Goal: Task Accomplishment & Management: Use online tool/utility

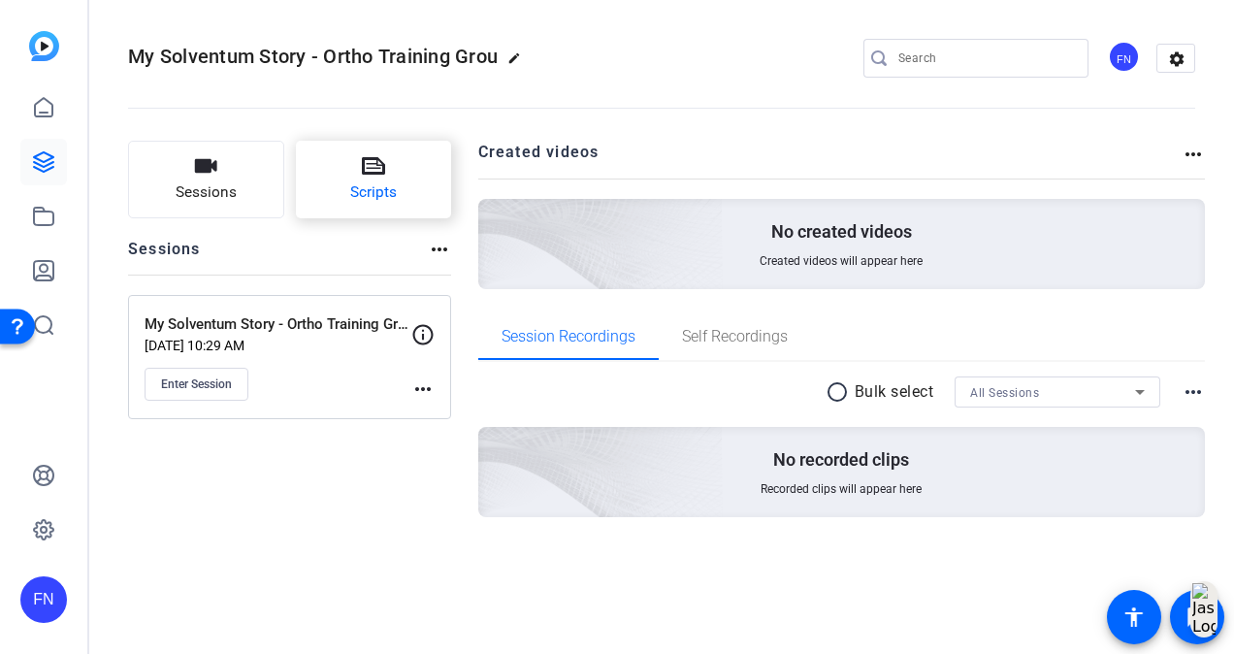
click at [372, 167] on icon at bounding box center [373, 165] width 23 height 23
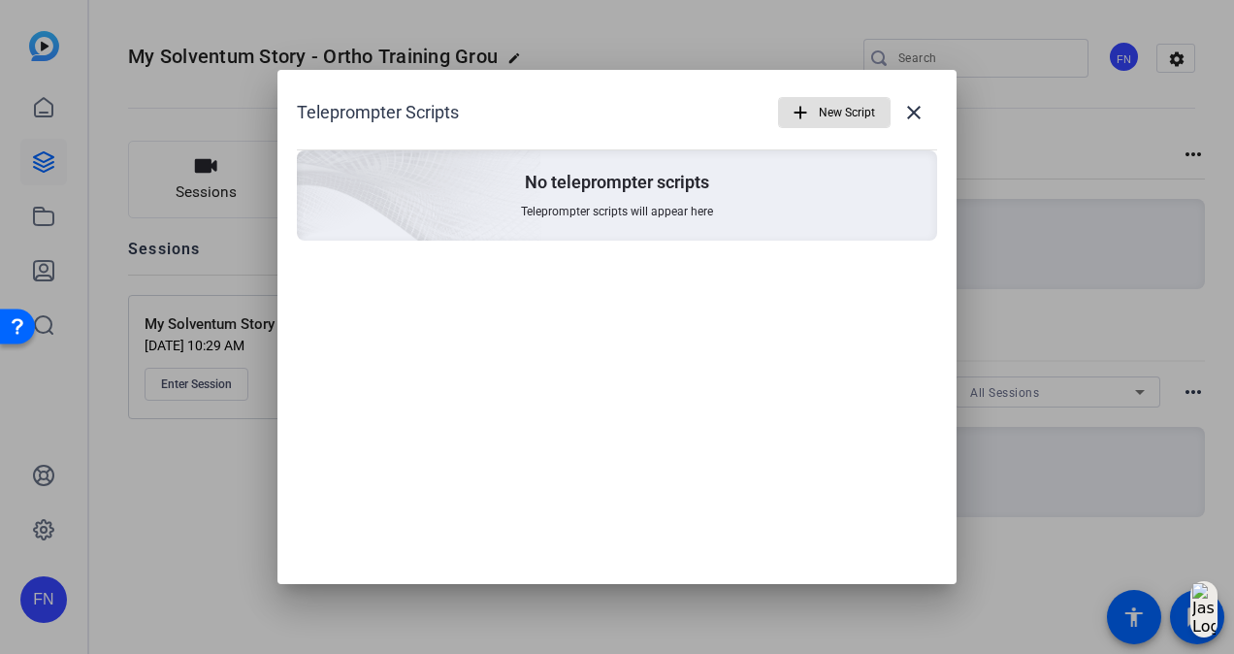
click at [836, 103] on span "New Script" at bounding box center [847, 112] width 56 height 37
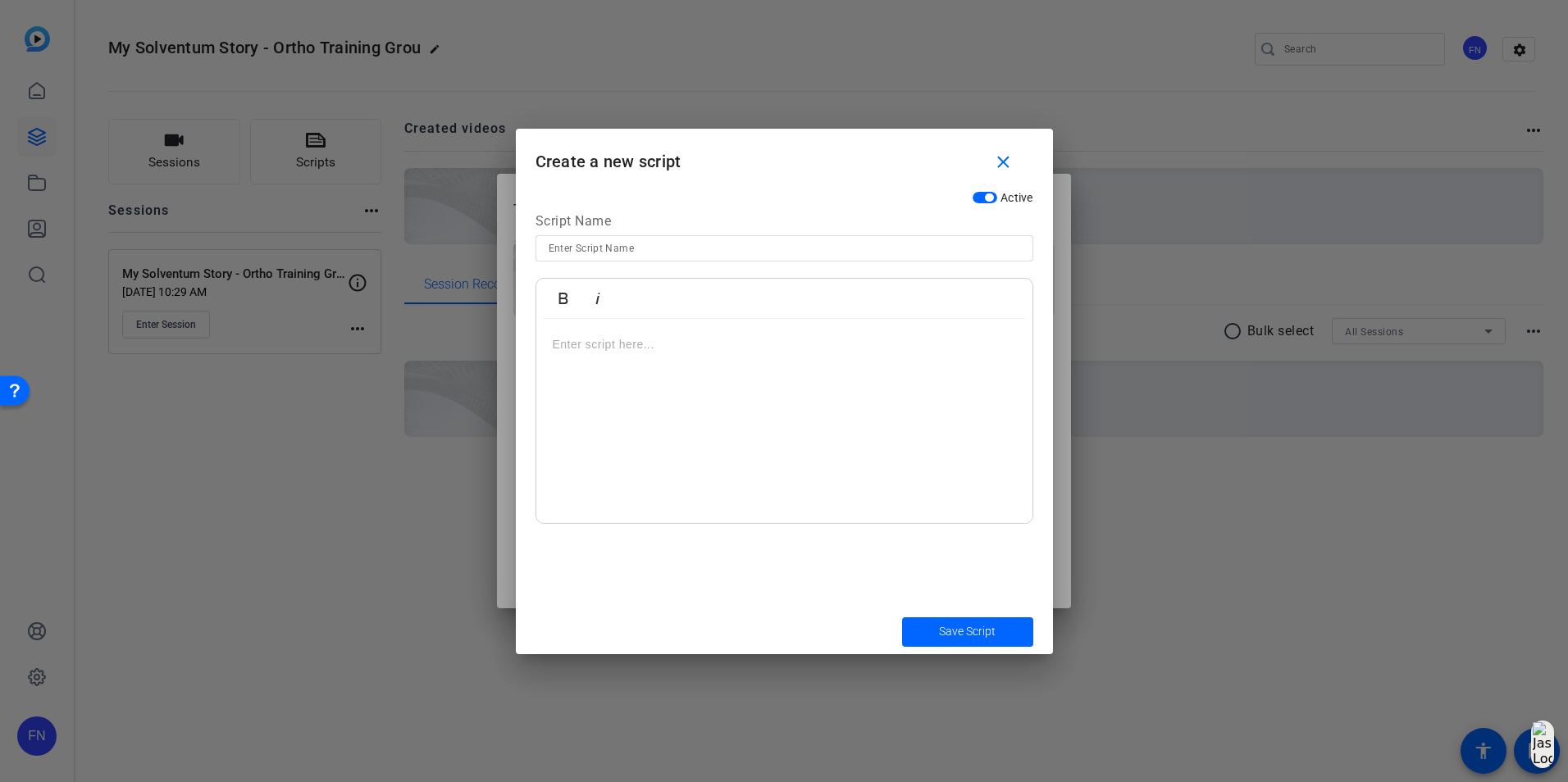
click at [570, 256] on input at bounding box center [784, 248] width 472 height 19
type input "K"
type input "[PERSON_NAME]'s intro"
click at [633, 353] on p at bounding box center [784, 344] width 463 height 18
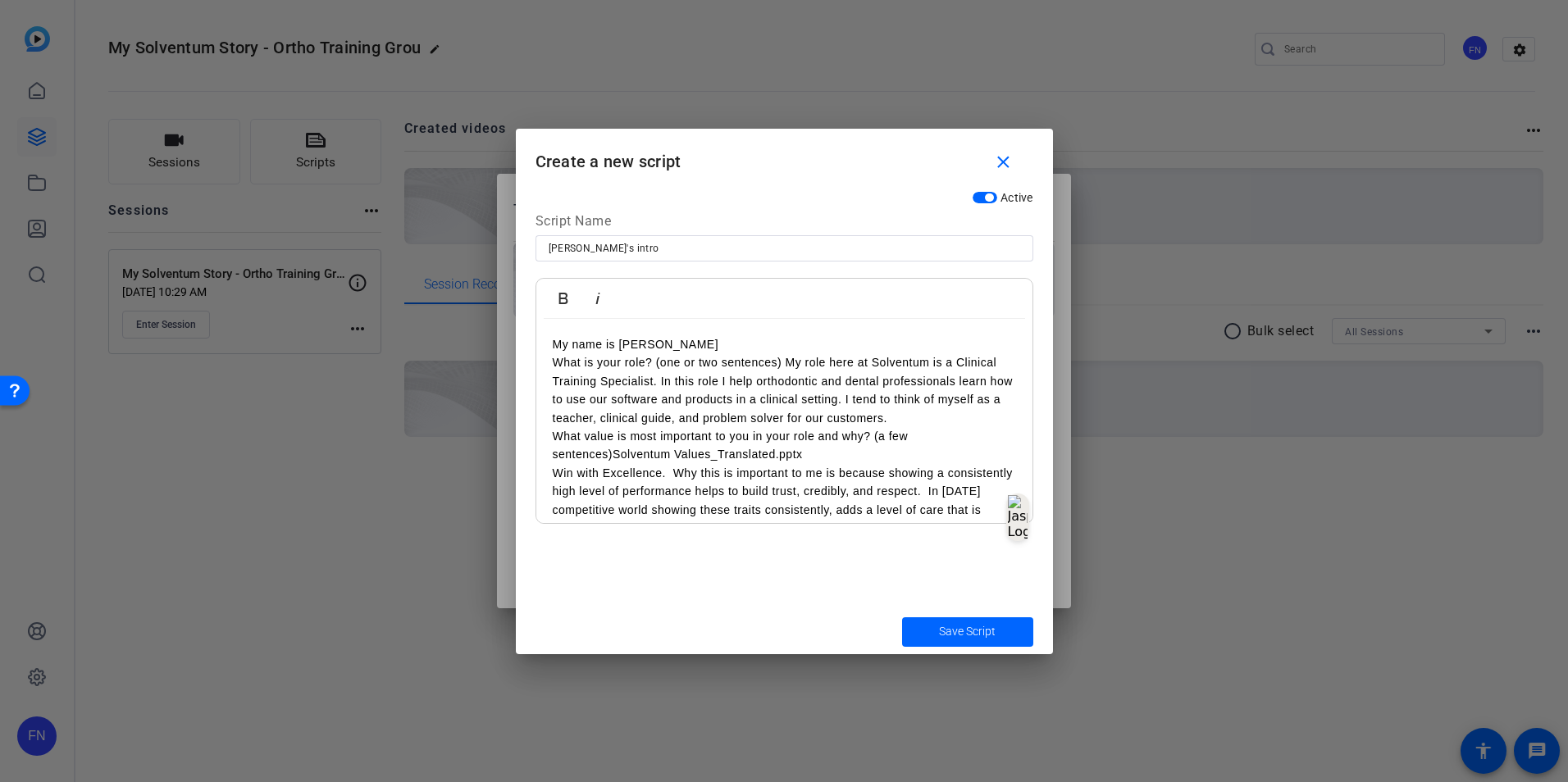
click at [698, 342] on p "My name is [PERSON_NAME]" at bounding box center [784, 344] width 463 height 18
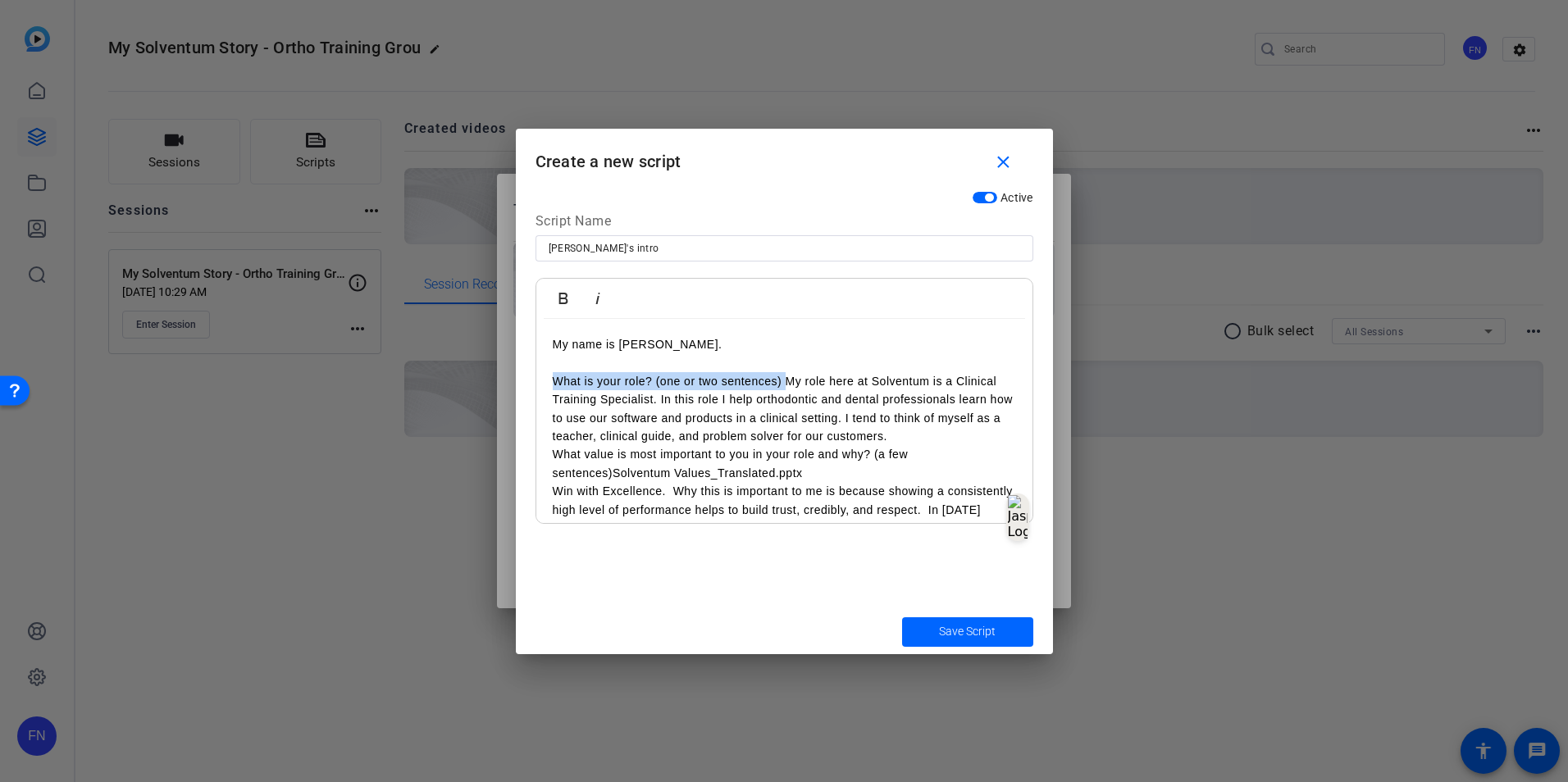
drag, startPoint x: 786, startPoint y: 384, endPoint x: 544, endPoint y: 390, distance: 242.1
click at [544, 390] on div "My name is [PERSON_NAME]. What is your role? (one or two sentences) My role her…" at bounding box center [784, 463] width 496 height 289
click at [708, 434] on p "My role here at [GEOGRAPHIC_DATA] is a Clinical Training Specialist. In this ro…" at bounding box center [784, 408] width 463 height 74
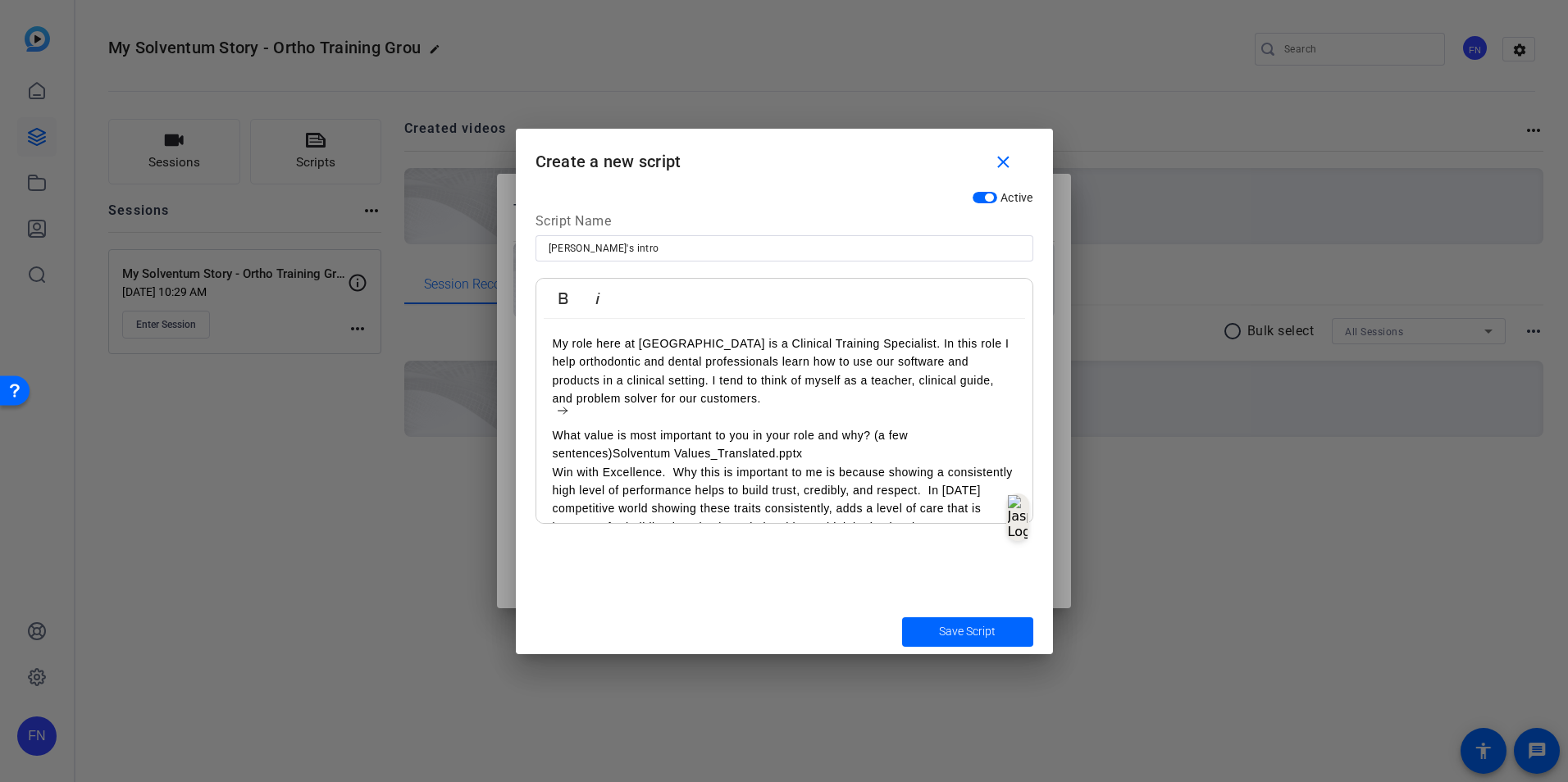
scroll to position [44, 0]
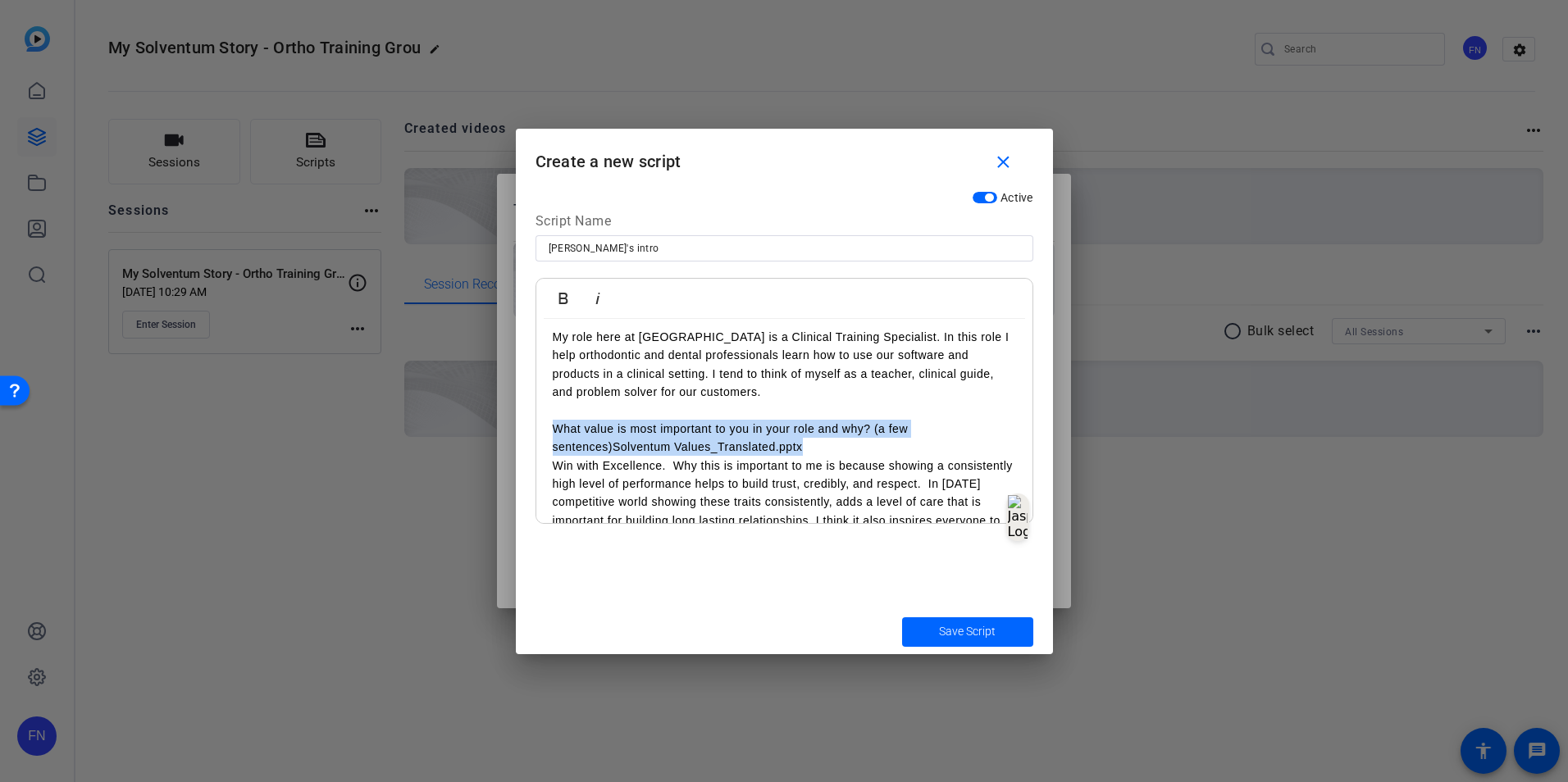
drag, startPoint x: 815, startPoint y: 450, endPoint x: 539, endPoint y: 431, distance: 276.7
click at [539, 431] on div "My name is [PERSON_NAME]. My role here at [GEOGRAPHIC_DATA] is a Clinical Train…" at bounding box center [784, 429] width 496 height 309
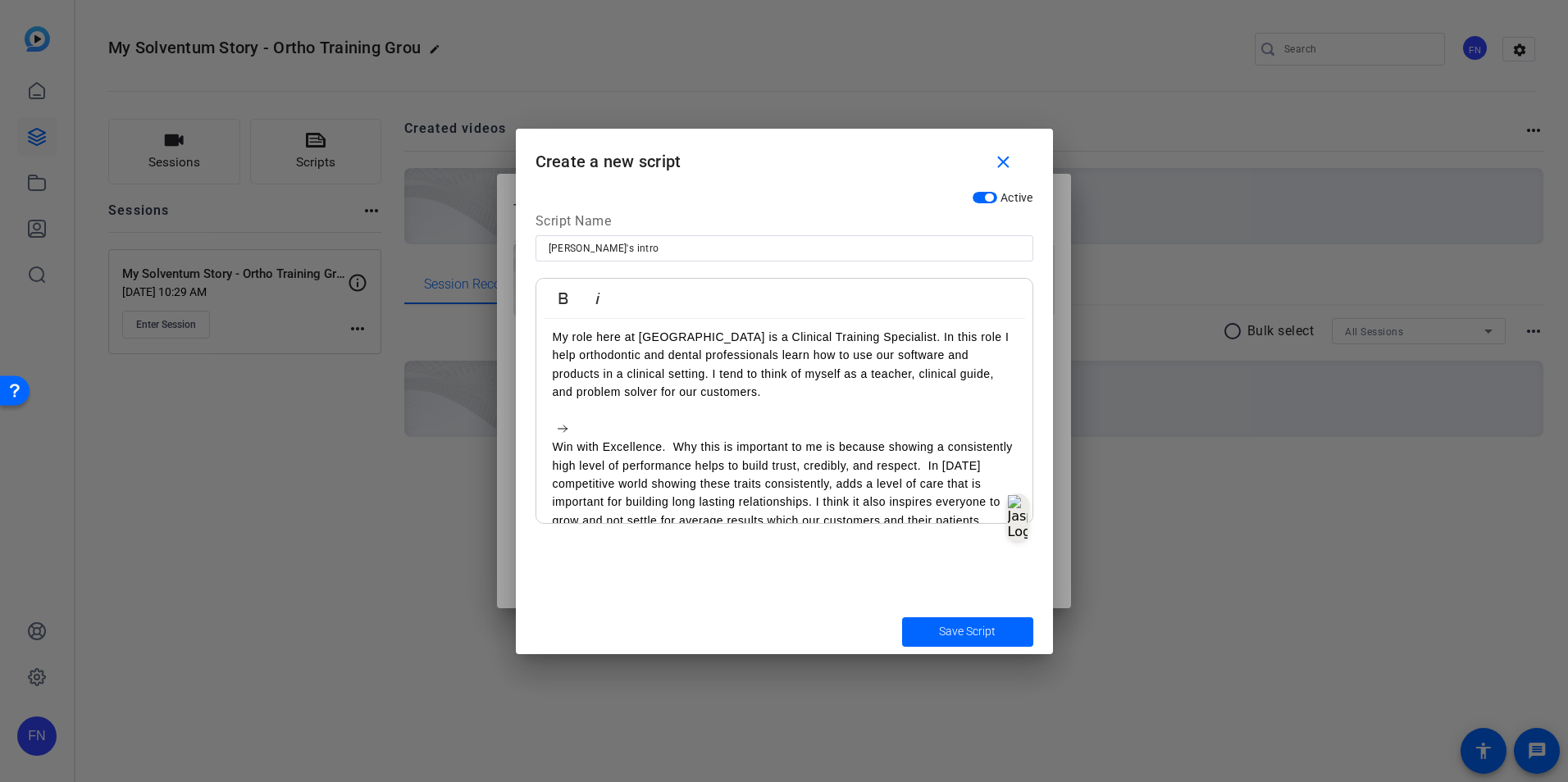
click at [659, 451] on p "Win with Excellence. Why this is important to me is because showing a consisten…" at bounding box center [784, 493] width 463 height 110
click at [572, 454] on p "Win with Excellence is really important. Why this is important to me is because…" at bounding box center [784, 493] width 463 height 110
click at [784, 455] on p "Winning with Excellence is really important. Why this is important to me is bec…" at bounding box center [784, 493] width 463 height 110
drag, startPoint x: 989, startPoint y: 446, endPoint x: 937, endPoint y: 452, distance: 52.3
click at [937, 452] on p "Winning with Excellence is really important in the work my team does. Why this …" at bounding box center [784, 493] width 463 height 110
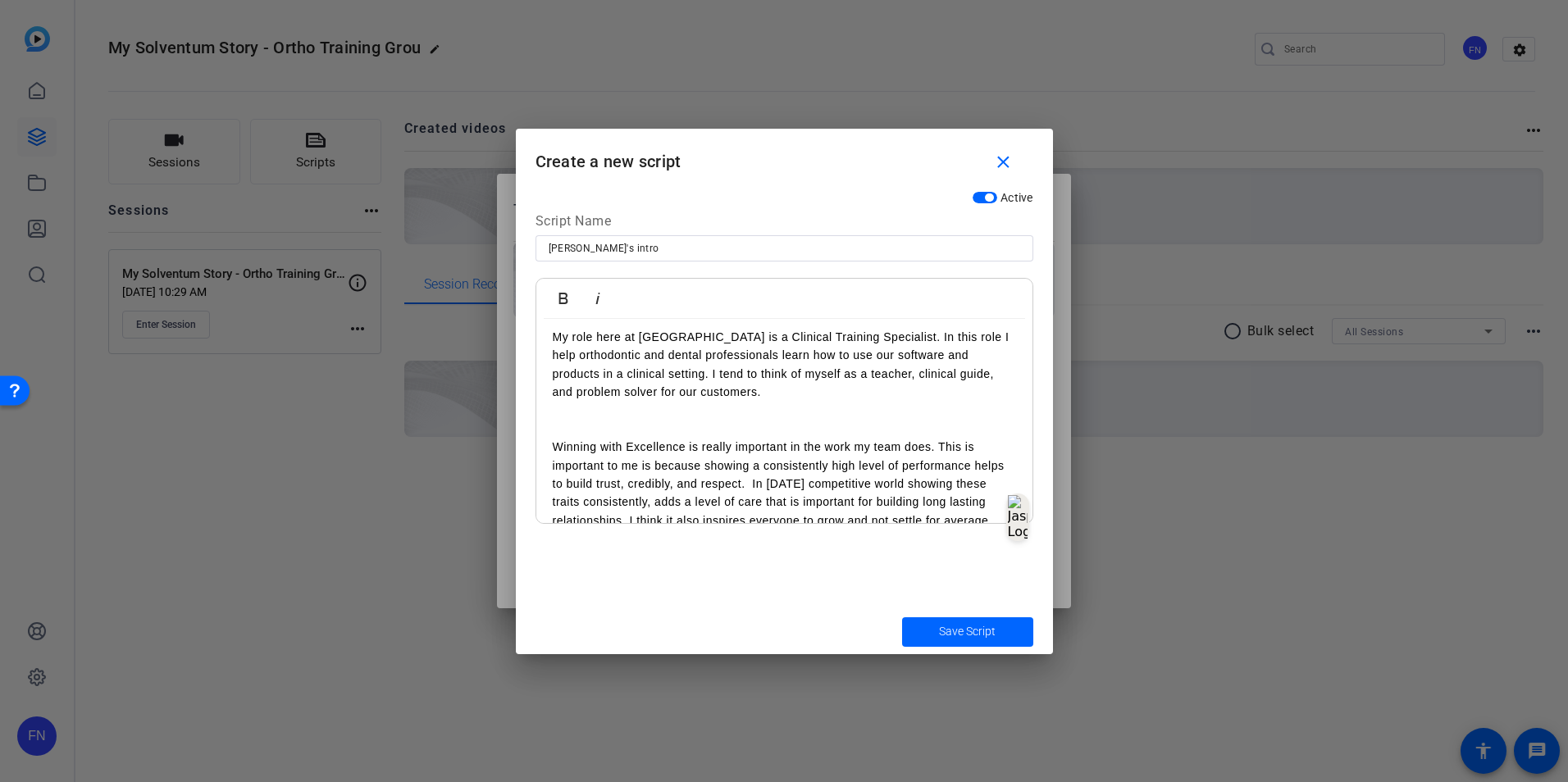
click at [620, 467] on p "Winning with Excellence is really important in the work my team does. This is i…" at bounding box center [784, 493] width 463 height 110
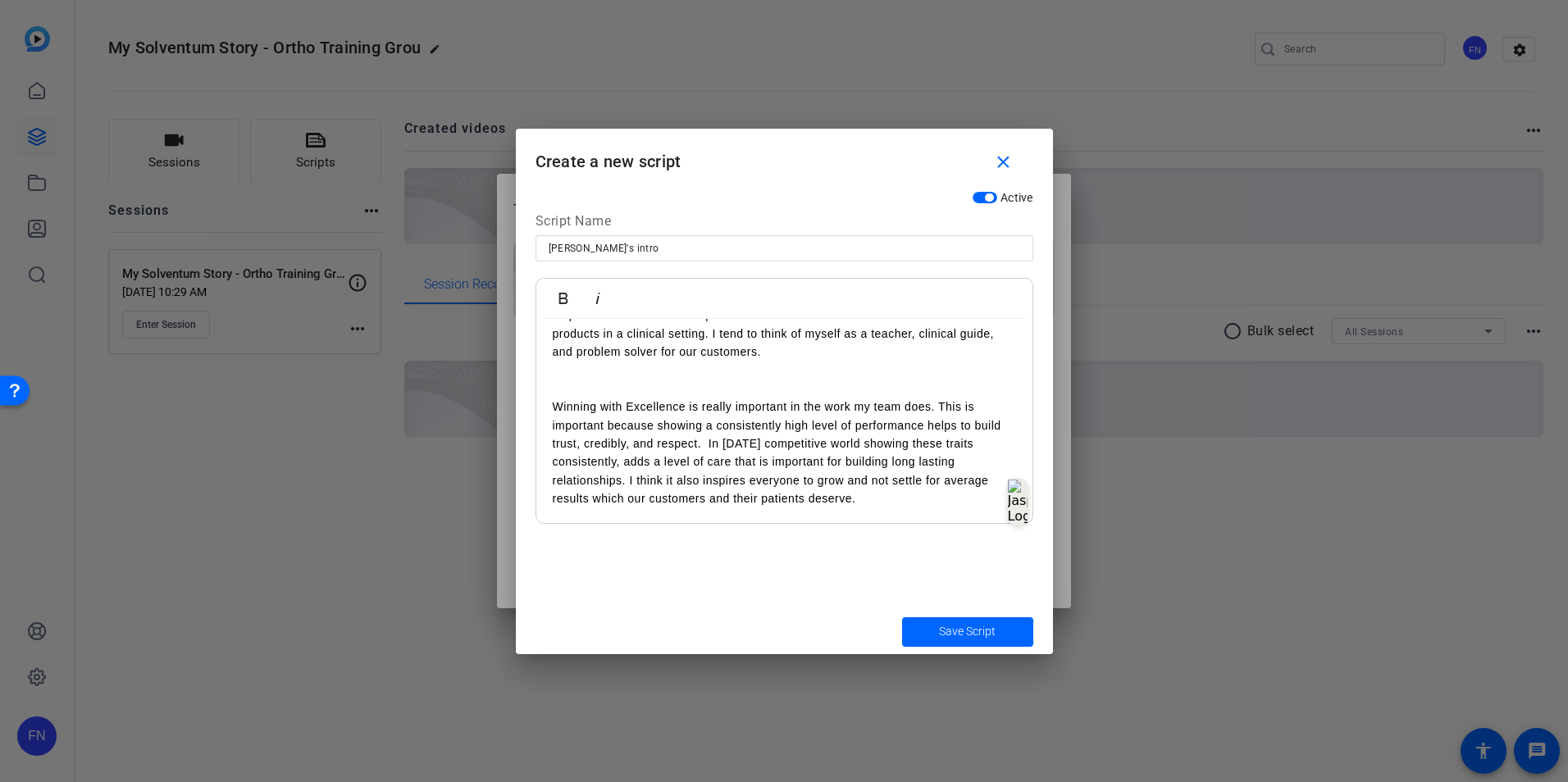
click at [707, 444] on p "Winning with Excellence is really important in the work my team does. This is i…" at bounding box center [784, 452] width 463 height 110
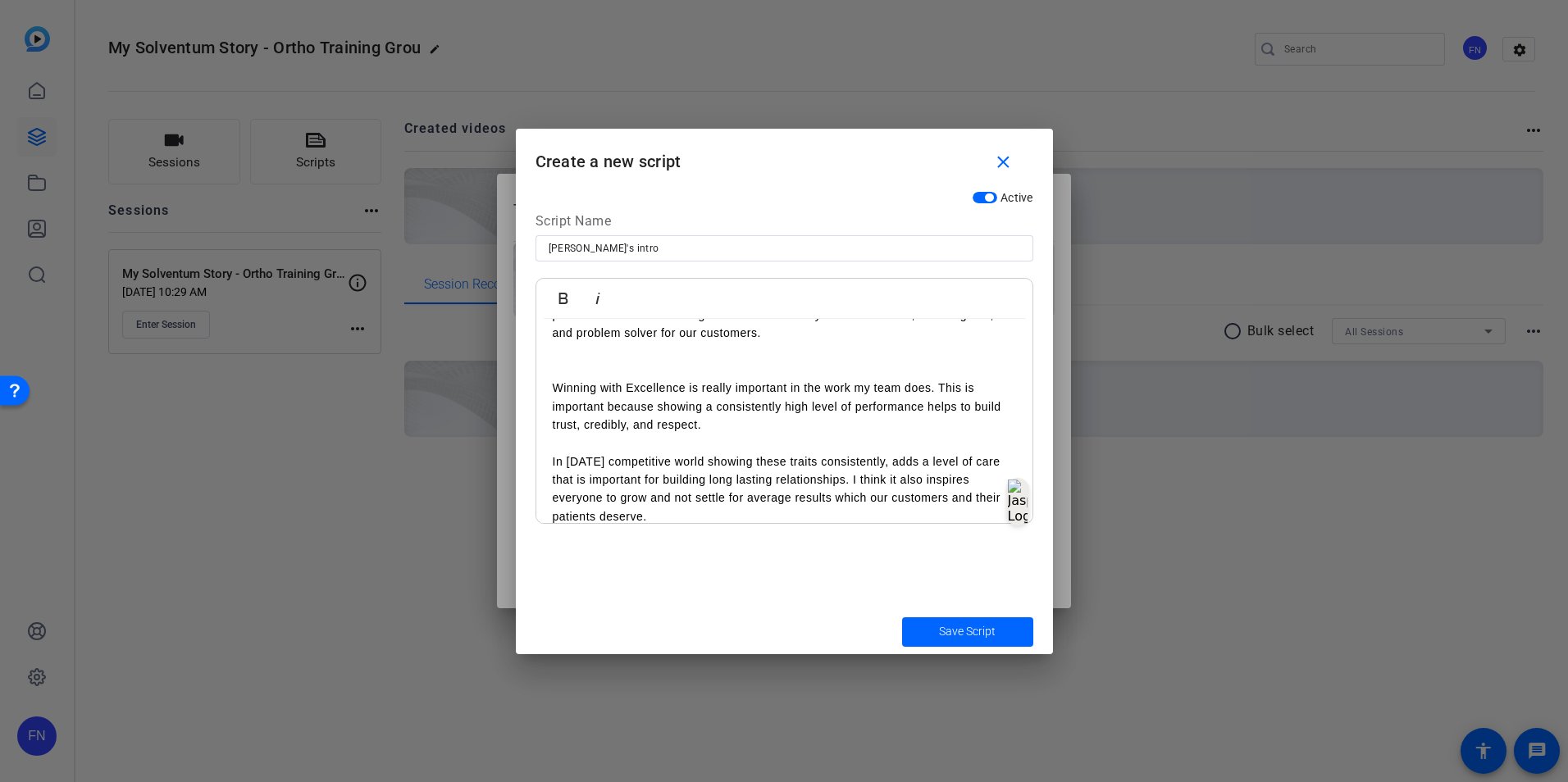
scroll to position [122, 0]
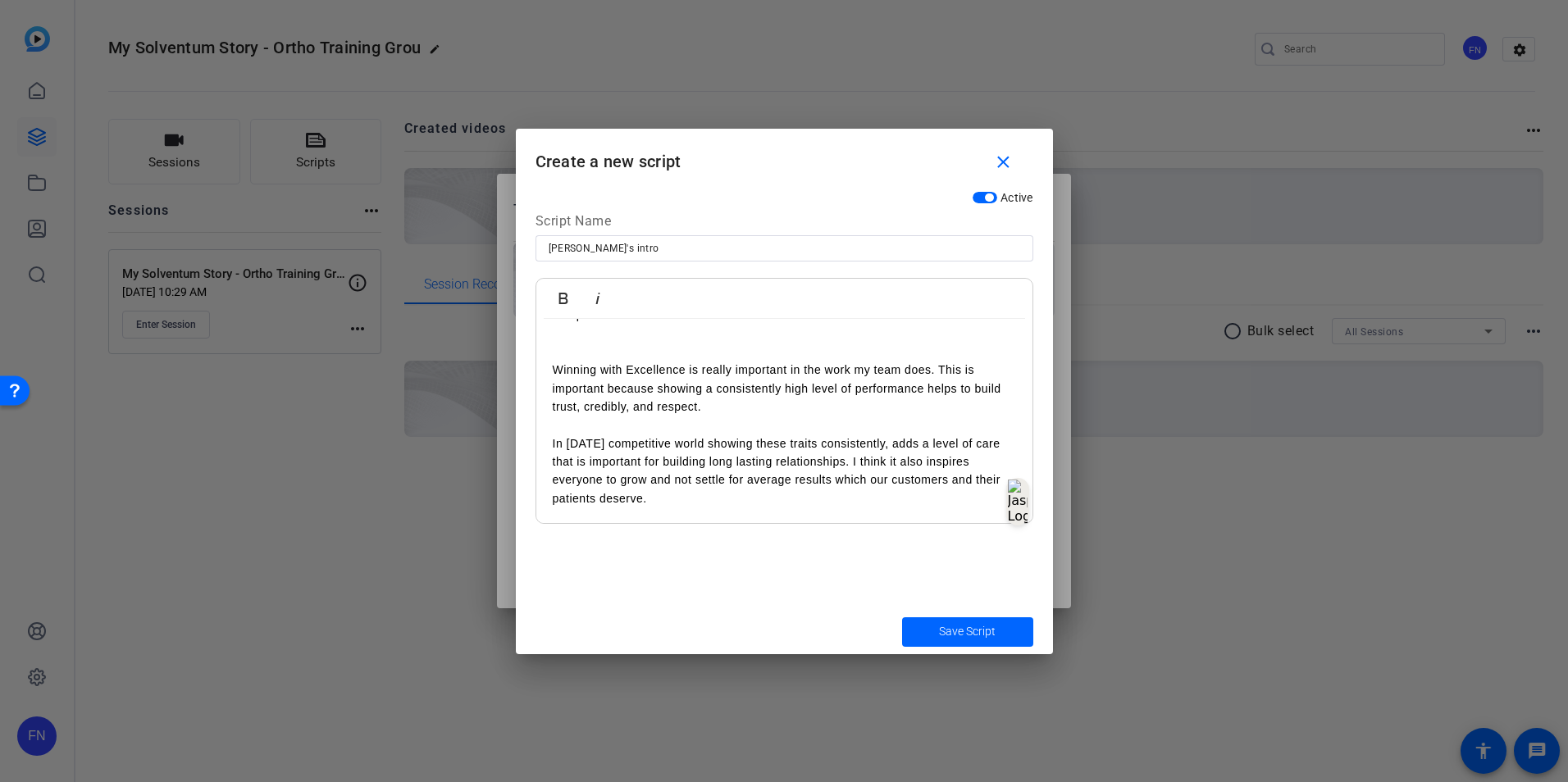
click at [843, 485] on p "Winning with Excellence is really important in the work my team does. This is i…" at bounding box center [784, 435] width 463 height 147
click at [903, 506] on p "Winning with Excellence is really important in the work my team does. This is i…" at bounding box center [784, 435] width 463 height 147
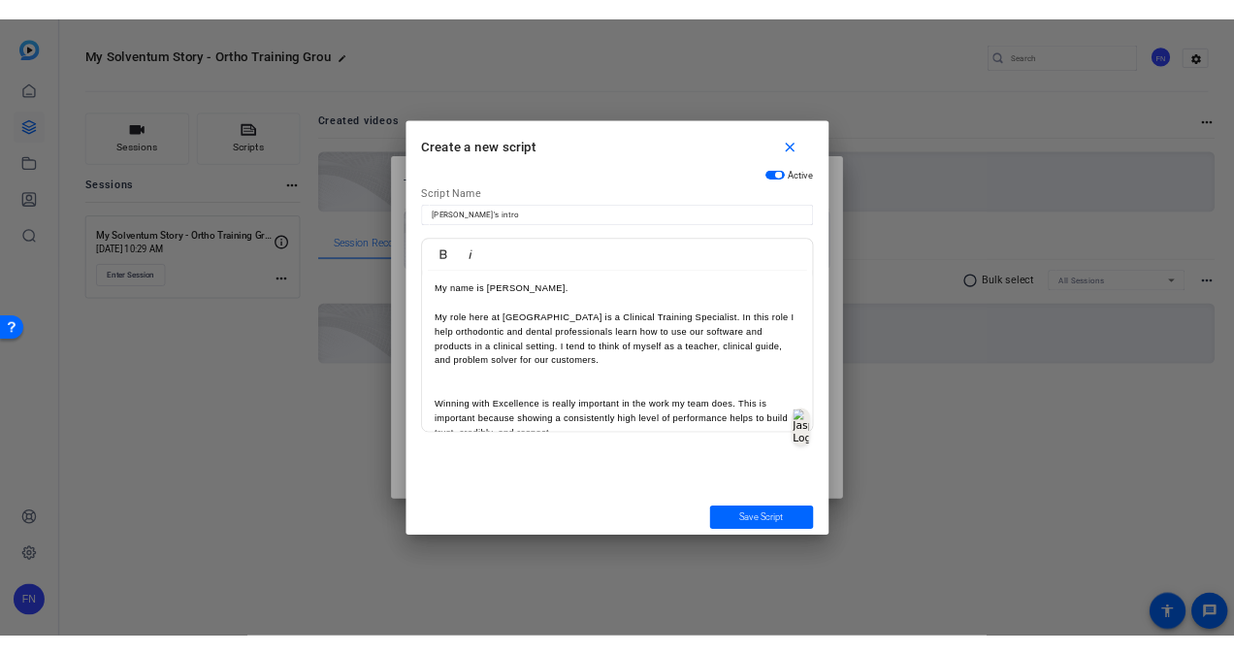
scroll to position [0, 0]
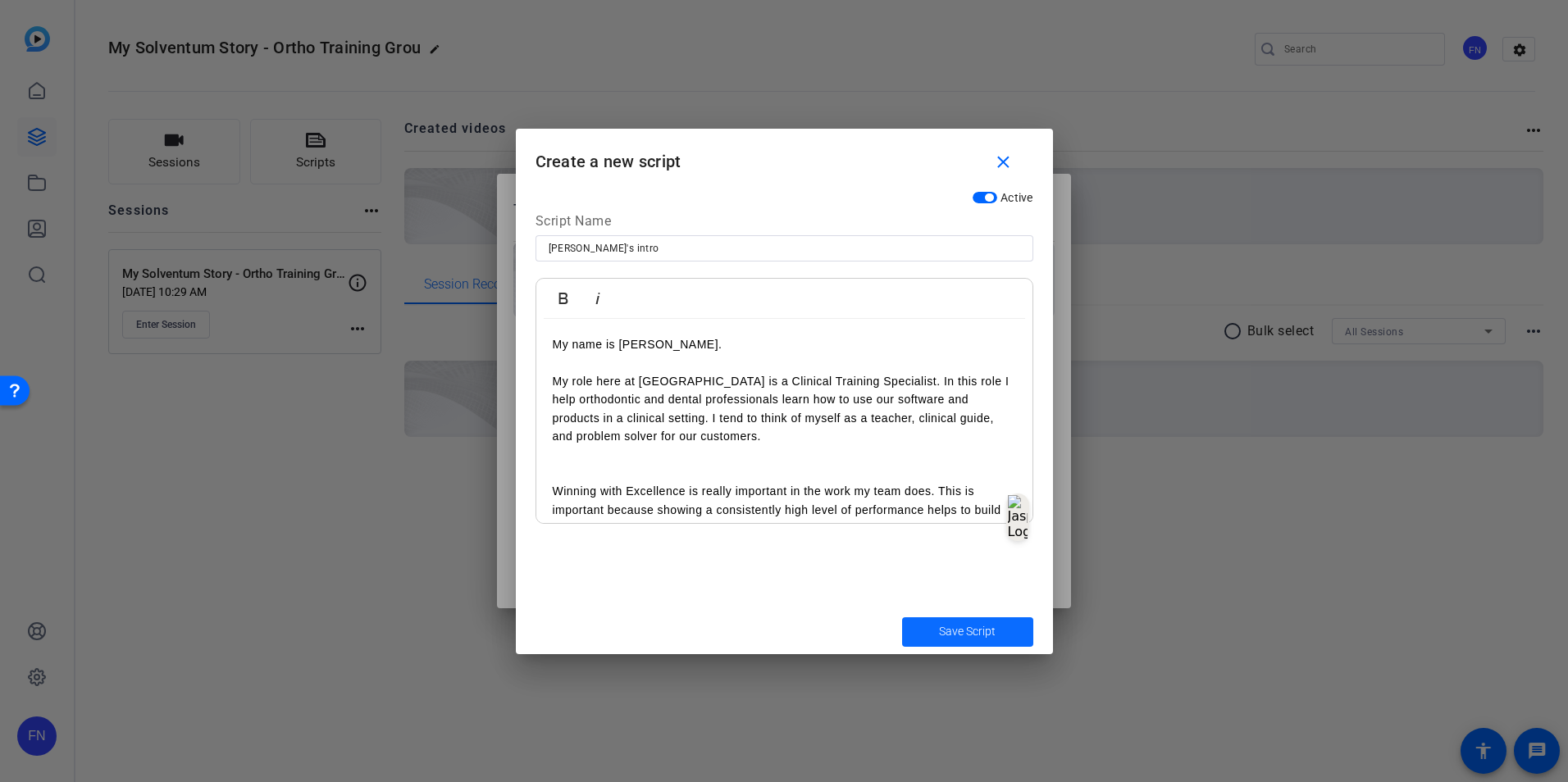
click at [970, 552] on span "submit" at bounding box center [967, 632] width 131 height 40
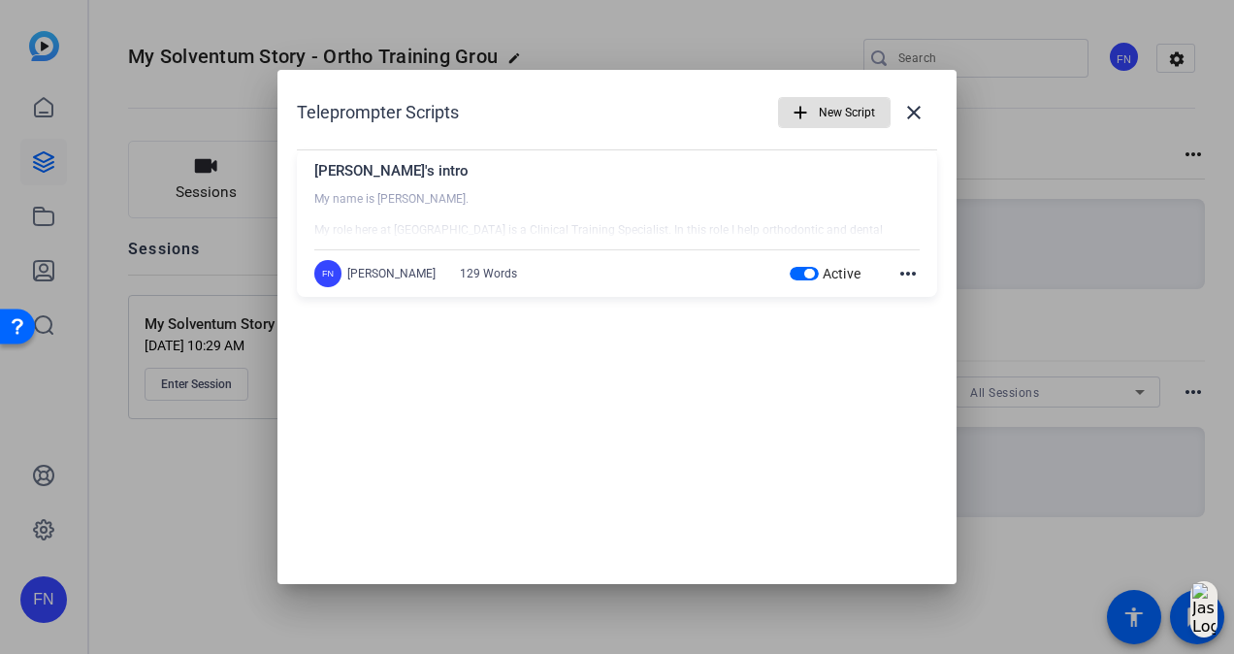
click at [817, 105] on span "button" at bounding box center [834, 112] width 111 height 47
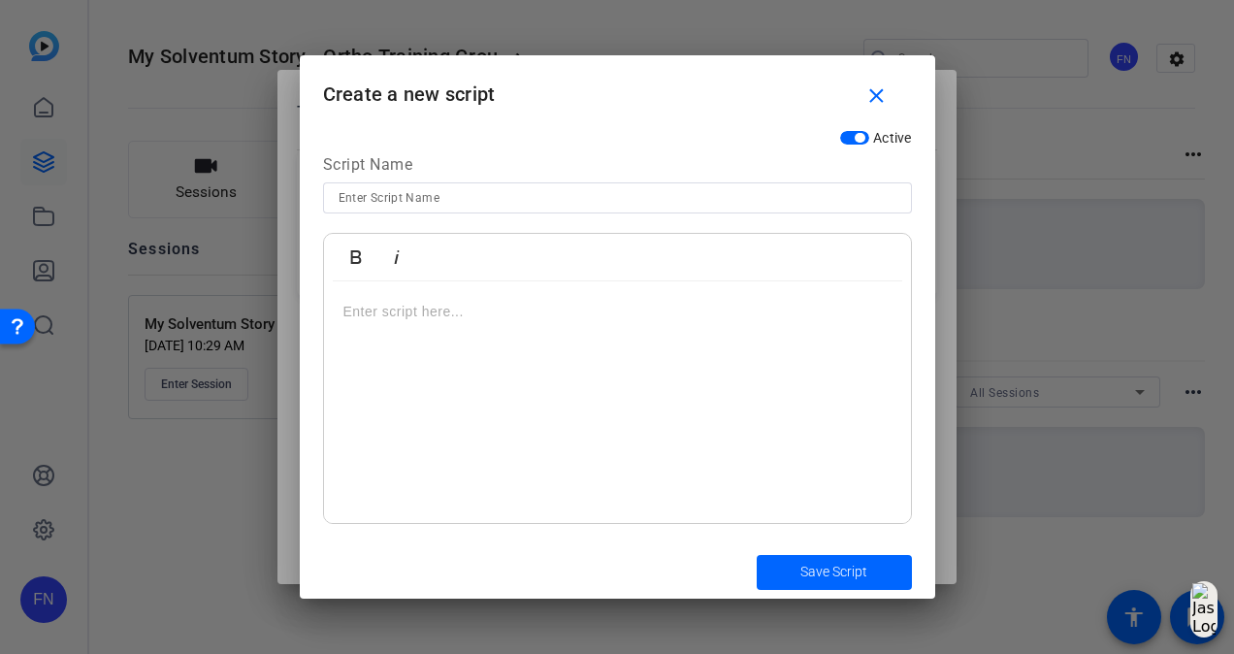
click at [695, 193] on input at bounding box center [618, 197] width 558 height 23
type input "[PERSON_NAME]'s intro"
click at [475, 314] on p at bounding box center [617, 311] width 548 height 21
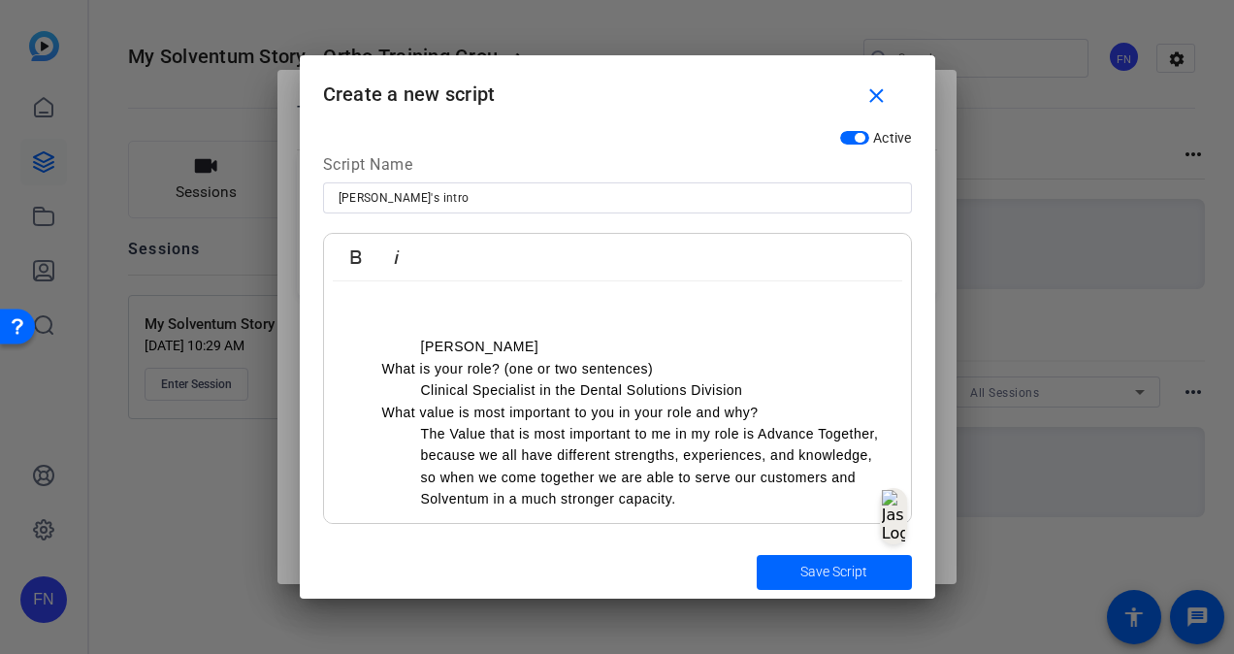
click at [418, 337] on ul "[PERSON_NAME]" at bounding box center [636, 346] width 509 height 21
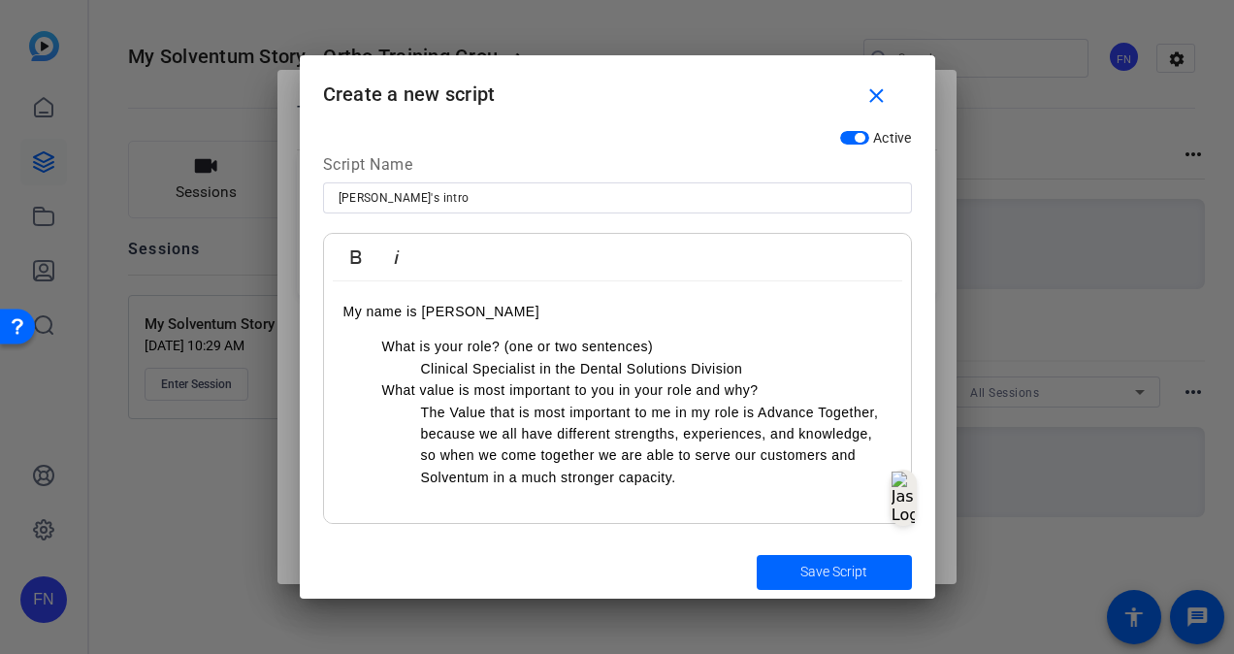
click at [533, 316] on p "My name is [PERSON_NAME]" at bounding box center [617, 311] width 548 height 21
drag, startPoint x: 655, startPoint y: 345, endPoint x: 361, endPoint y: 347, distance: 293.9
click at [361, 347] on ul "What is your role? (one or two sentences) Clinical Specialist in the Dental Sol…" at bounding box center [617, 412] width 548 height 152
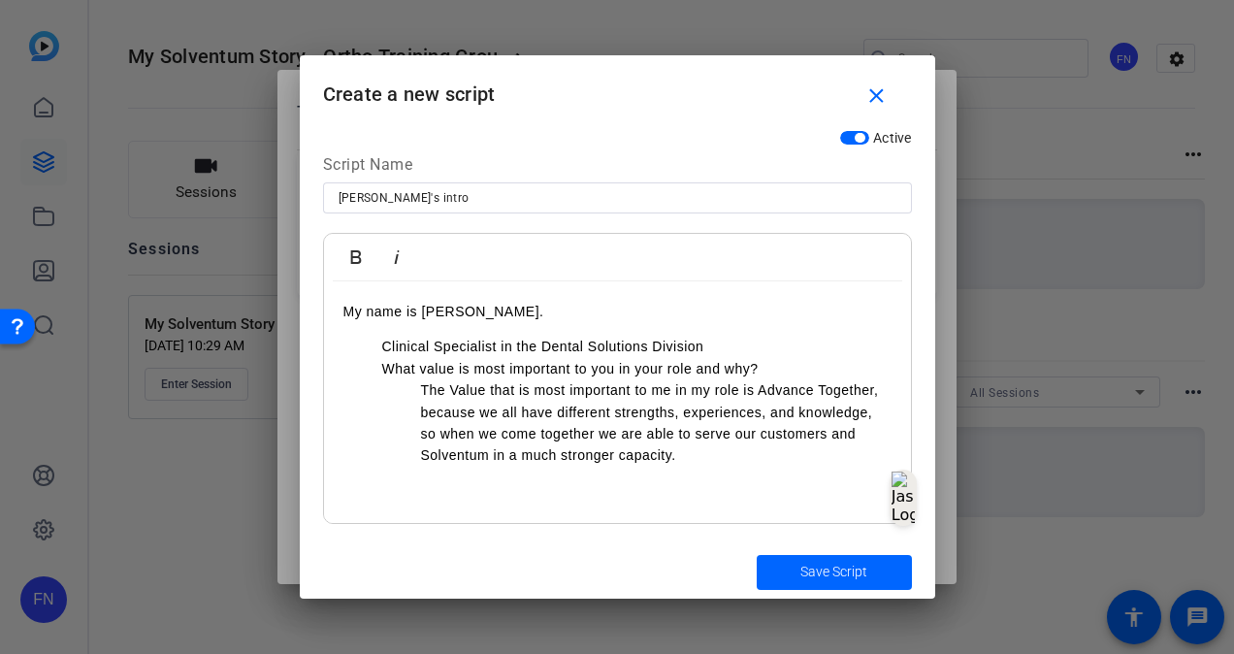
click at [383, 348] on li "Clinical Specialist in the Dental Solutions Division" at bounding box center [636, 346] width 509 height 21
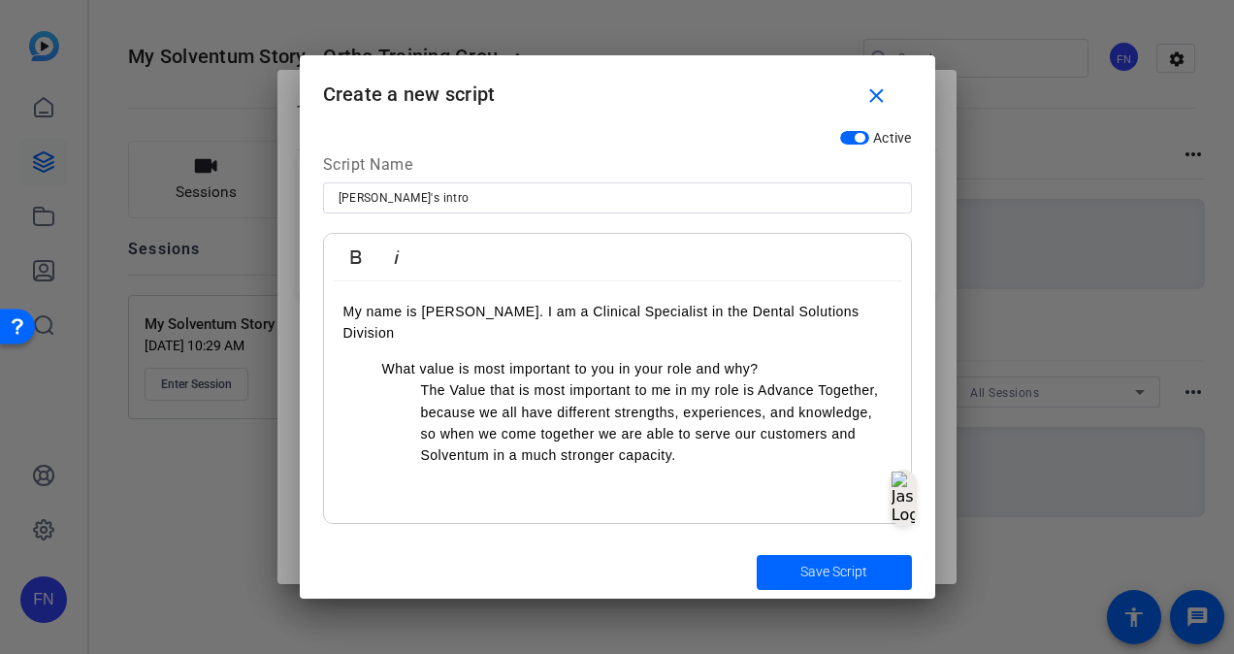
drag, startPoint x: 887, startPoint y: 308, endPoint x: 879, endPoint y: 383, distance: 75.1
click at [887, 310] on p "My name is [PERSON_NAME]. I am a Clinical Specialist in the Dental Solutions Di…" at bounding box center [617, 323] width 548 height 44
drag, startPoint x: 793, startPoint y: 342, endPoint x: 339, endPoint y: 352, distance: 455.0
click at [339, 352] on div "My name is [PERSON_NAME]. I am a Clinical Specialist in the Dental Solutions Di…" at bounding box center [617, 402] width 587 height 242
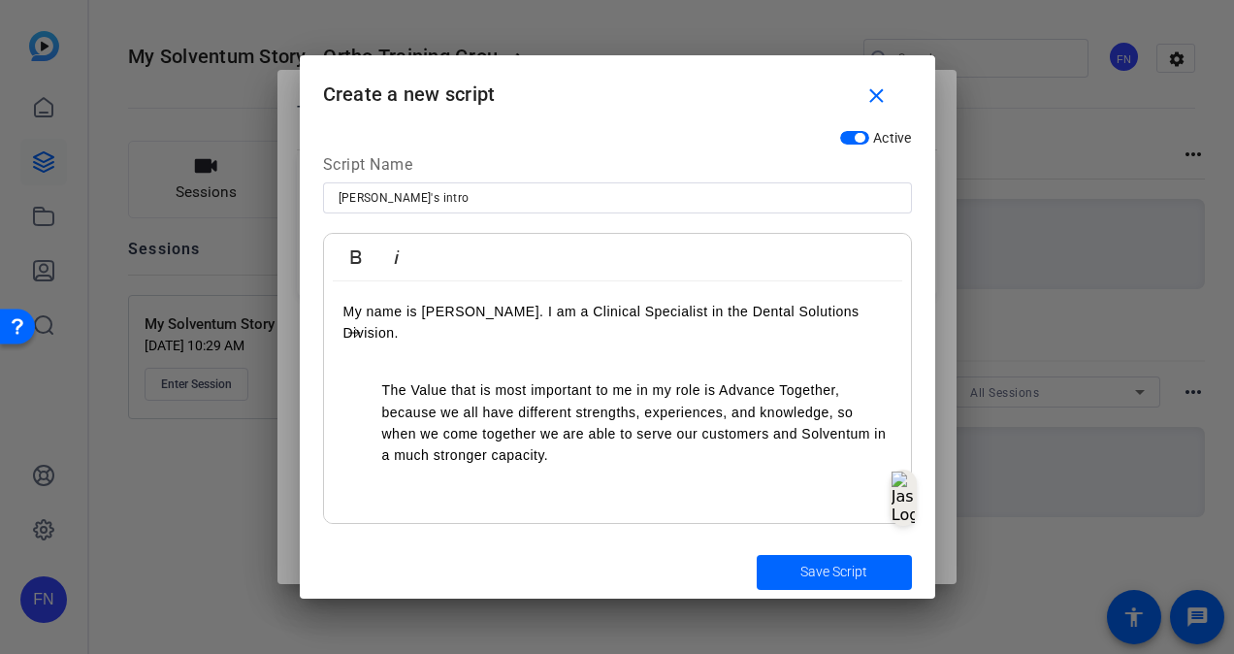
click at [387, 379] on li "The Value that is most important to me in my role is Advance Together, because …" at bounding box center [636, 422] width 509 height 87
click at [385, 379] on li "The Value that is most important to me in my role is Advance Together, because …" at bounding box center [636, 422] width 509 height 87
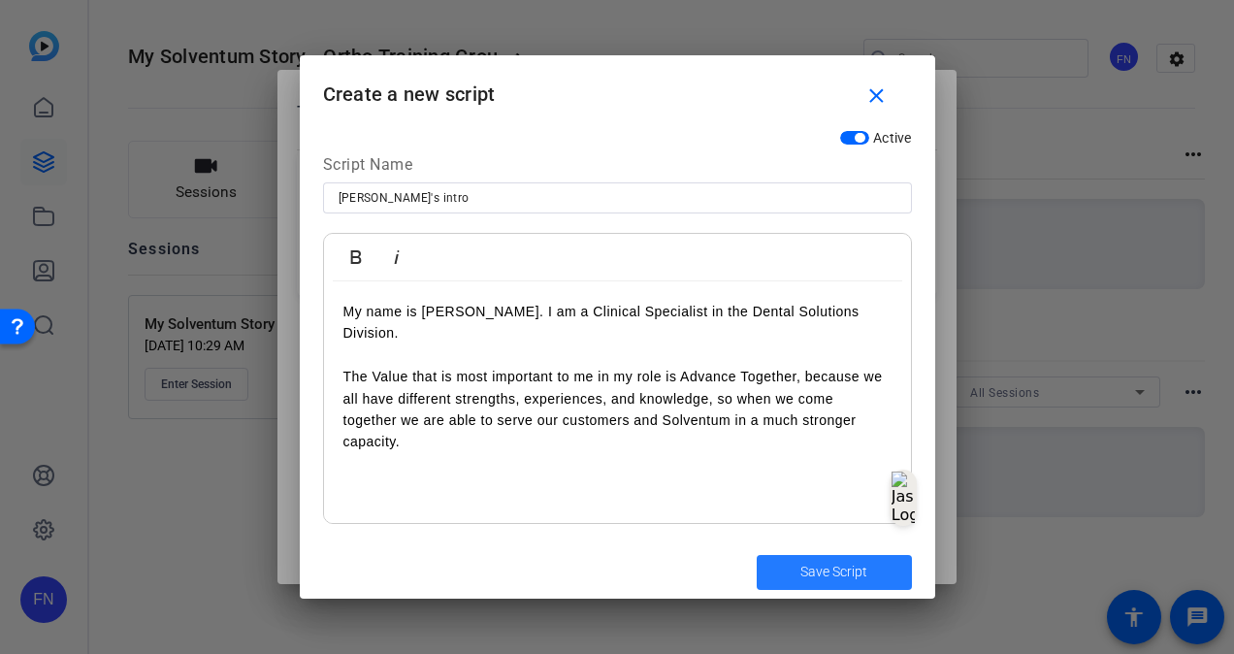
click at [803, 576] on span "Save Script" at bounding box center [833, 572] width 67 height 20
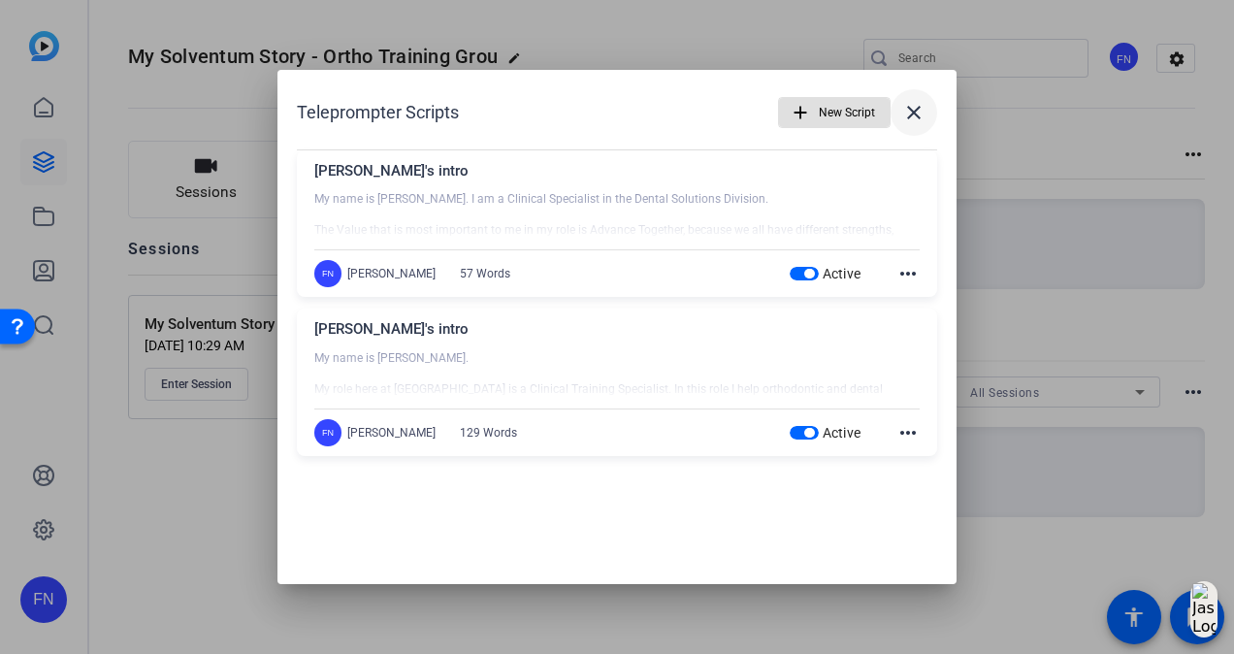
click at [920, 118] on mat-icon "close" at bounding box center [913, 112] width 23 height 23
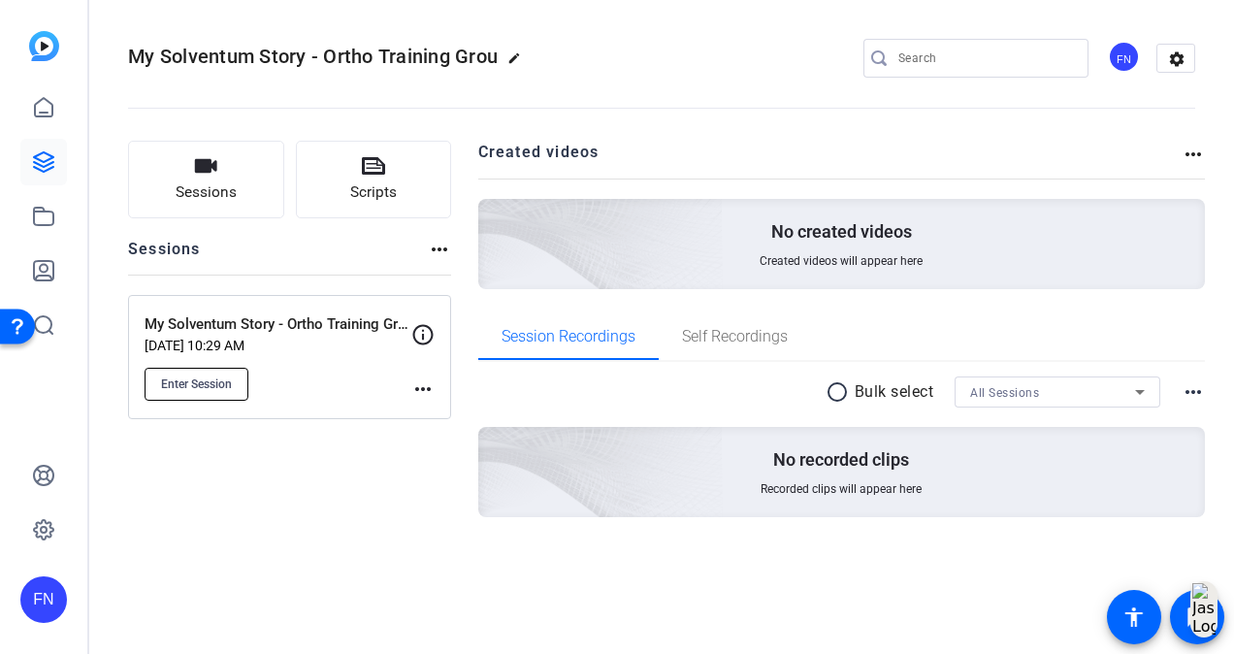
click at [206, 380] on span "Enter Session" at bounding box center [196, 384] width 71 height 16
drag, startPoint x: 41, startPoint y: 209, endPoint x: 39, endPoint y: 198, distance: 10.8
click at [41, 209] on icon at bounding box center [43, 216] width 23 height 23
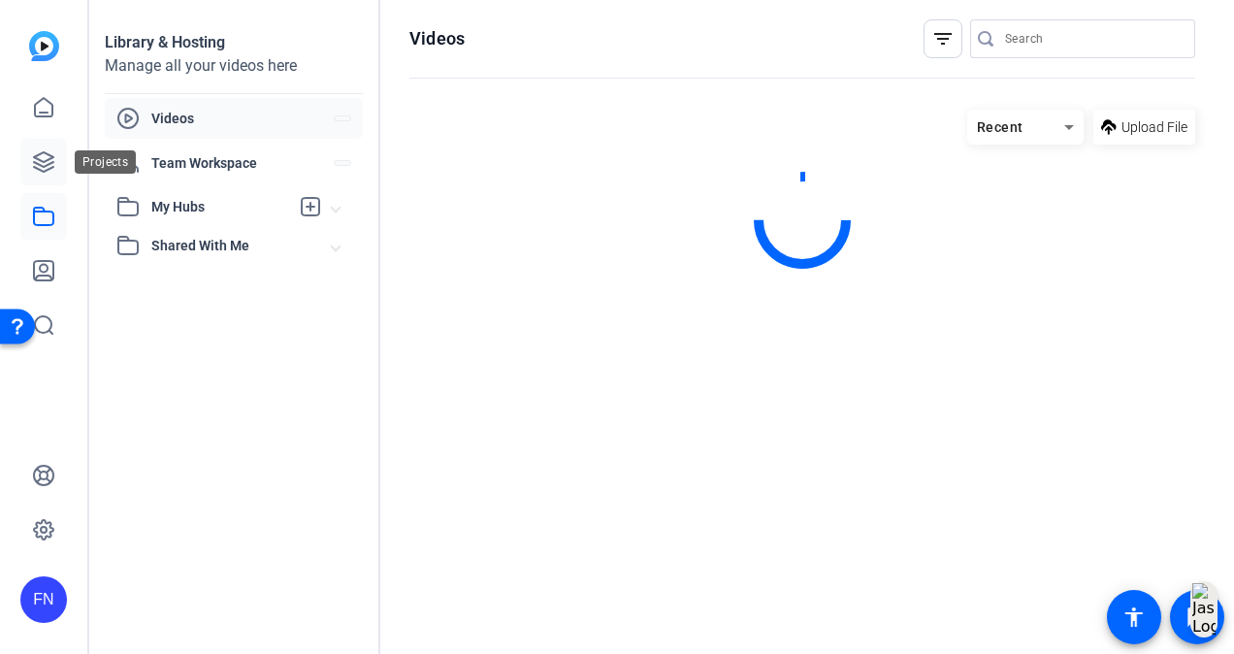
click at [43, 165] on icon at bounding box center [43, 161] width 23 height 23
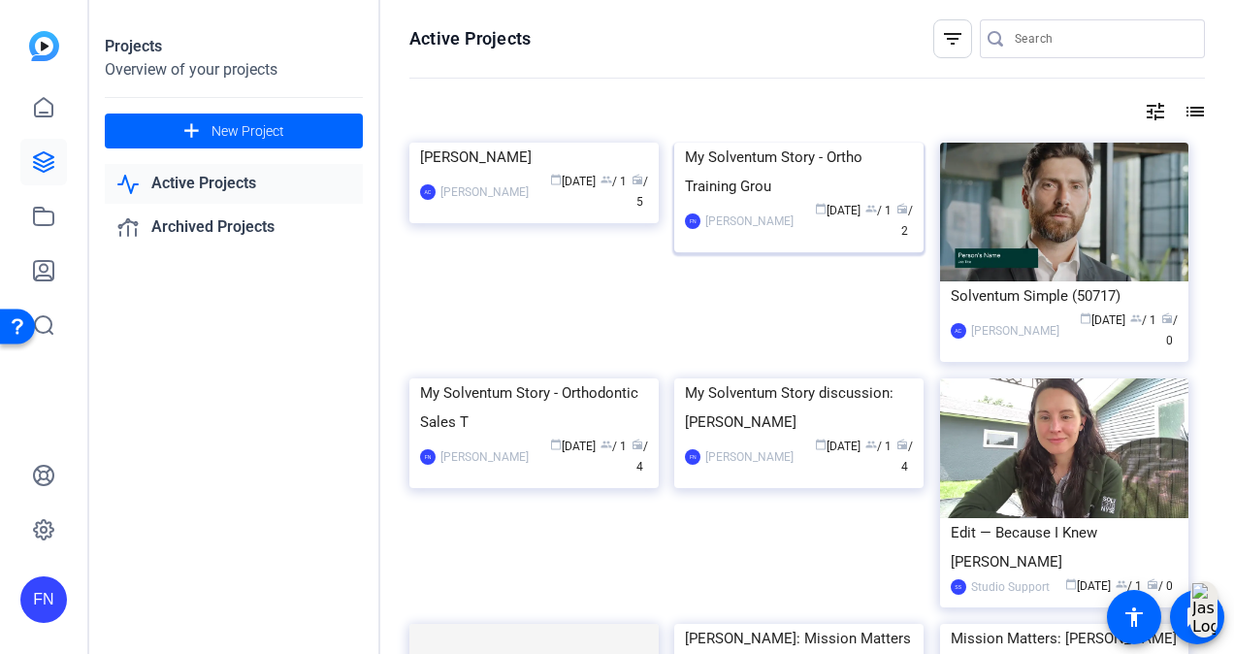
click at [840, 143] on img at bounding box center [798, 143] width 249 height 0
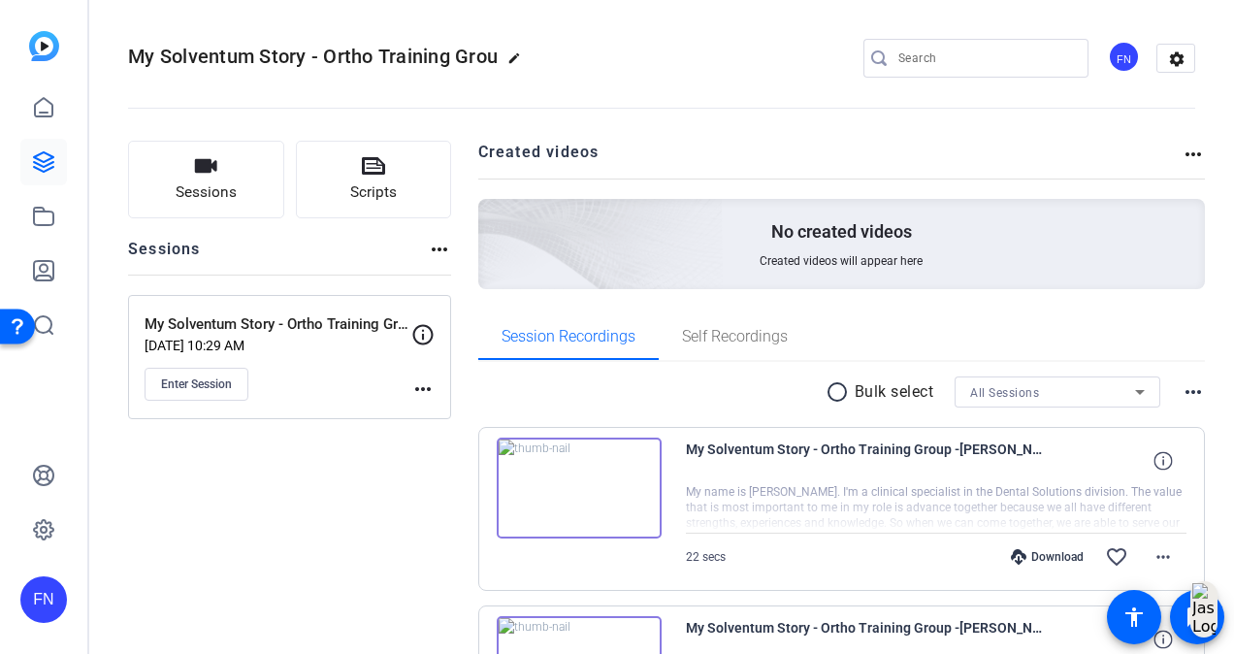
scroll to position [200, 0]
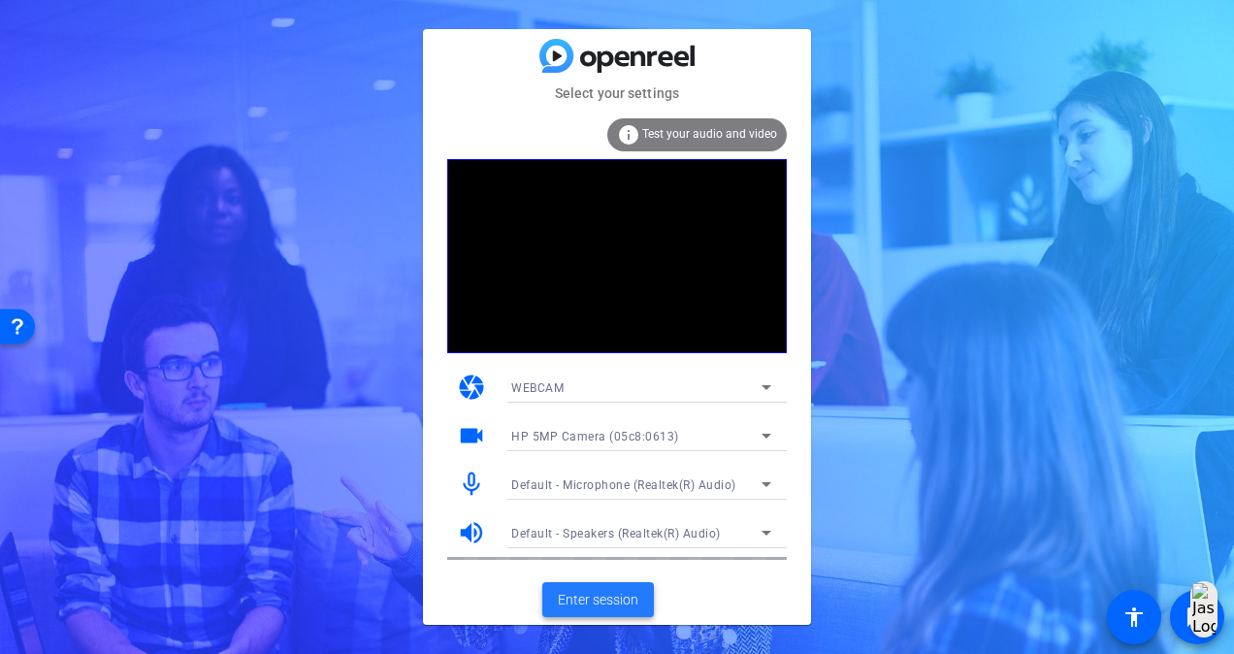
click at [602, 602] on span "Enter session" at bounding box center [598, 600] width 81 height 20
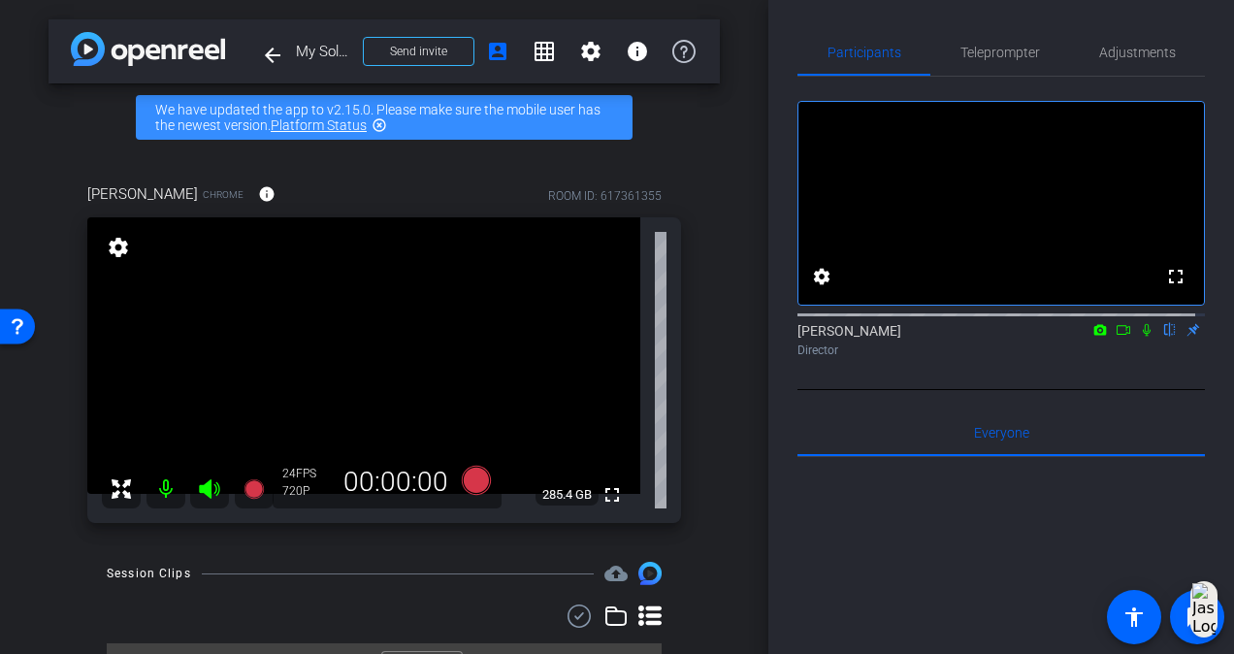
click at [786, 567] on div "Participants Teleprompter Adjustments fullscreen settings Fiona Nath flip Direc…" at bounding box center [1001, 327] width 466 height 654
click at [980, 64] on span "Teleprompter" at bounding box center [1000, 52] width 80 height 47
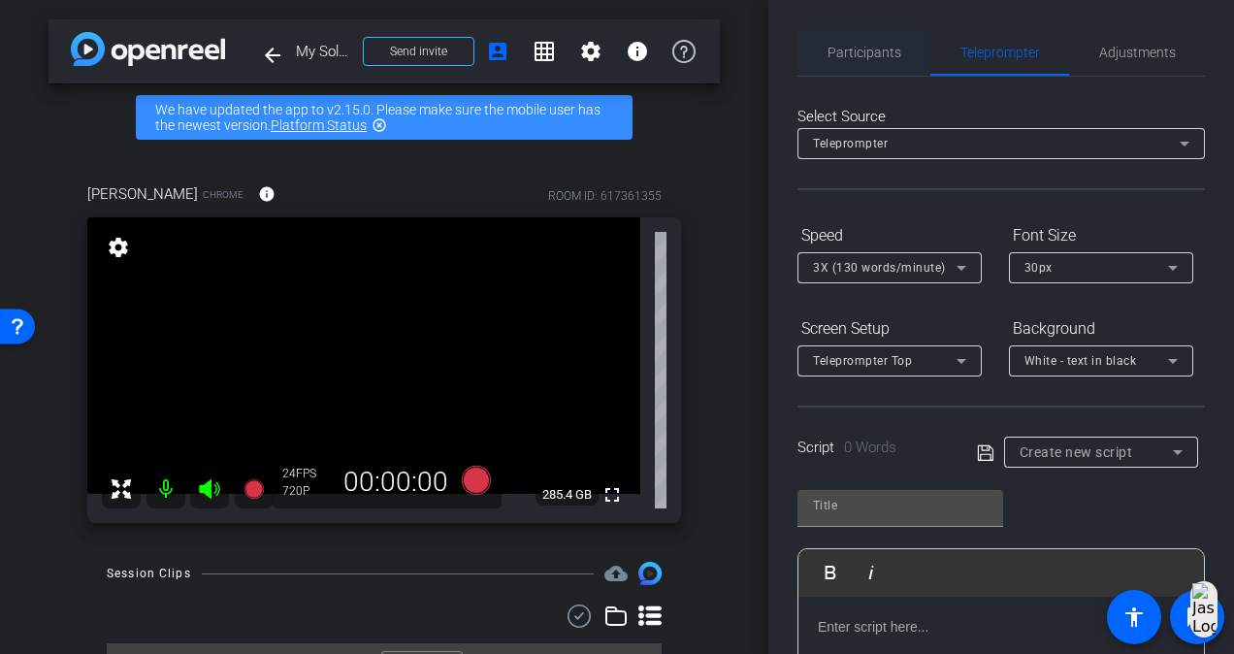
click at [850, 56] on span "Participants" at bounding box center [864, 53] width 74 height 14
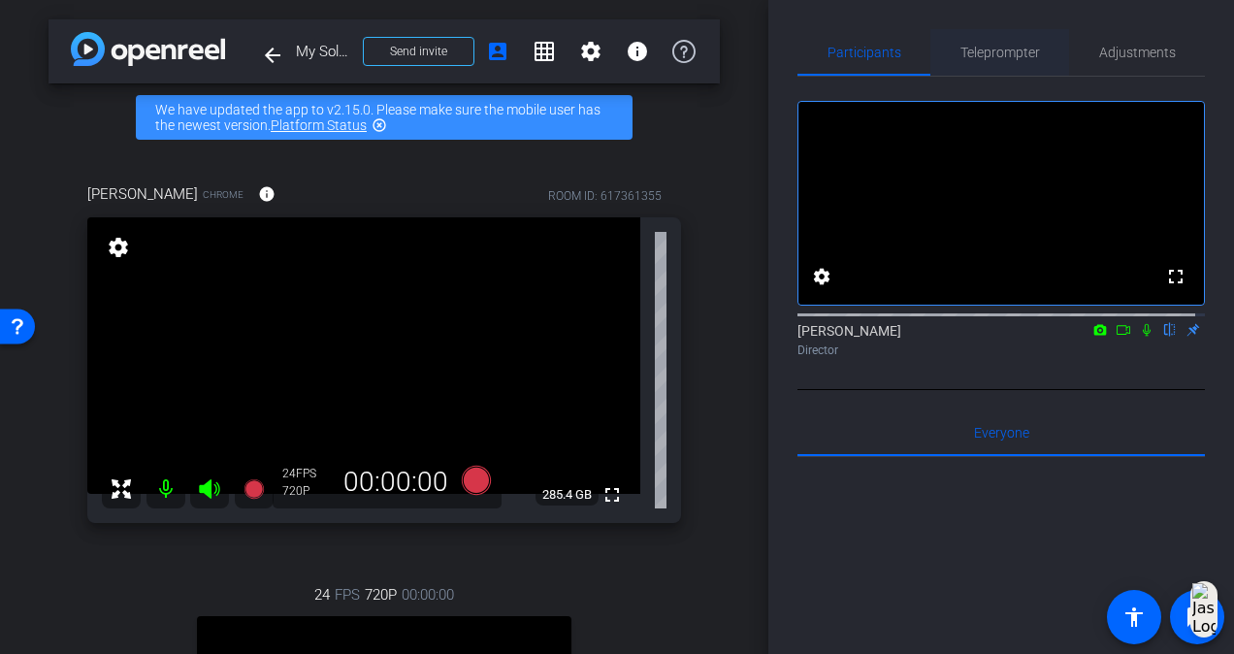
click at [1024, 47] on span "Teleprompter" at bounding box center [1000, 53] width 80 height 14
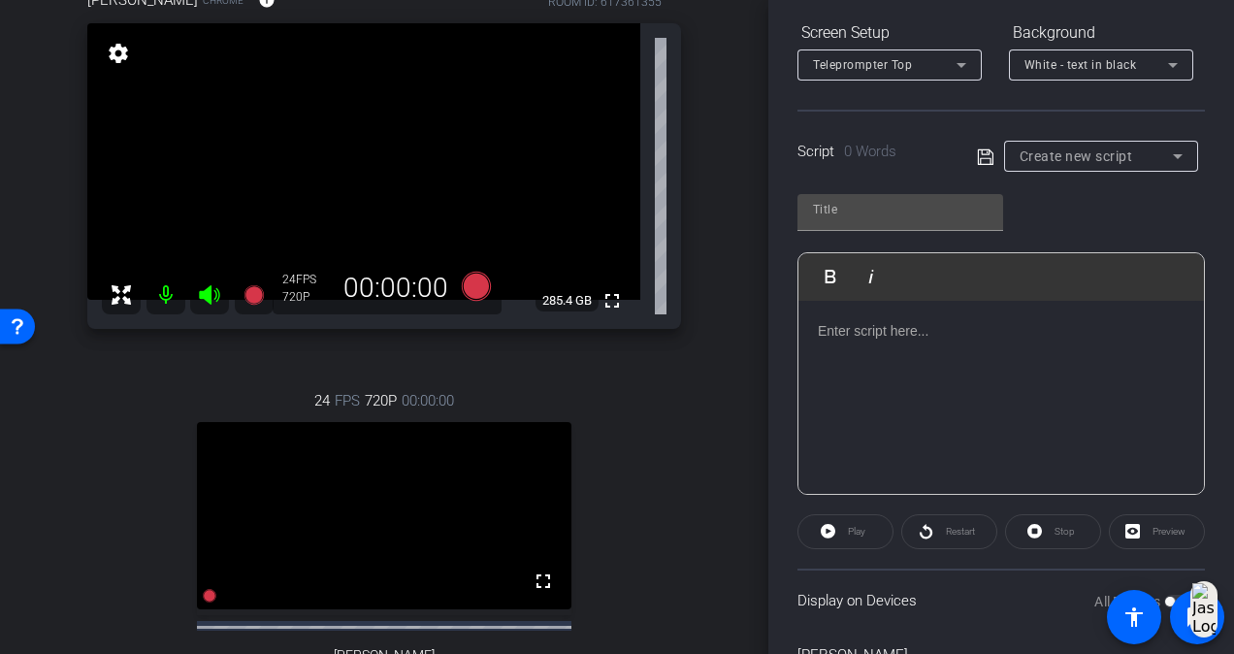
scroll to position [291, 0]
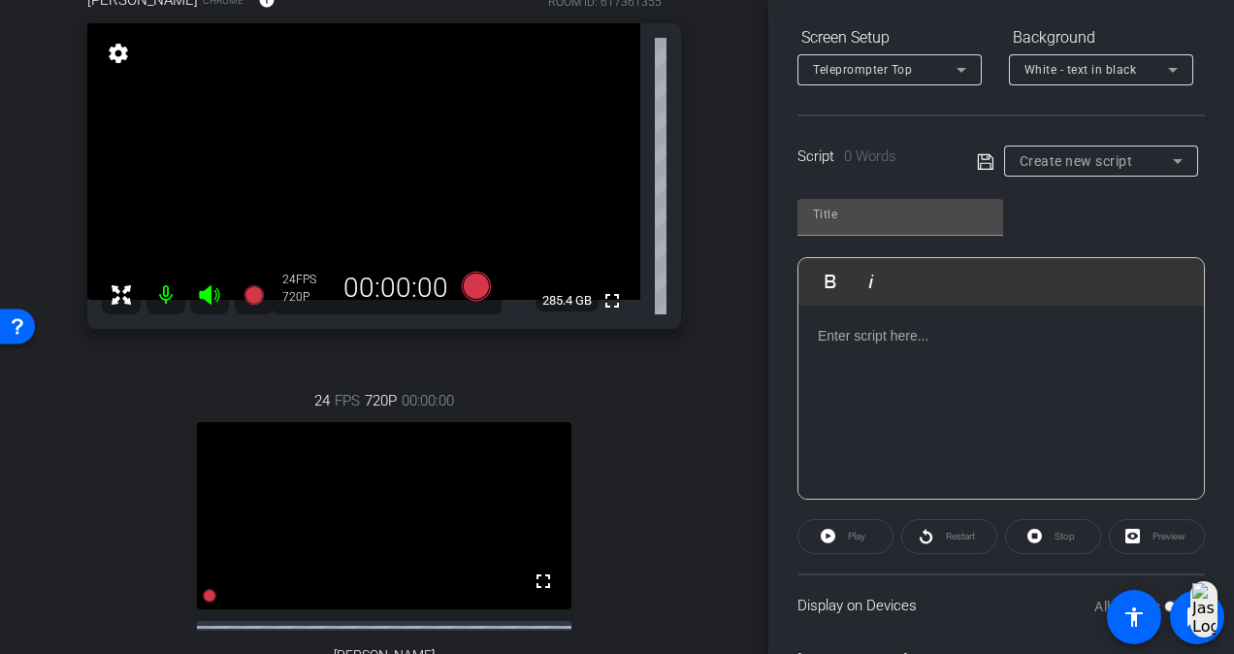
click at [1096, 164] on span "Create new script" at bounding box center [1075, 161] width 113 height 16
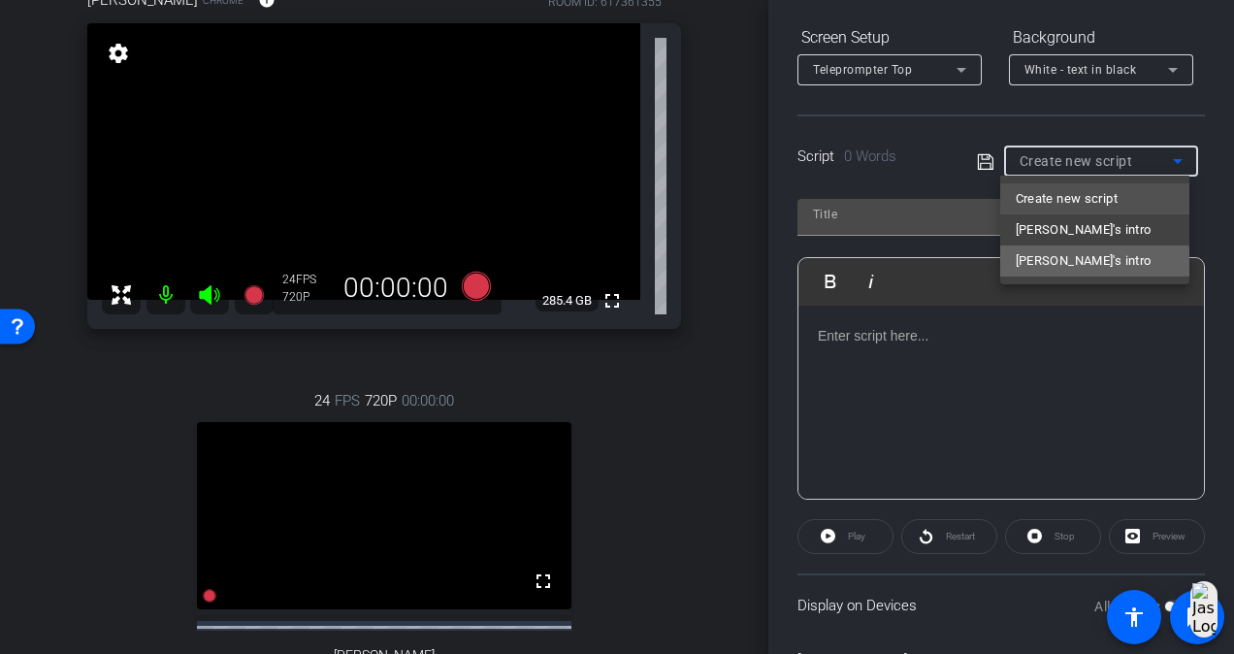
click at [1079, 270] on span "[PERSON_NAME]'s intro" at bounding box center [1084, 260] width 136 height 23
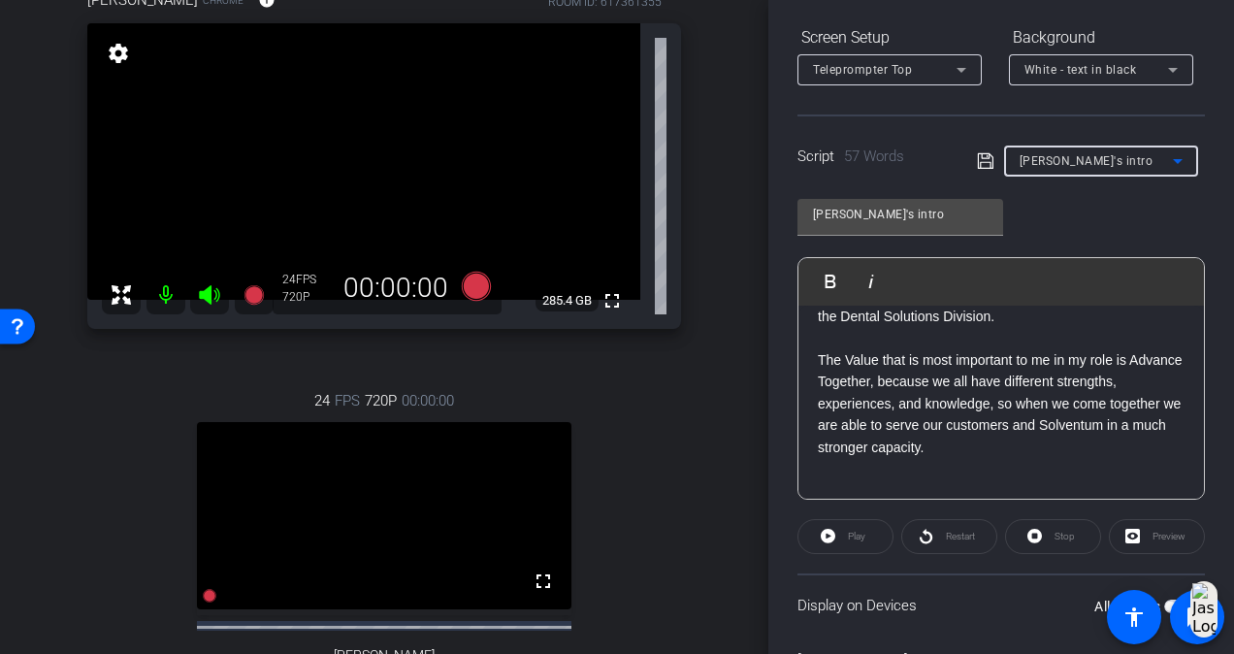
scroll to position [388, 0]
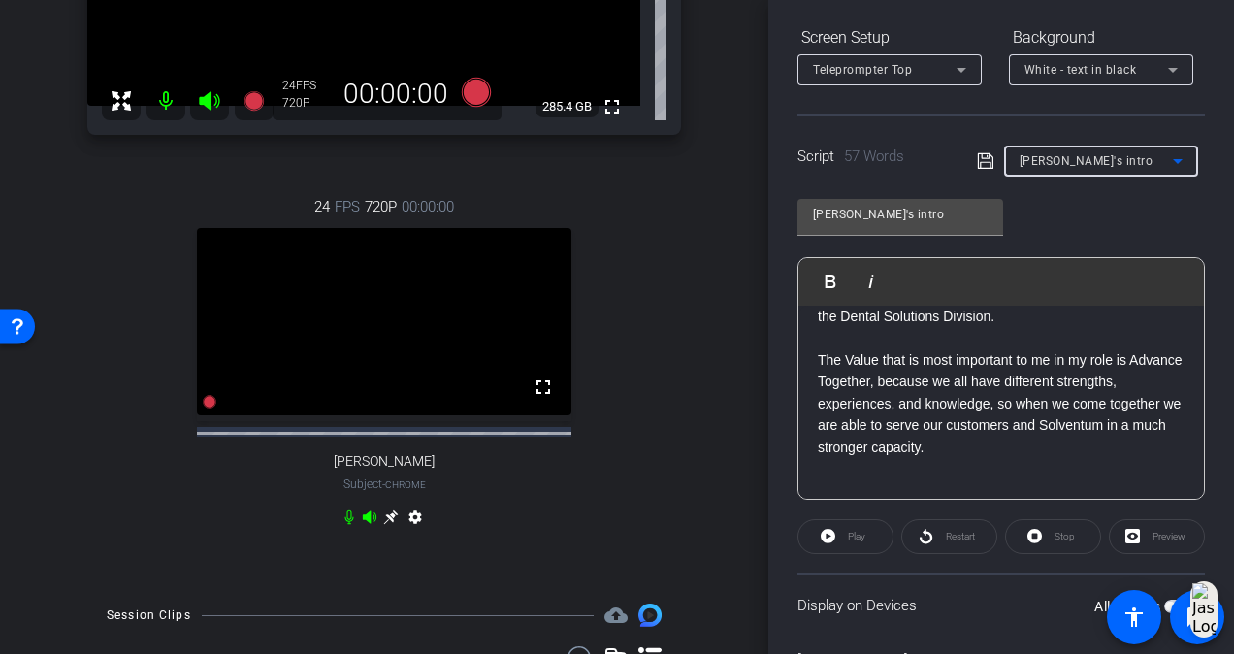
click at [386, 525] on icon at bounding box center [390, 517] width 15 height 15
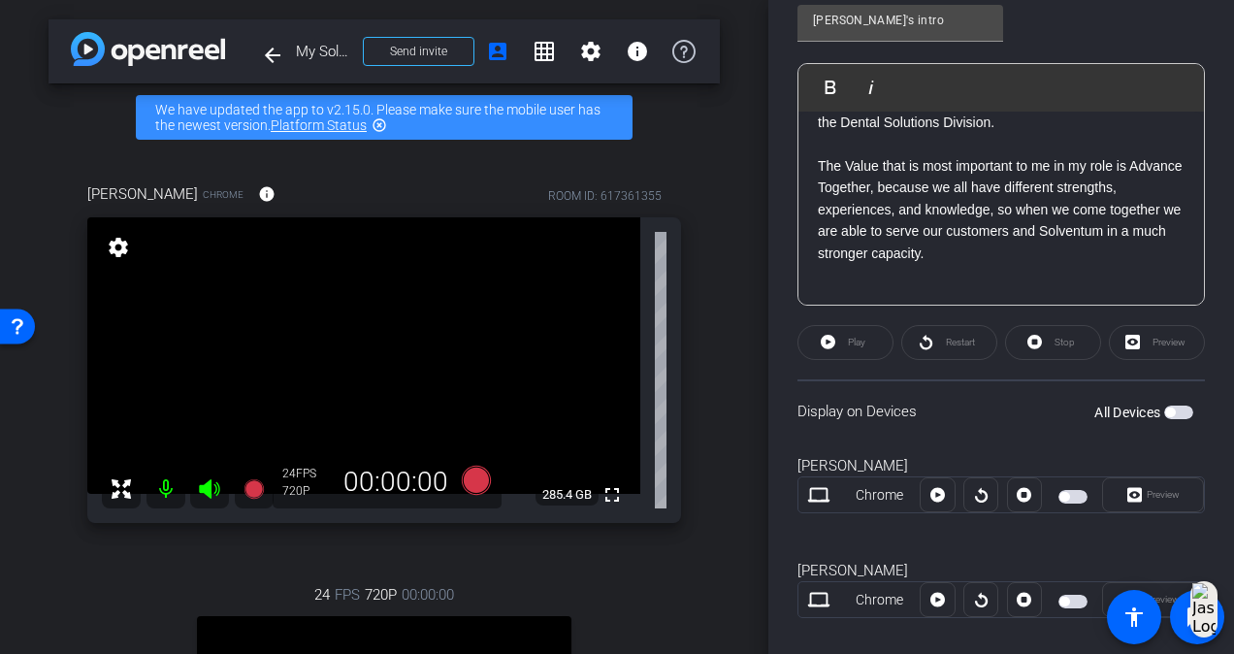
scroll to position [508, 0]
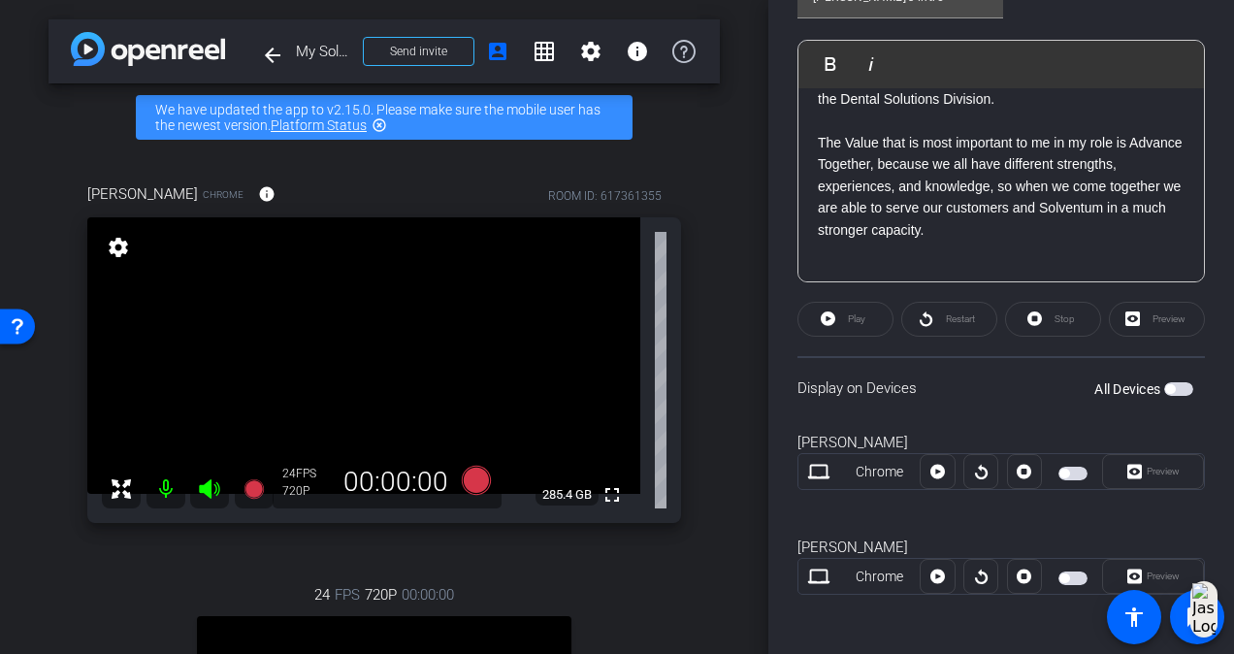
click at [1067, 571] on span "button" at bounding box center [1072, 578] width 29 height 14
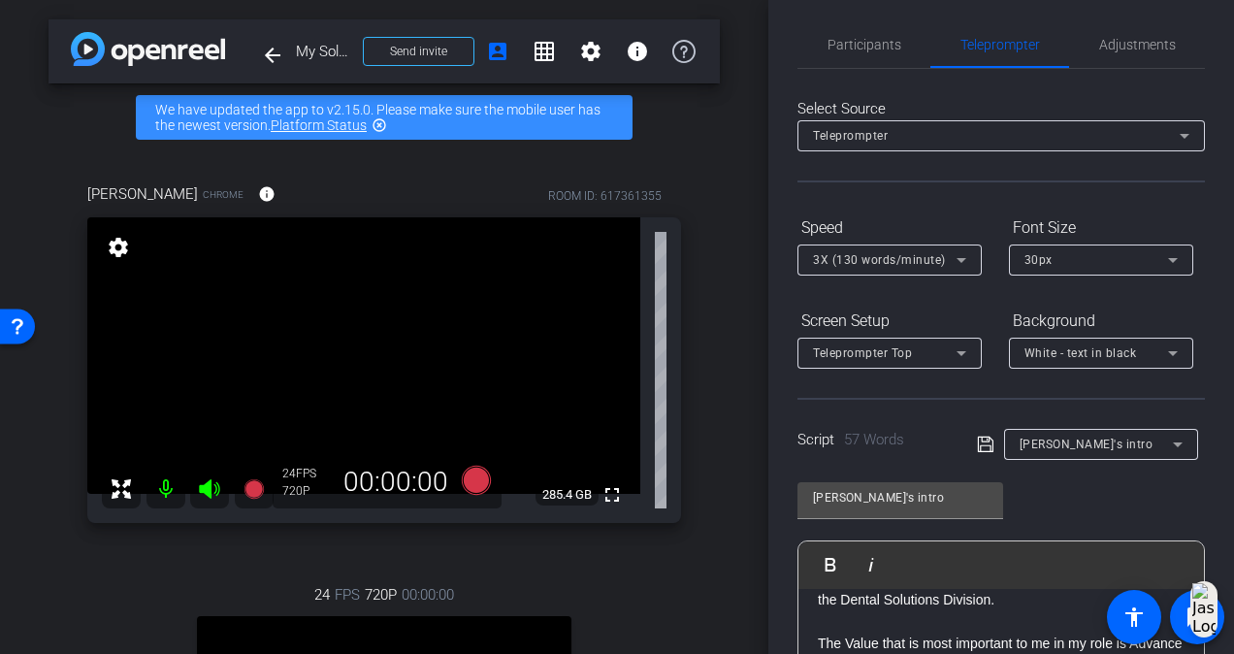
scroll to position [0, 0]
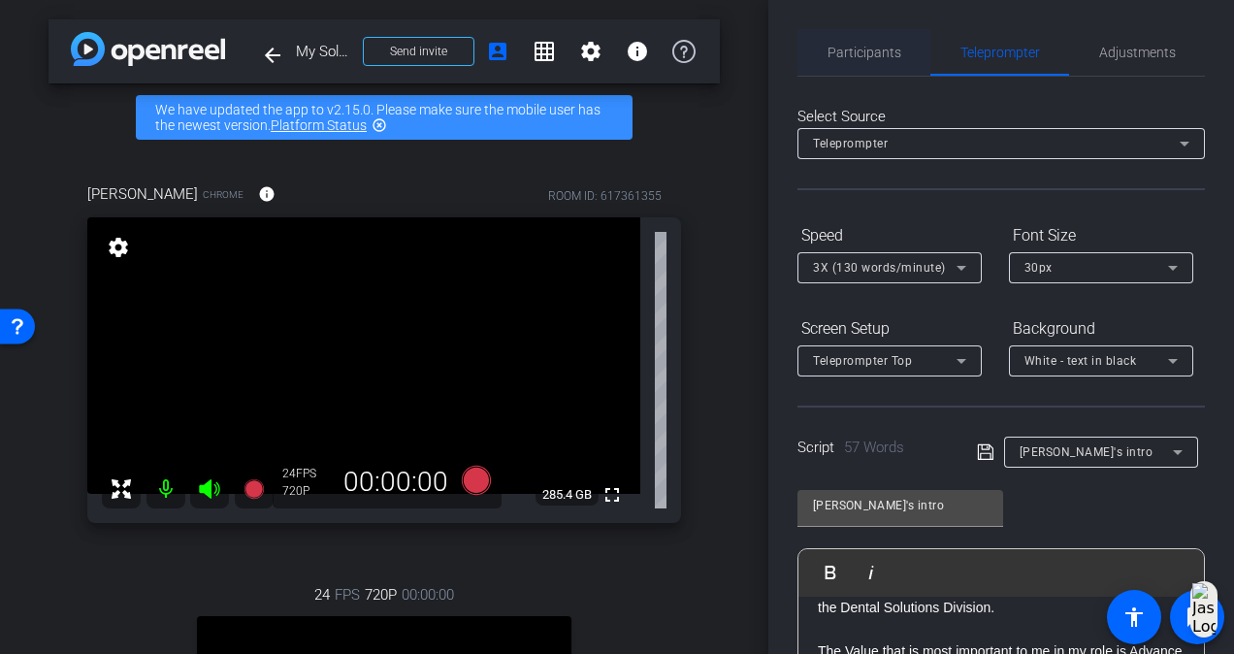
click at [835, 58] on span "Participants" at bounding box center [864, 53] width 74 height 14
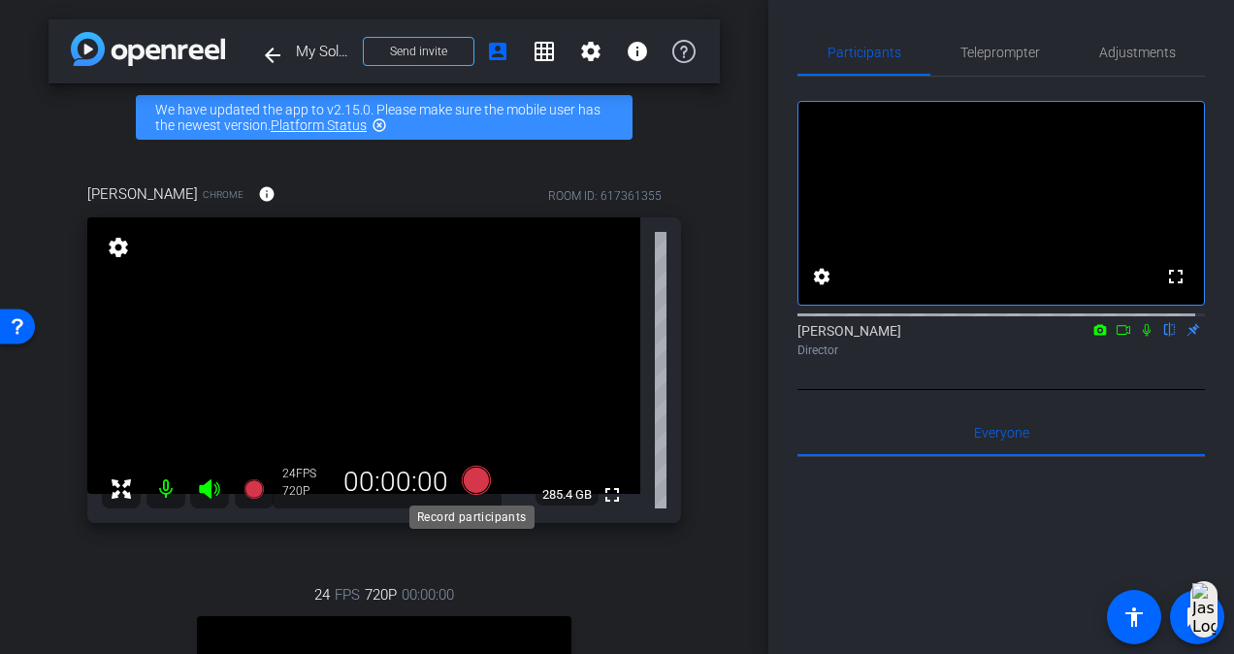
click at [473, 479] on icon at bounding box center [476, 480] width 29 height 29
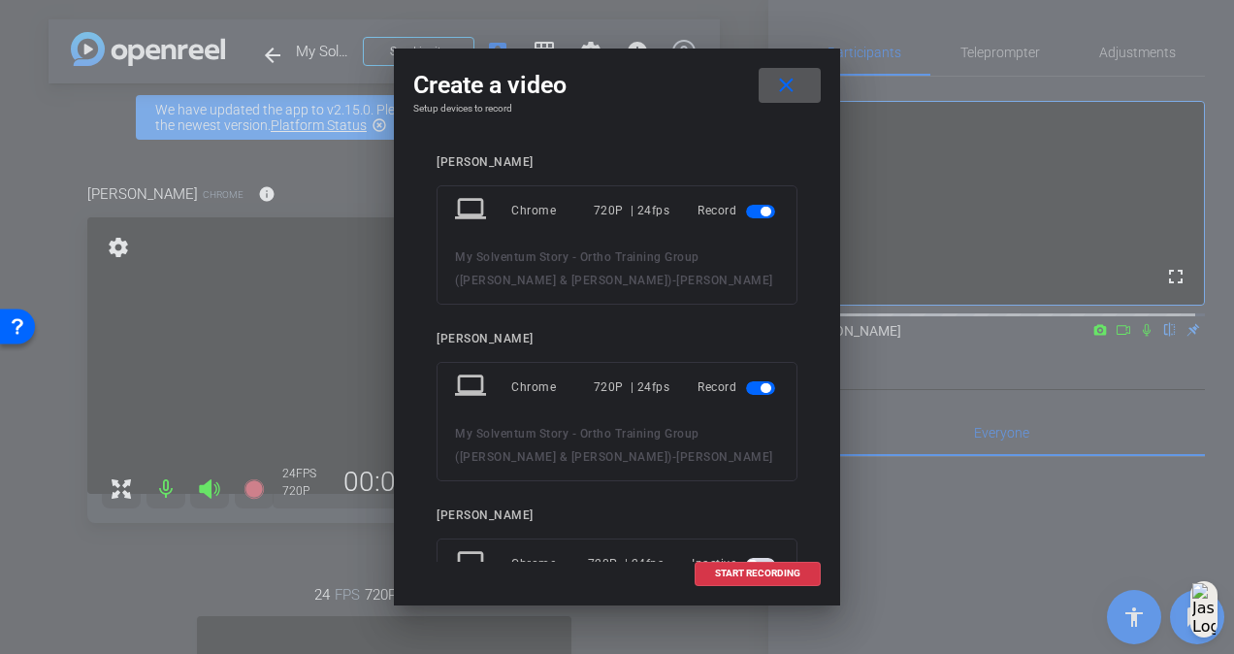
click at [760, 210] on span "button" at bounding box center [765, 212] width 10 height 10
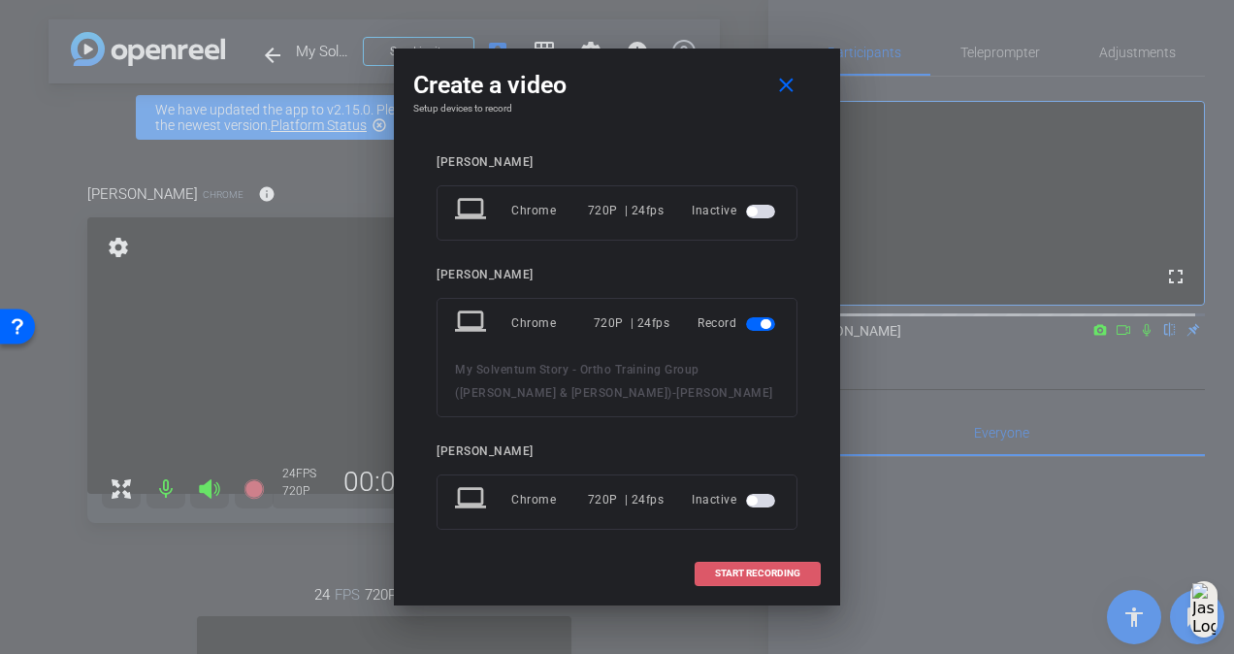
click at [757, 579] on span at bounding box center [757, 573] width 124 height 47
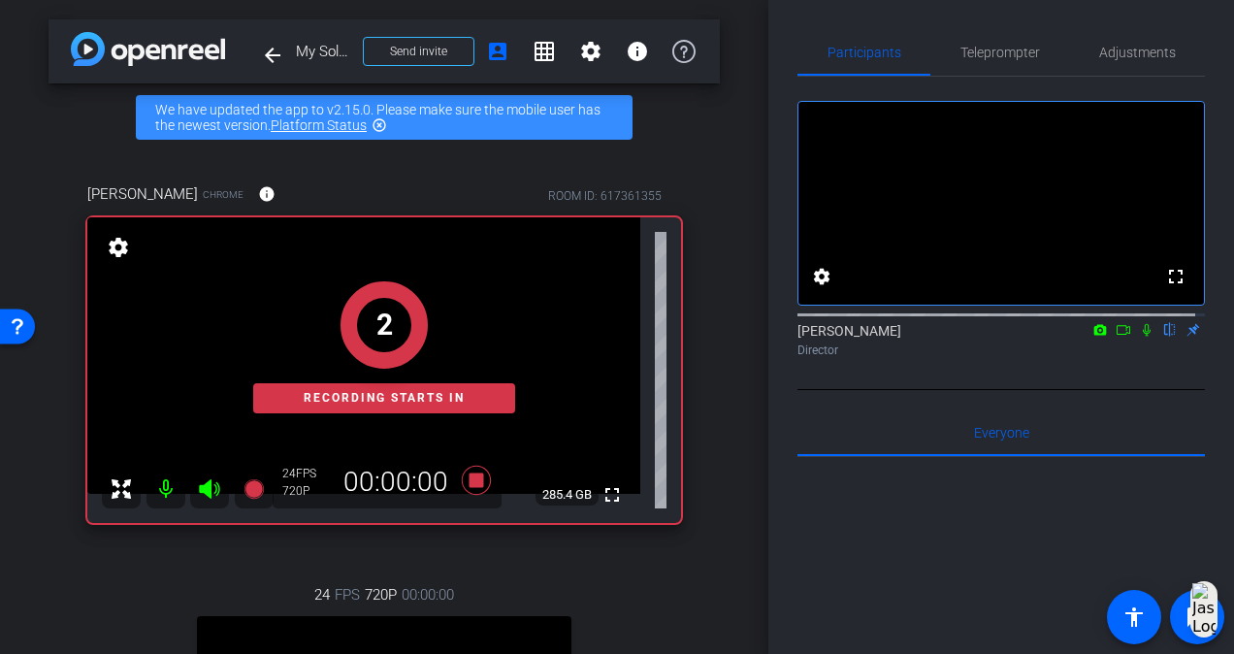
click at [1143, 337] on icon at bounding box center [1147, 330] width 8 height 13
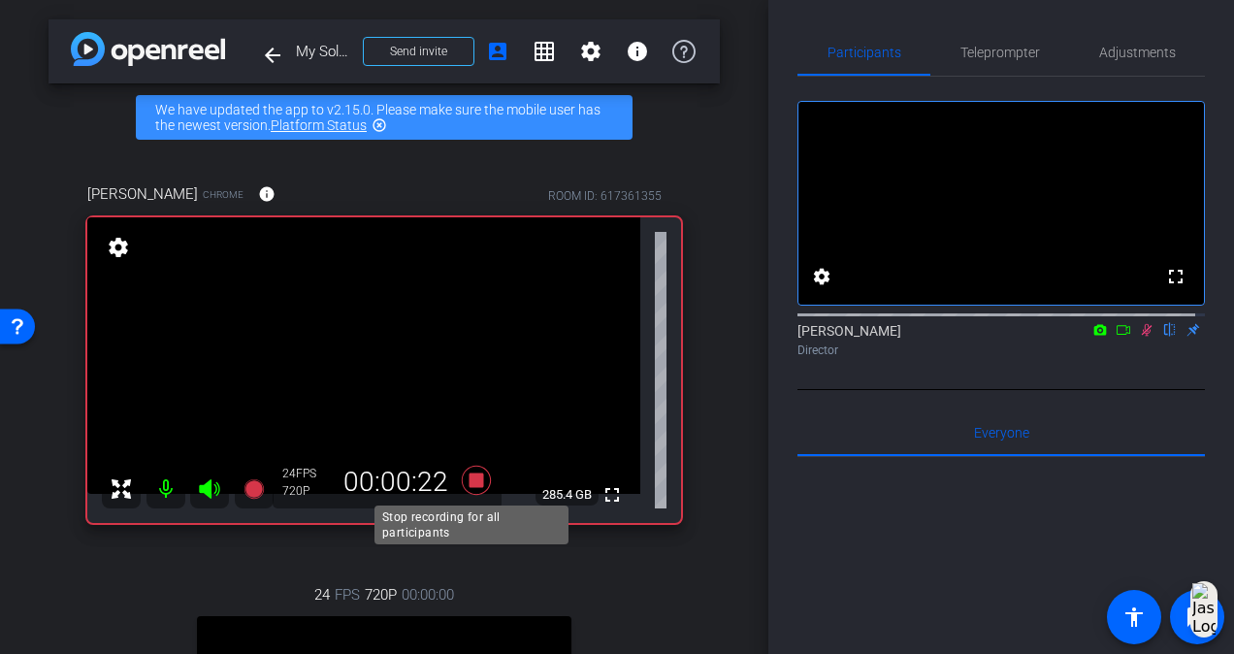
click at [471, 473] on icon at bounding box center [476, 480] width 29 height 29
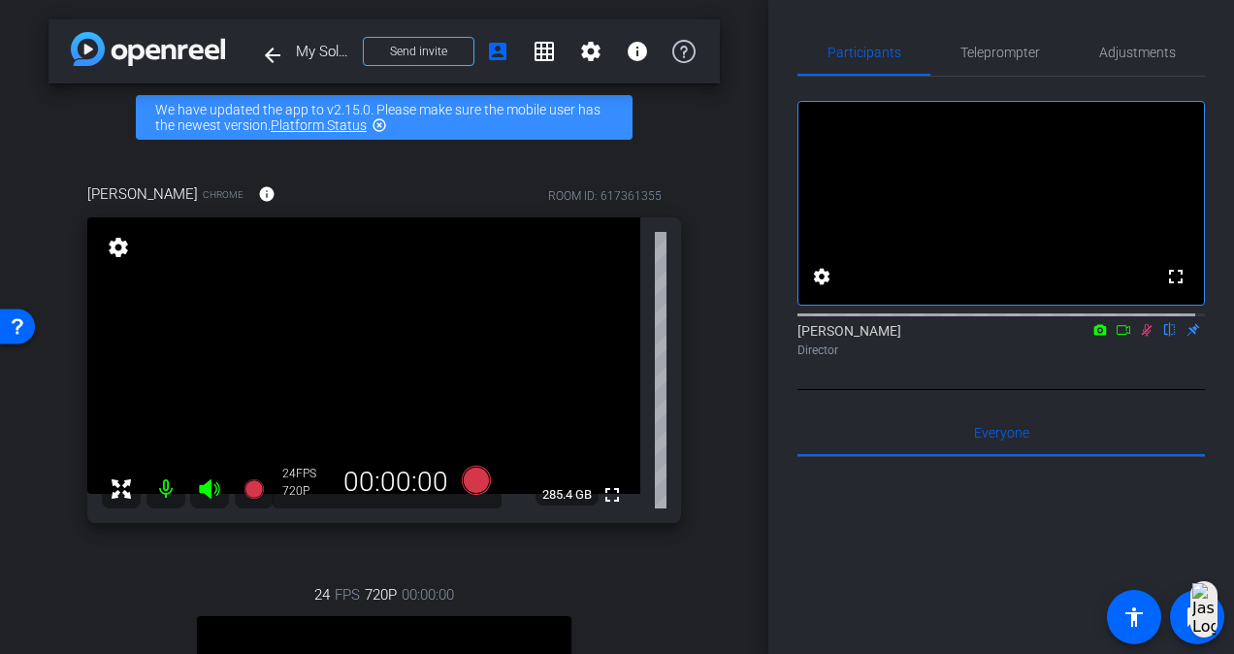
click at [1139, 337] on icon at bounding box center [1147, 330] width 16 height 14
click at [476, 477] on icon at bounding box center [476, 480] width 29 height 29
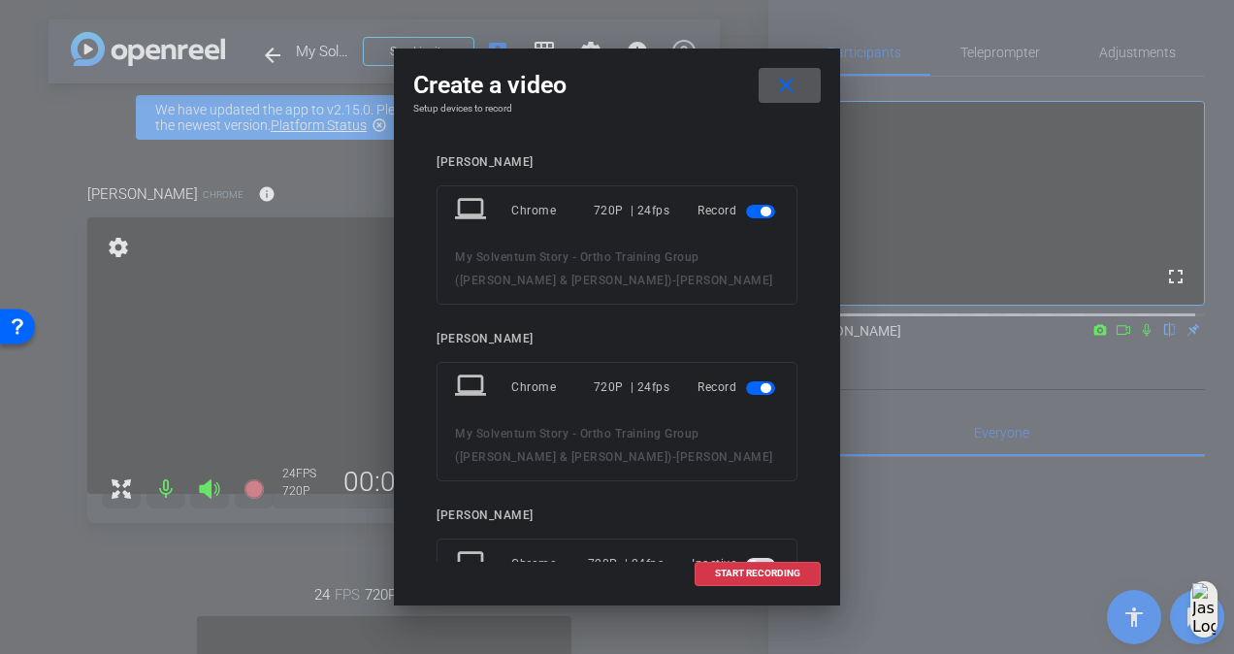
click at [751, 207] on span "button" at bounding box center [760, 212] width 29 height 14
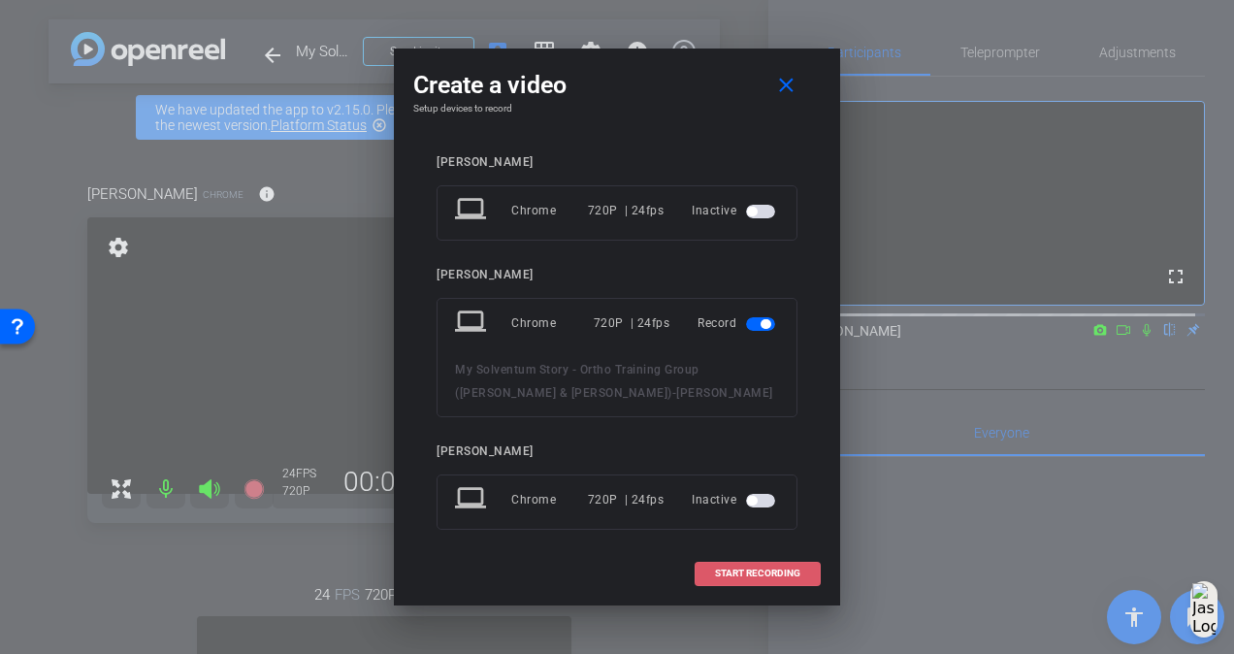
click at [774, 572] on span "START RECORDING" at bounding box center [757, 573] width 85 height 10
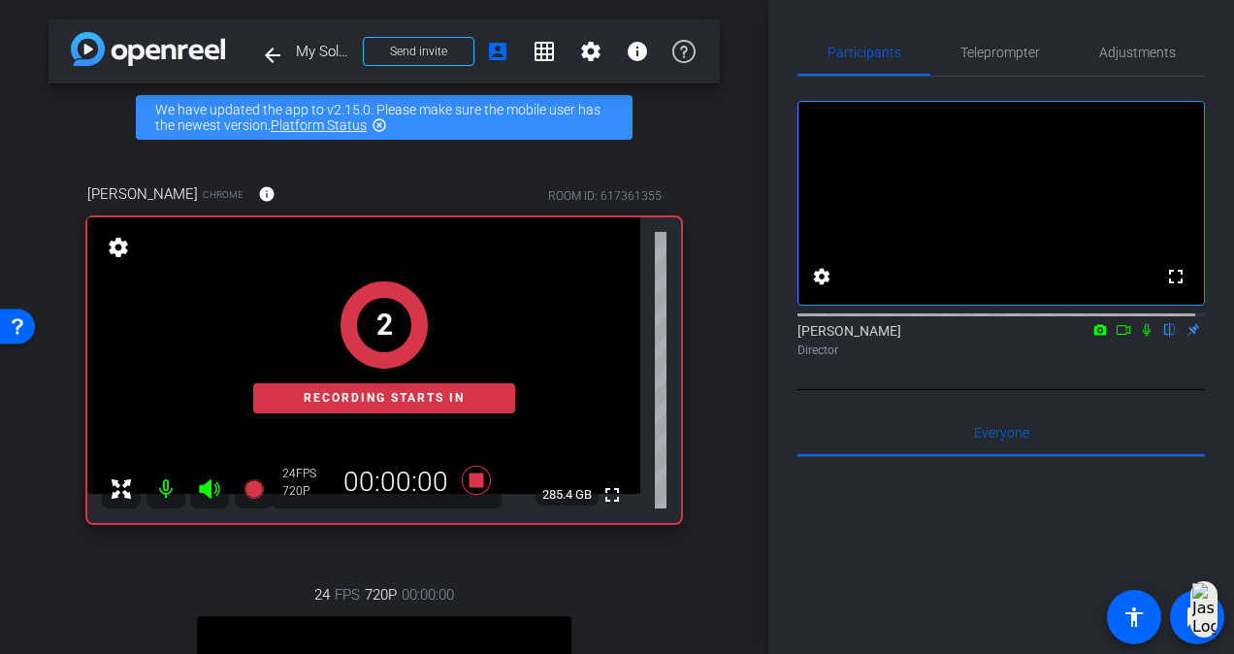
click at [1139, 337] on icon at bounding box center [1147, 330] width 16 height 14
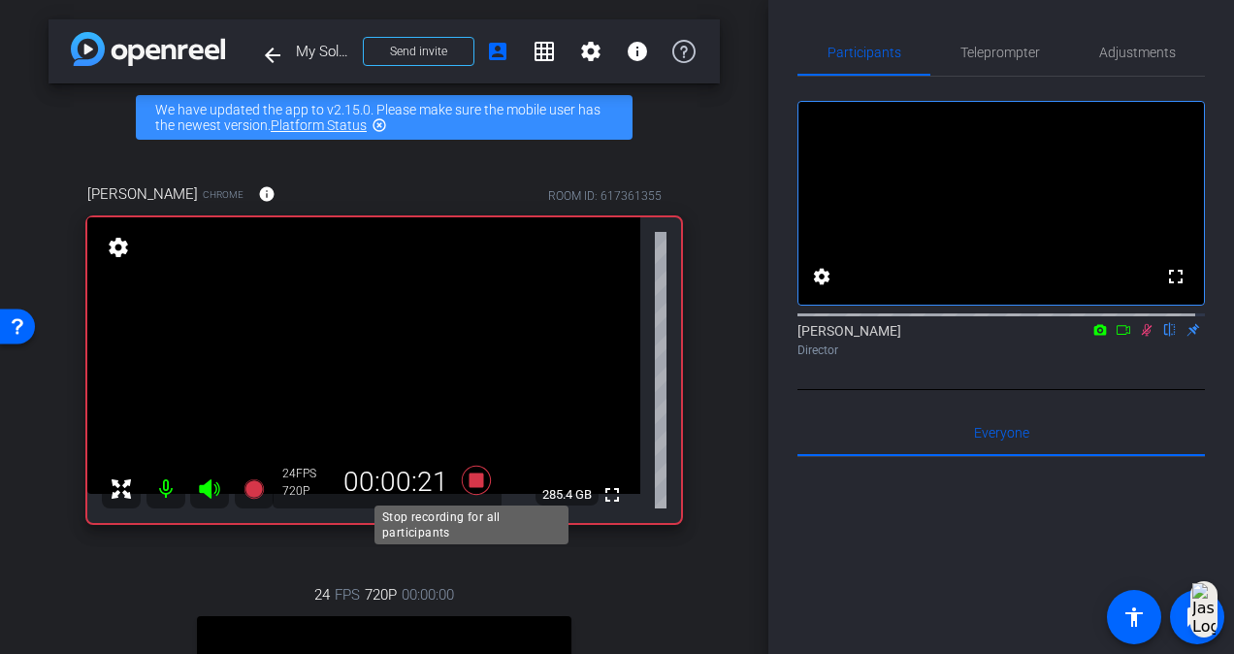
click at [471, 473] on icon at bounding box center [476, 480] width 29 height 29
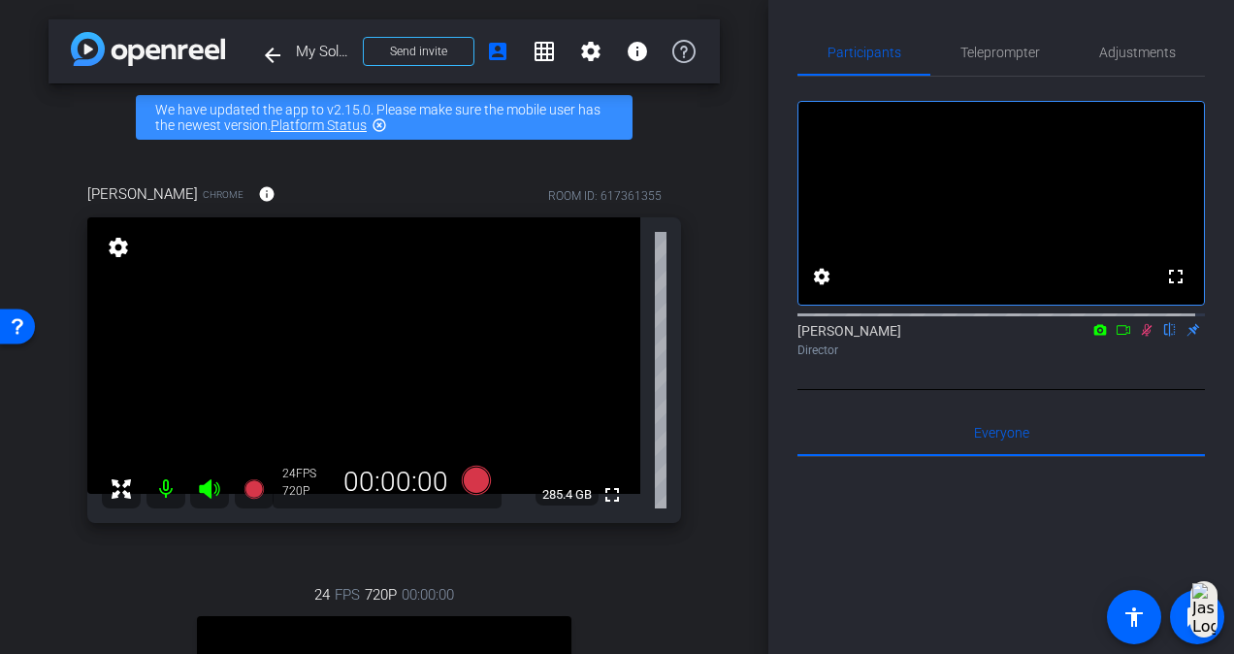
click at [1139, 337] on icon at bounding box center [1147, 330] width 16 height 14
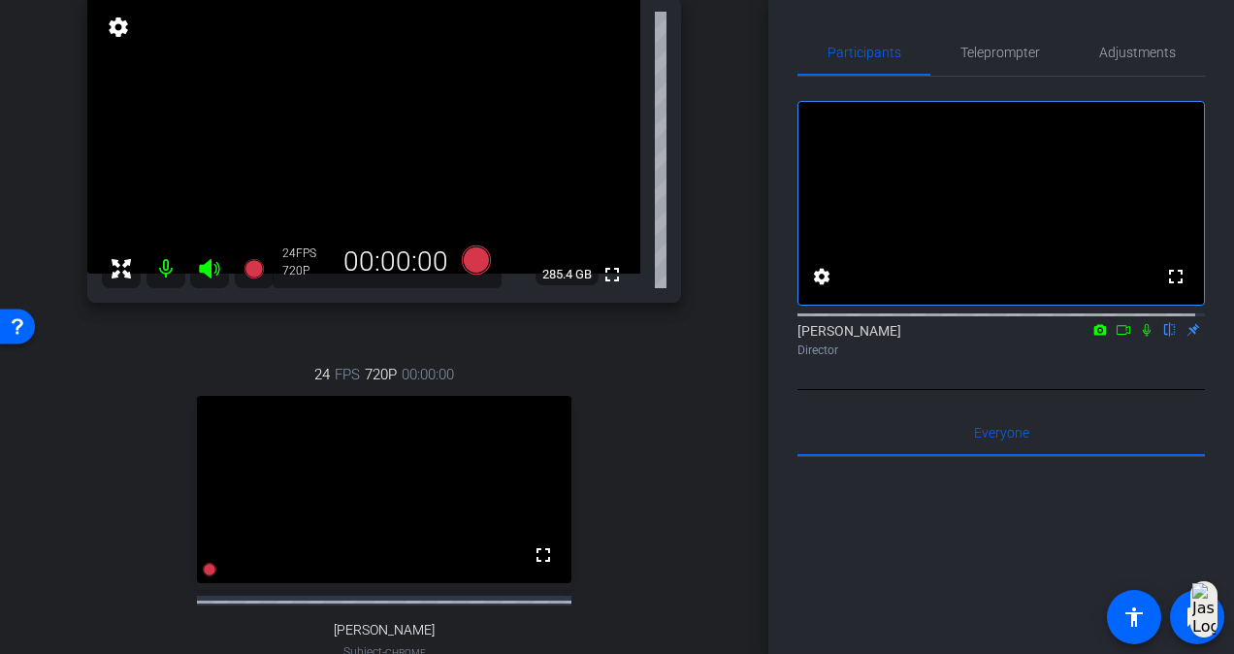
scroll to position [291, 0]
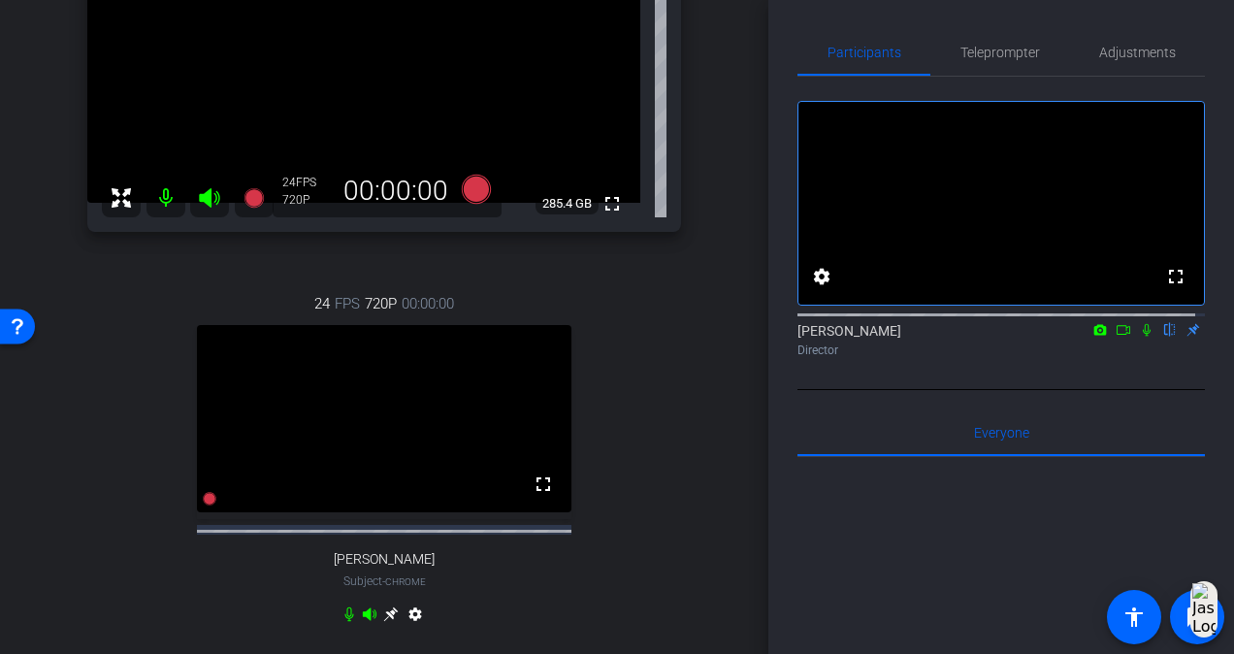
click at [386, 622] on icon at bounding box center [391, 614] width 16 height 16
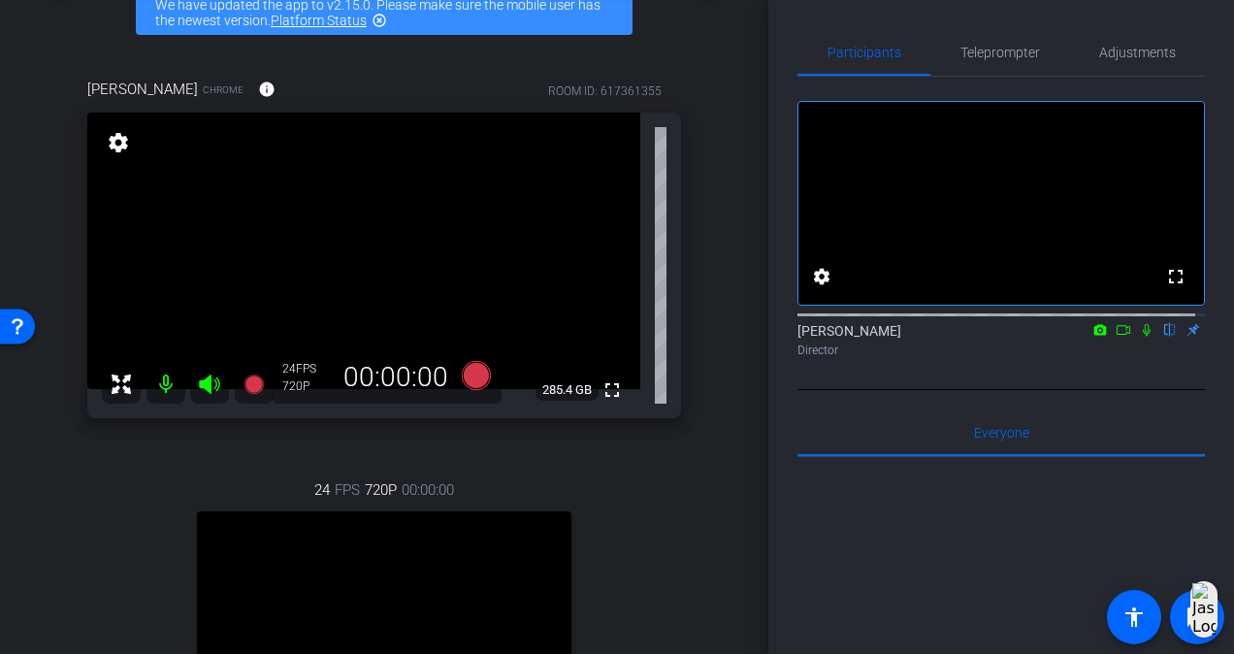
scroll to position [97, 0]
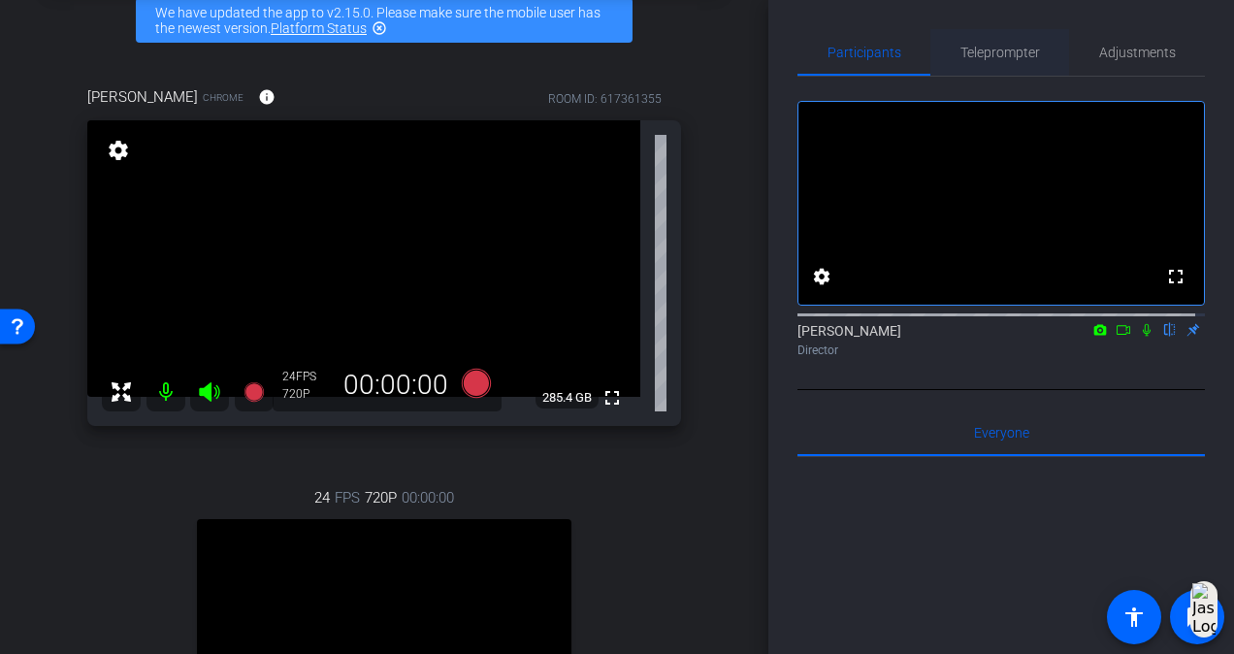
click at [989, 46] on span "Teleprompter" at bounding box center [1000, 53] width 80 height 14
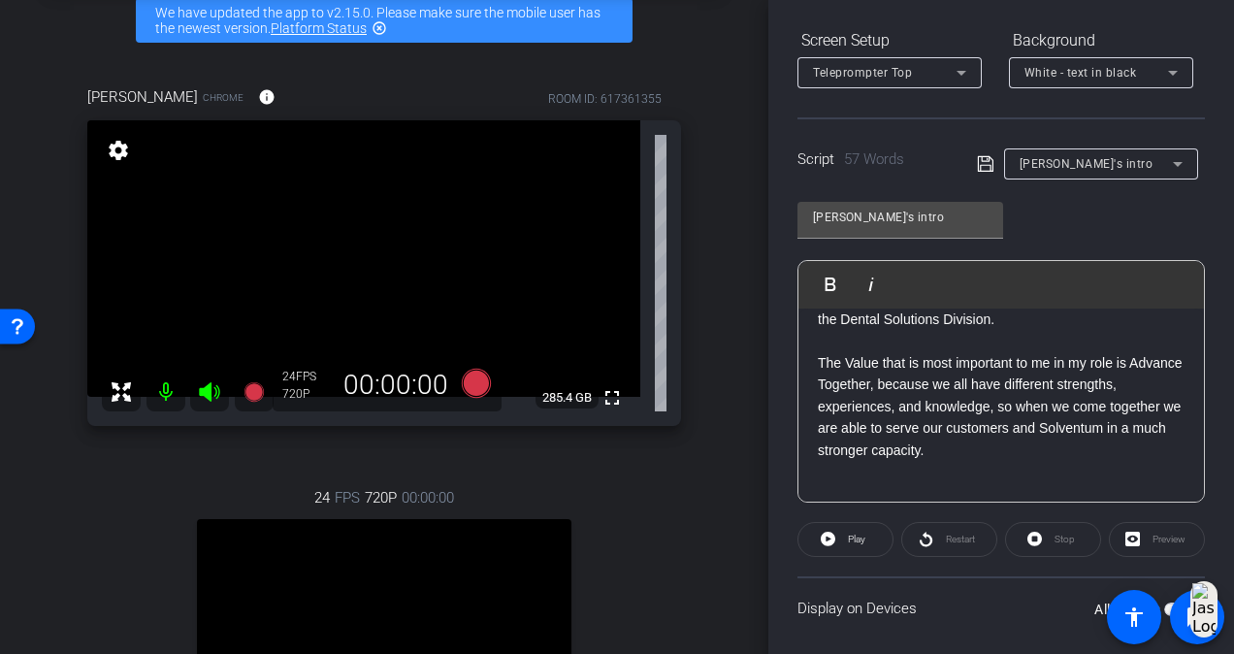
scroll to position [388, 0]
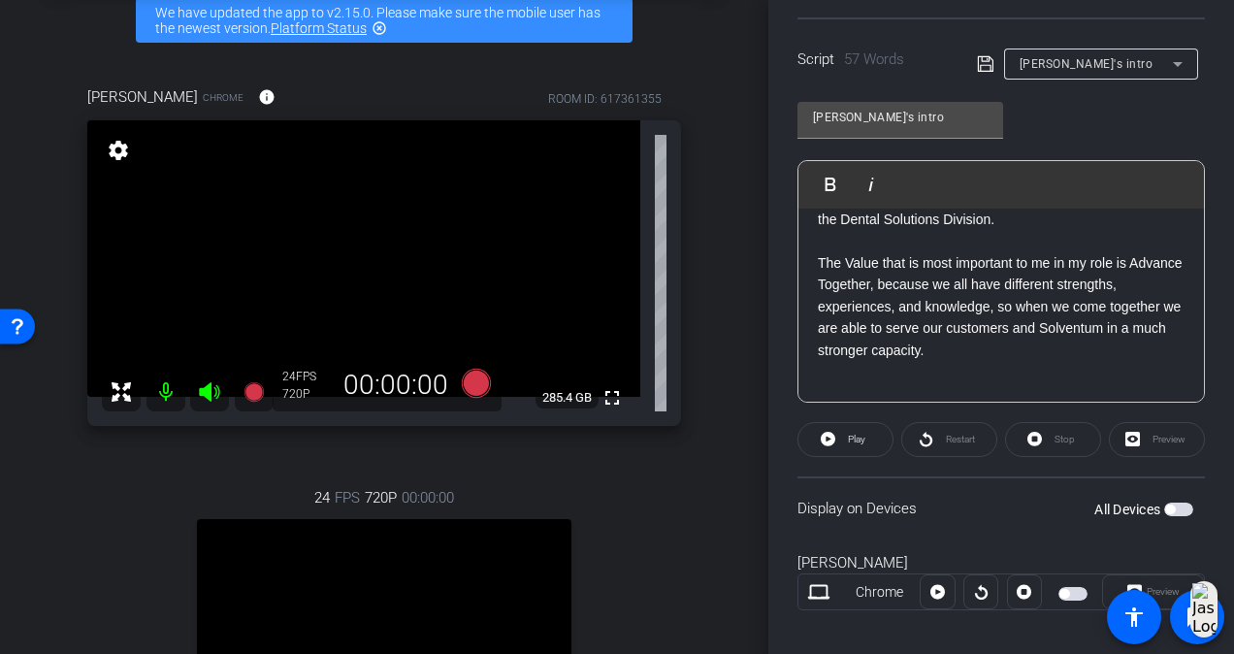
click at [1079, 58] on span "[PERSON_NAME]'s intro" at bounding box center [1086, 64] width 134 height 14
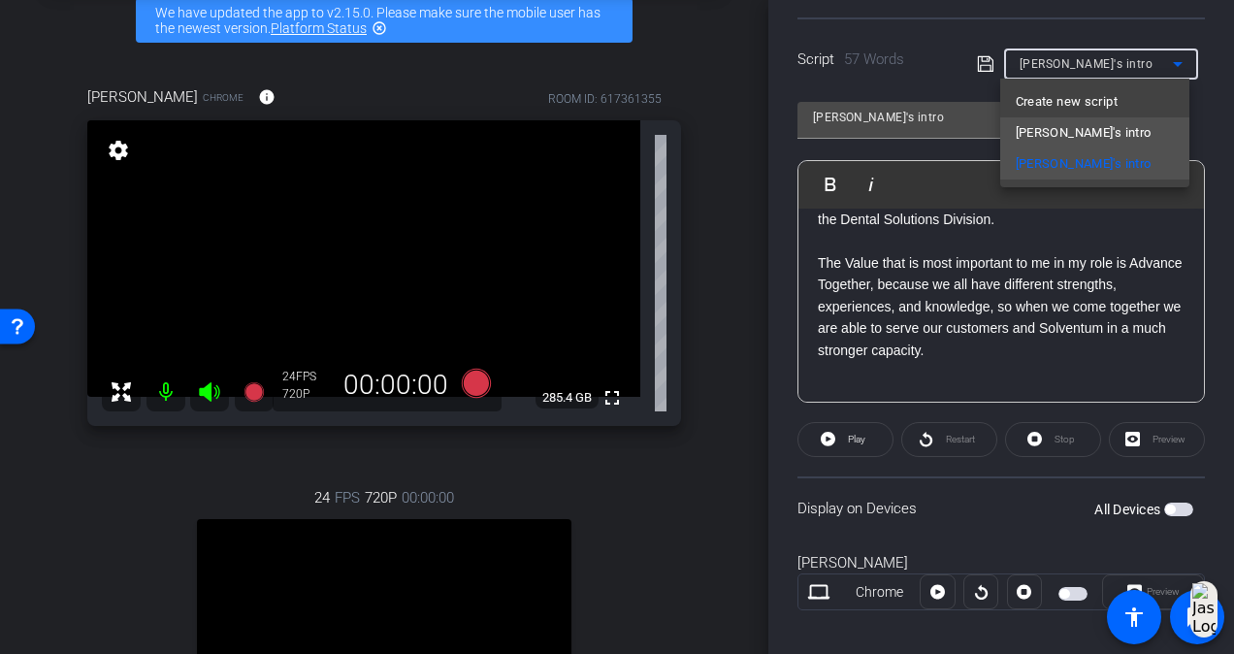
click at [1081, 122] on span "[PERSON_NAME]'s intro" at bounding box center [1084, 132] width 136 height 23
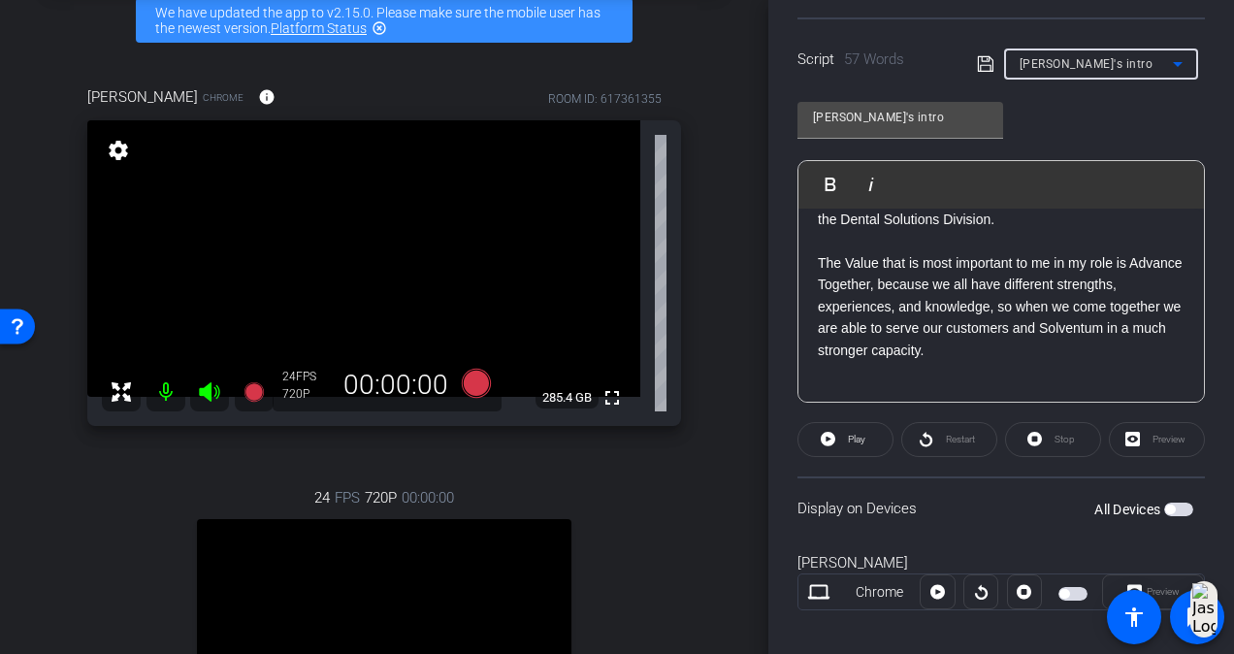
type input "[PERSON_NAME]'s intro"
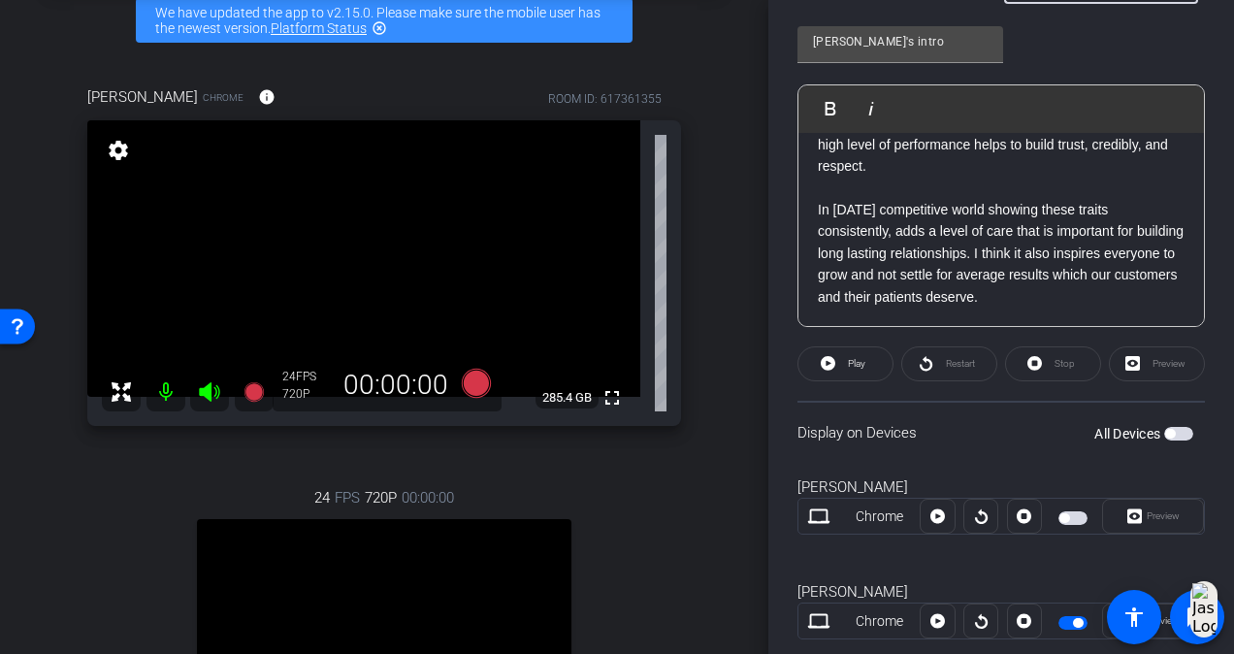
scroll to position [508, 0]
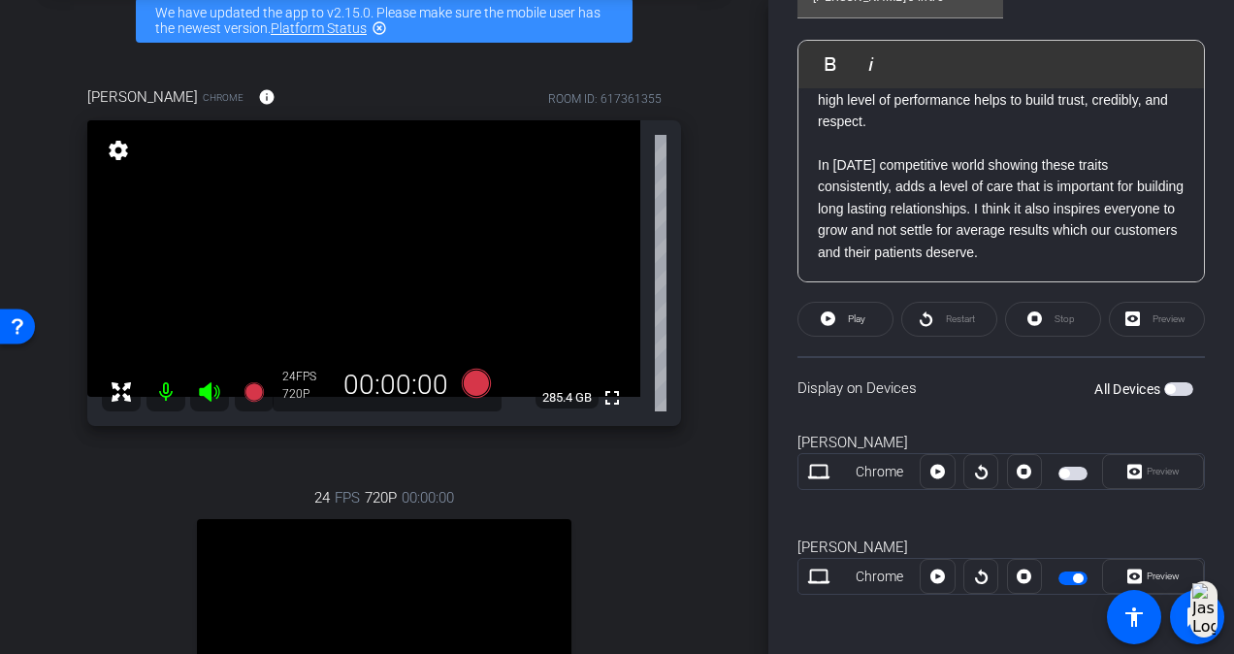
click at [1063, 576] on span "button" at bounding box center [1072, 578] width 29 height 14
click at [1064, 471] on span "button" at bounding box center [1072, 474] width 29 height 14
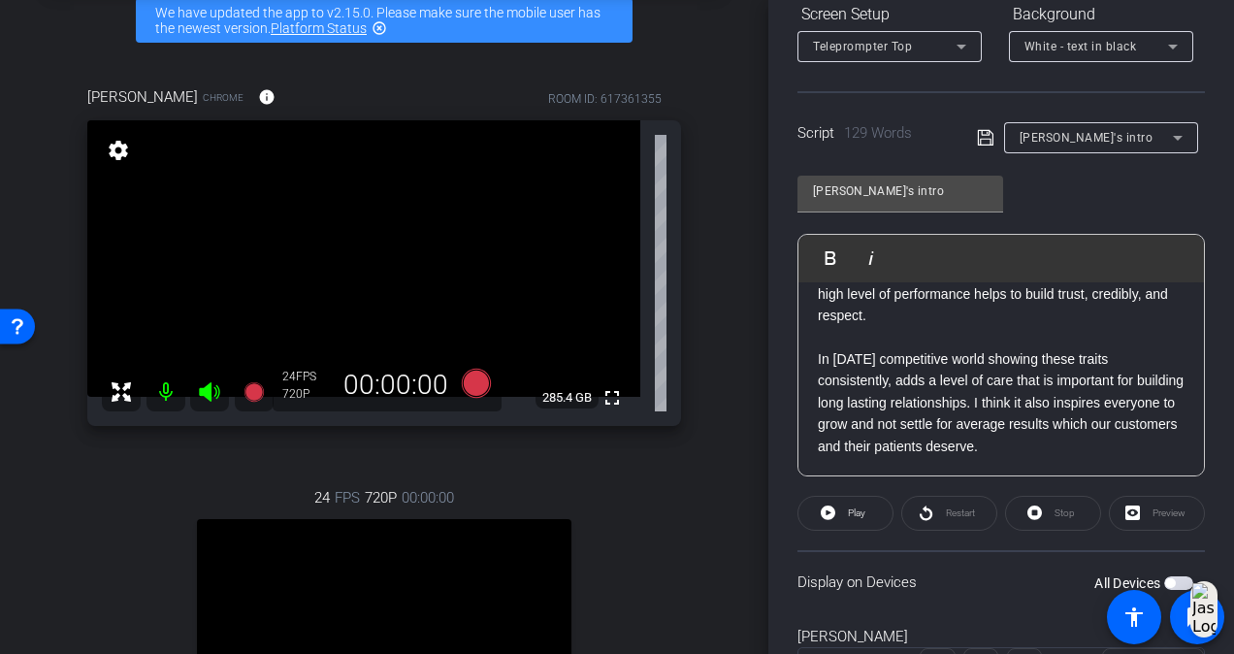
scroll to position [0, 0]
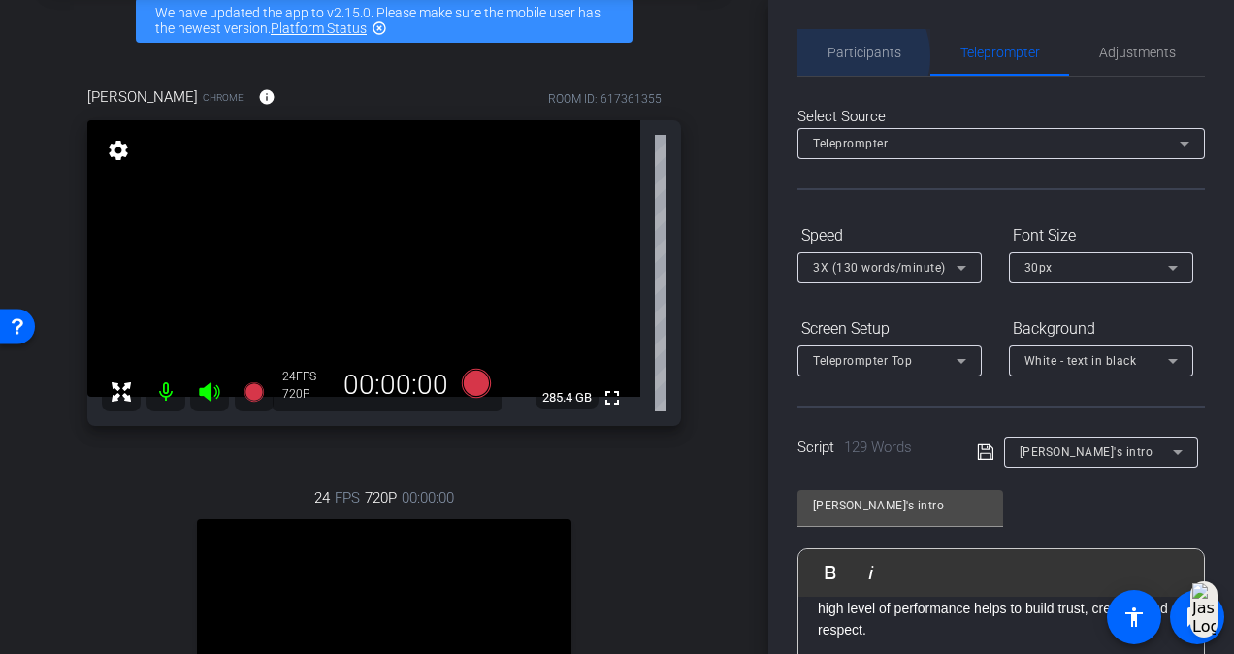
click at [846, 56] on span "Participants" at bounding box center [864, 53] width 74 height 14
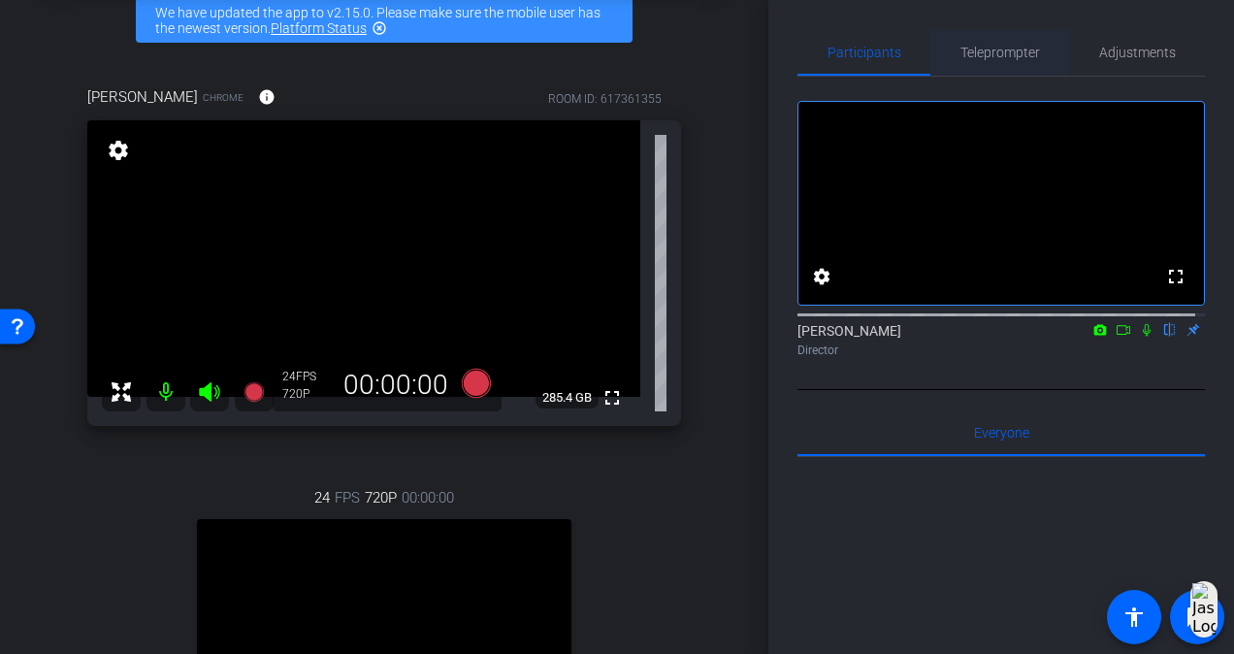
click at [1009, 68] on span "Teleprompter" at bounding box center [1000, 52] width 80 height 47
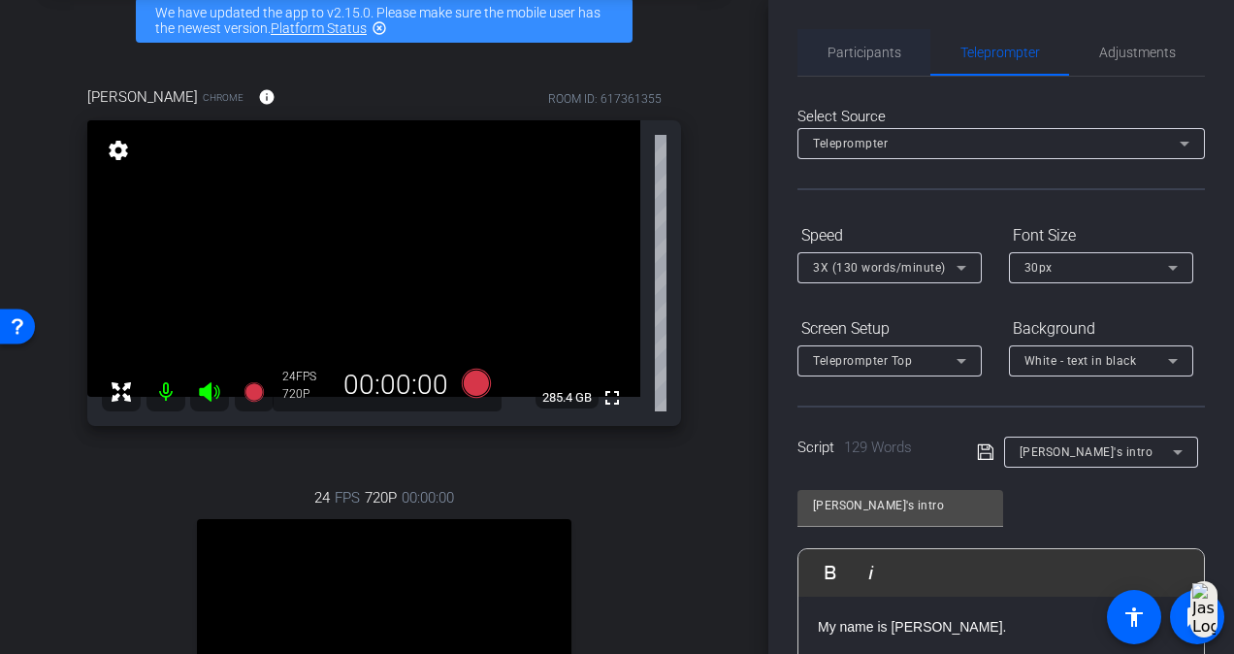
click at [867, 56] on span "Participants" at bounding box center [864, 53] width 74 height 14
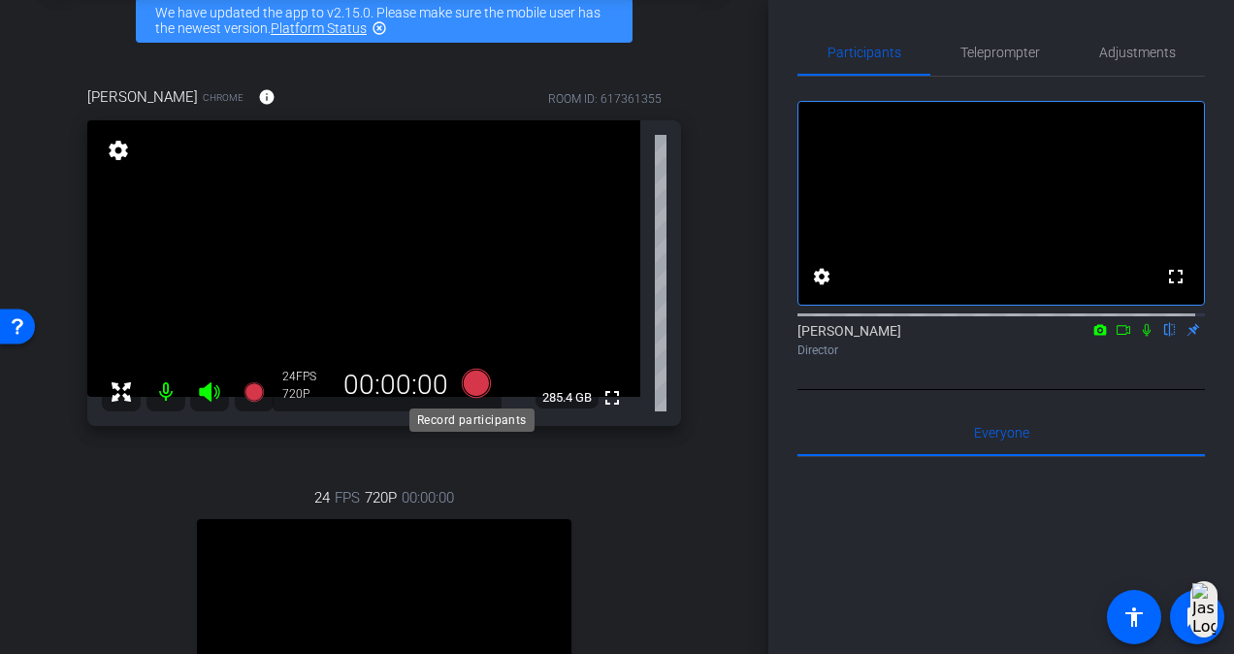
click at [468, 380] on icon at bounding box center [476, 383] width 29 height 29
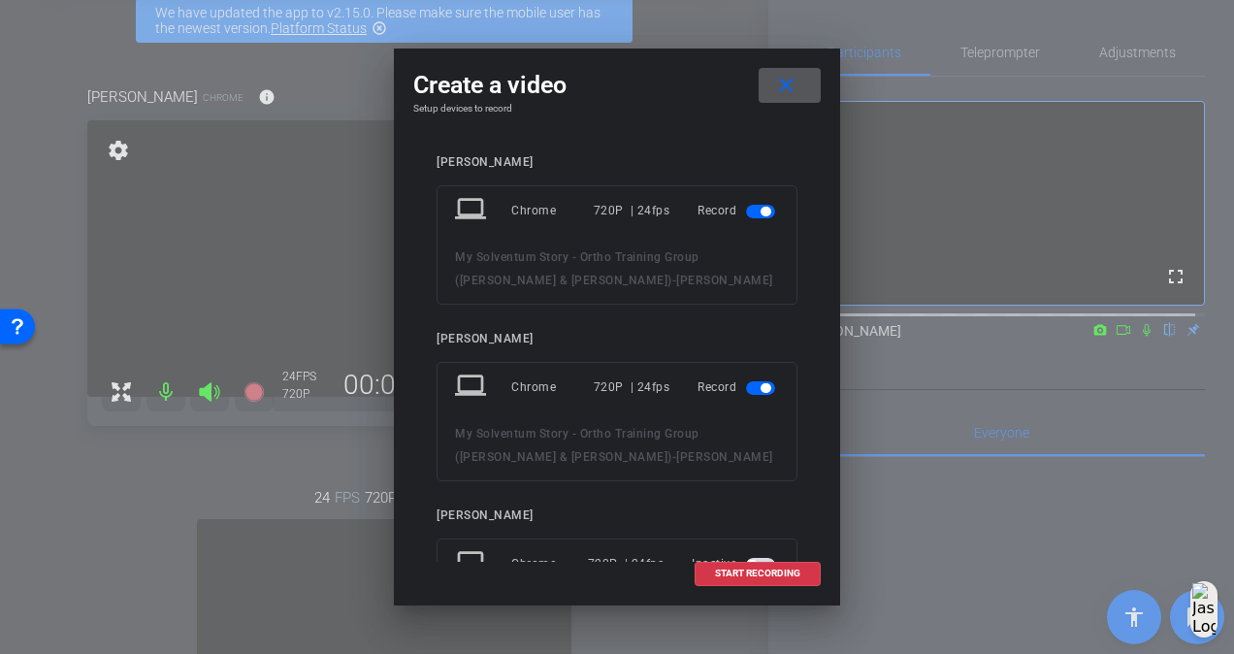
click at [747, 390] on span "button" at bounding box center [760, 388] width 29 height 14
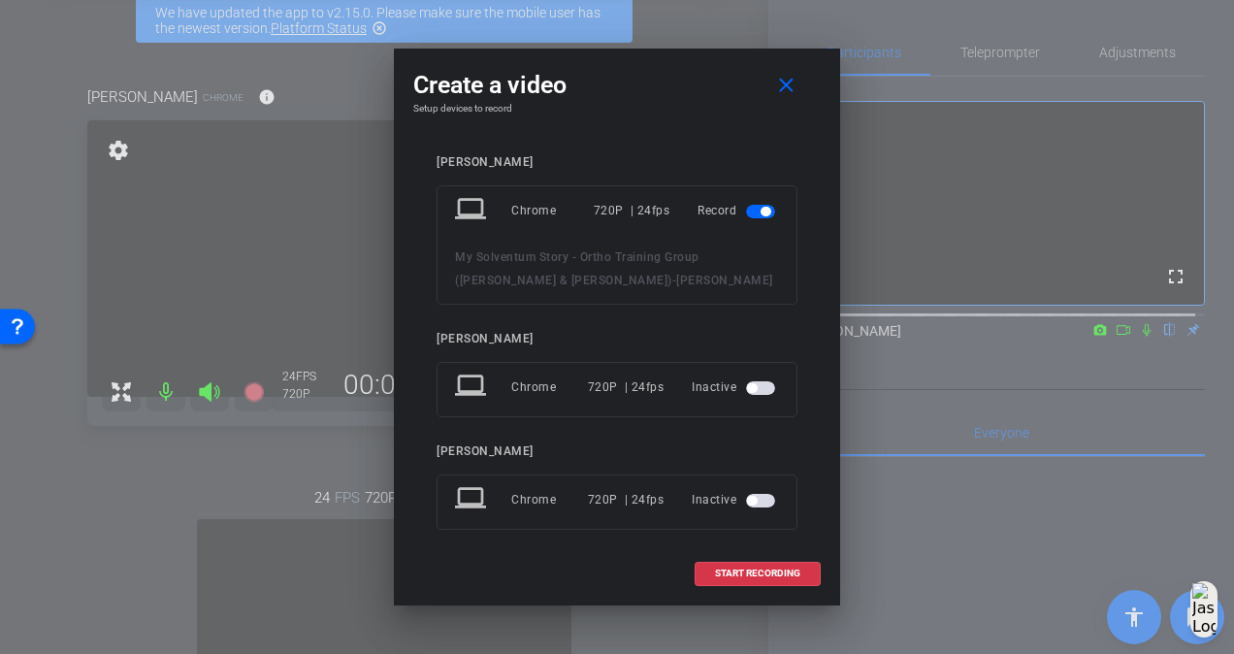
scroll to position [14, 0]
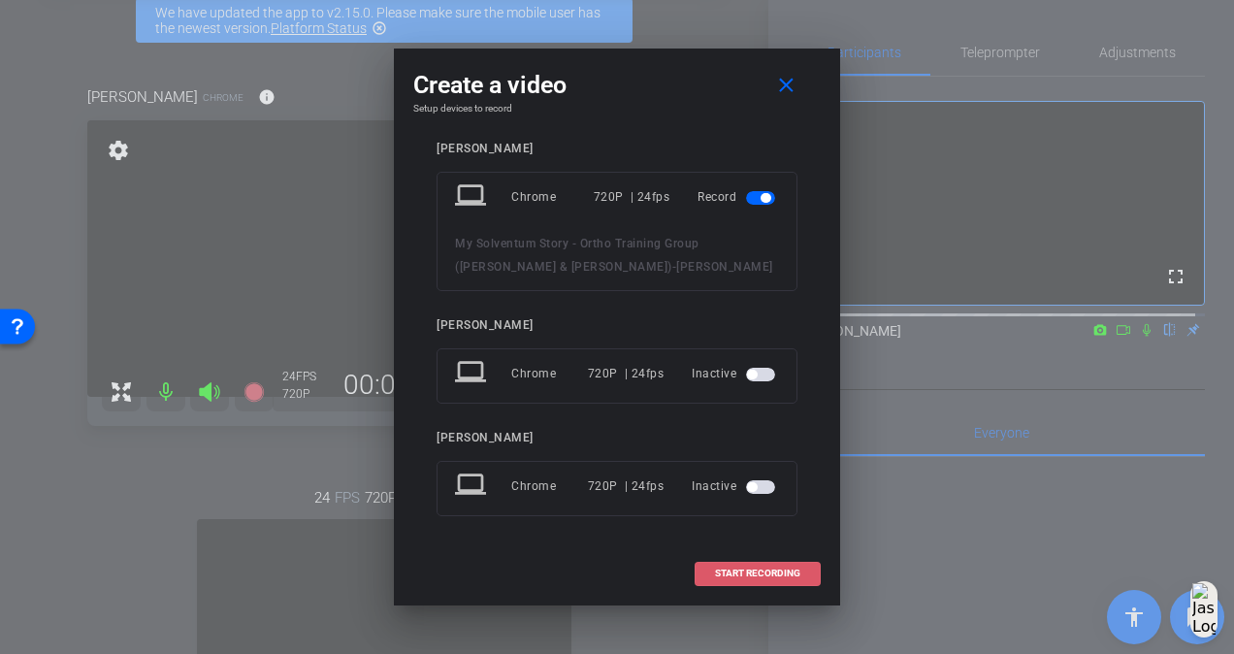
click at [727, 575] on span "START RECORDING" at bounding box center [757, 573] width 85 height 10
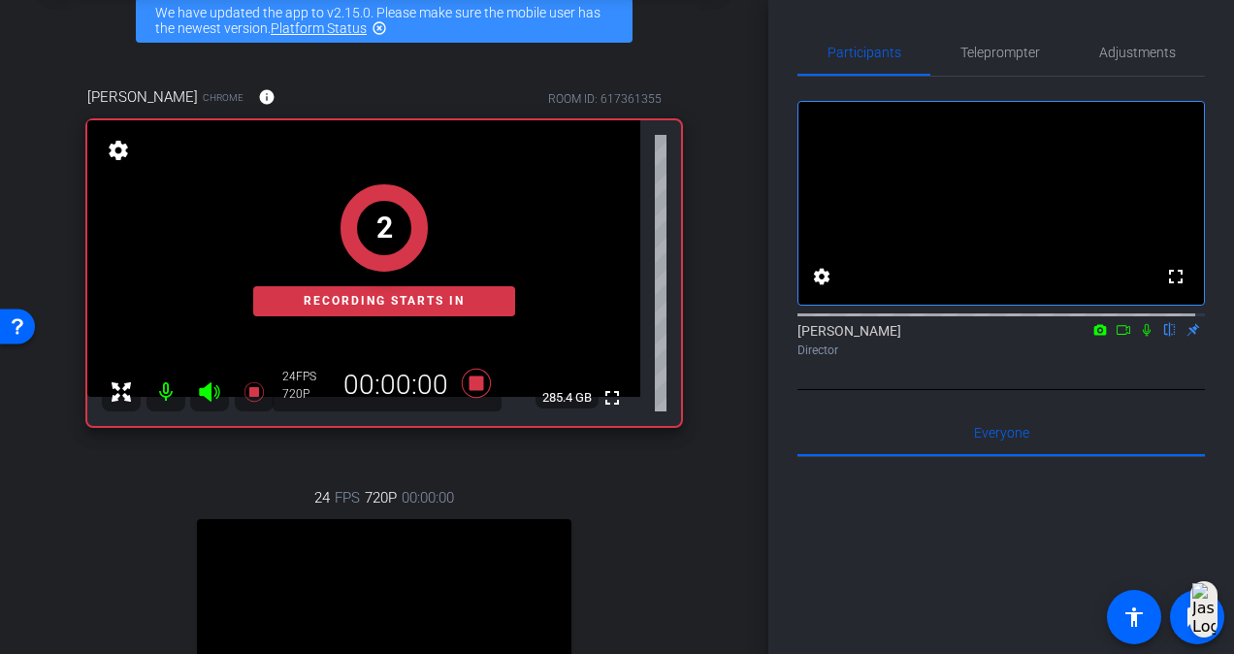
click at [1141, 337] on icon at bounding box center [1147, 330] width 16 height 14
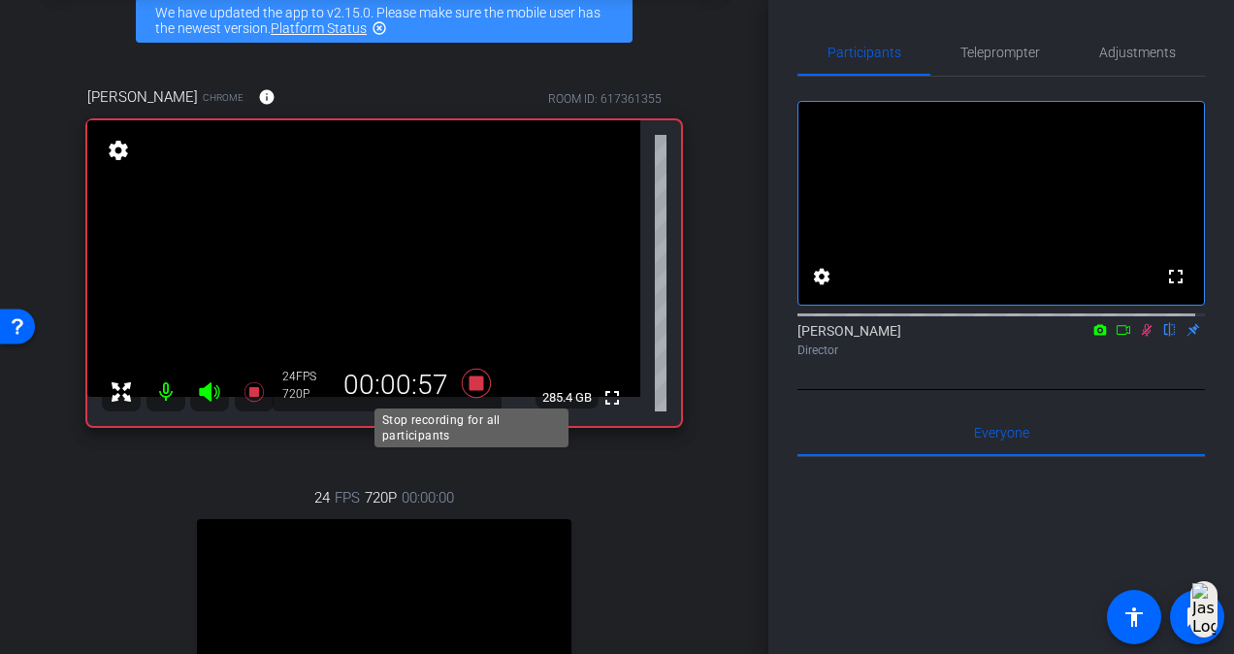
click at [473, 378] on icon at bounding box center [476, 383] width 29 height 29
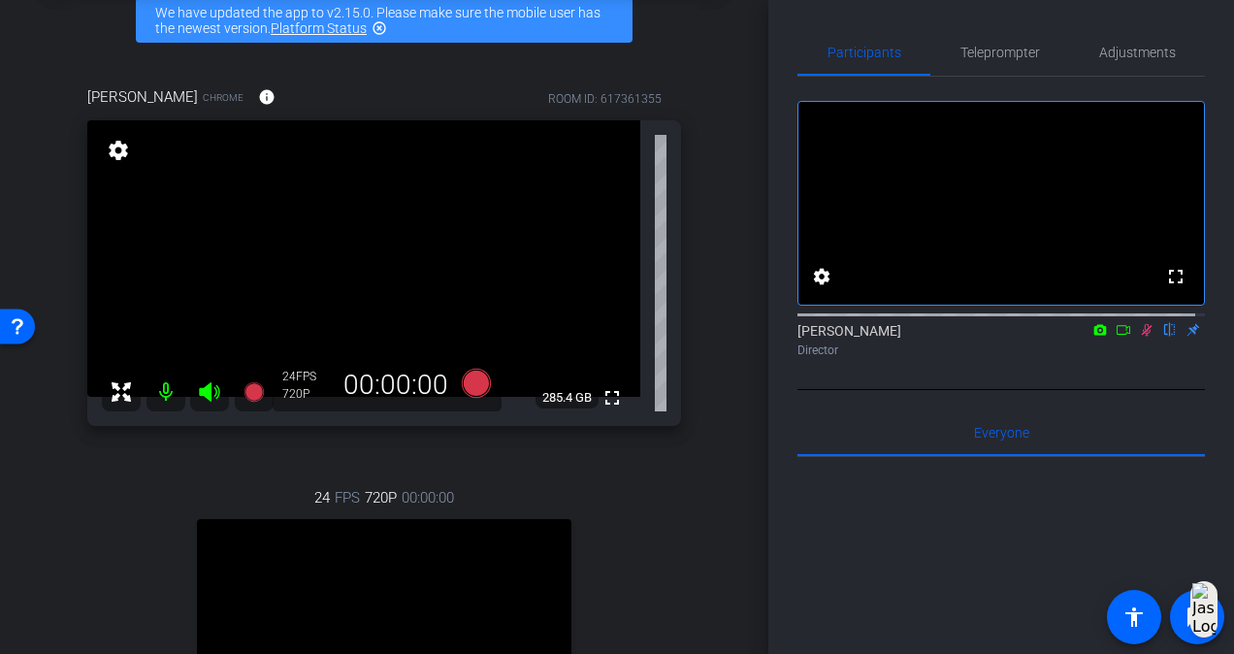
click at [1139, 337] on icon at bounding box center [1147, 330] width 16 height 14
click at [989, 56] on span "Teleprompter" at bounding box center [1000, 53] width 80 height 14
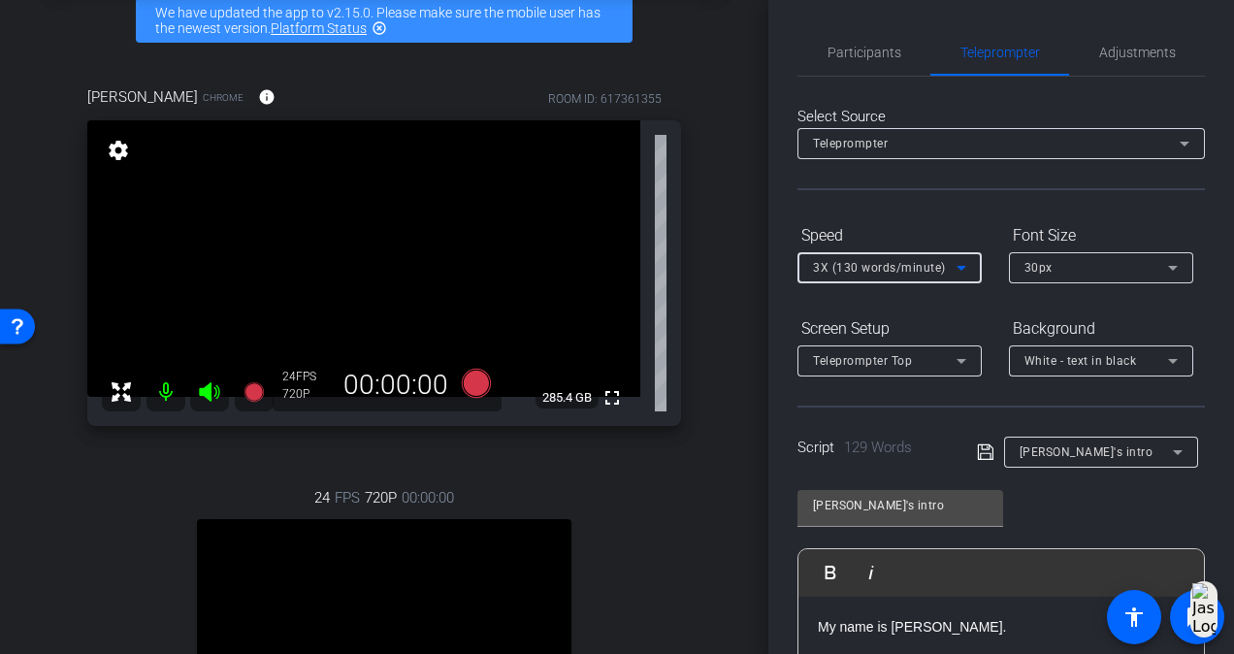
click at [903, 269] on span "3X (130 words/minute)" at bounding box center [879, 268] width 133 height 14
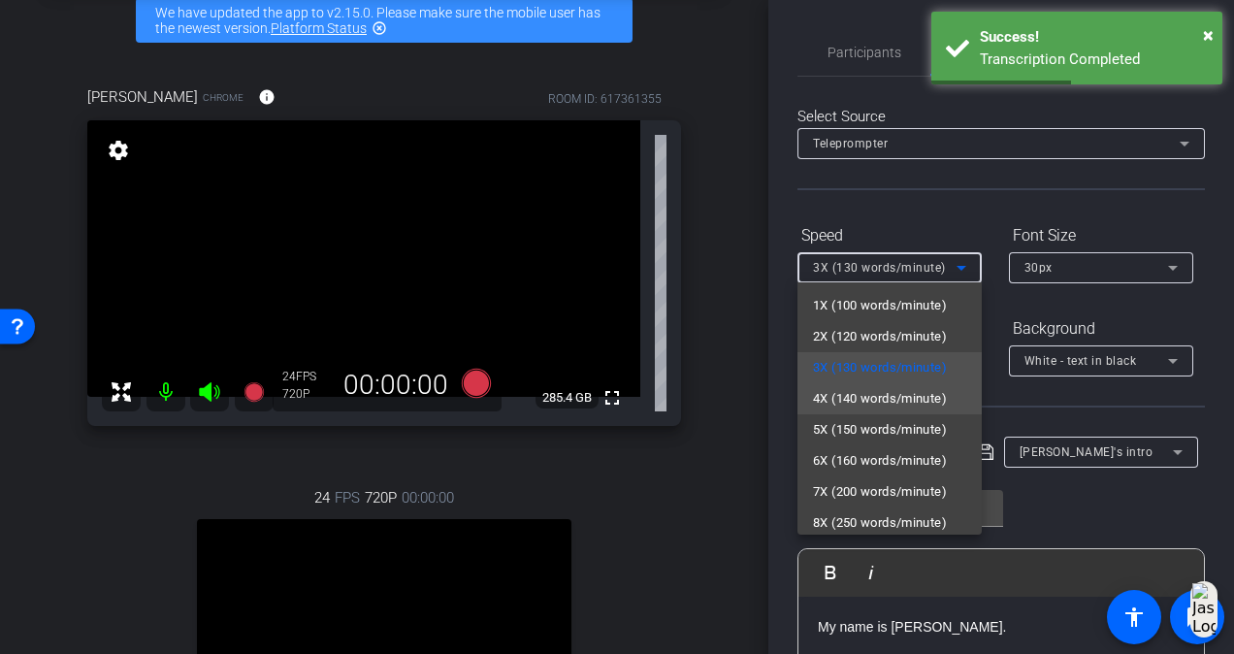
click at [914, 400] on span "4X (140 words/minute)" at bounding box center [880, 398] width 134 height 23
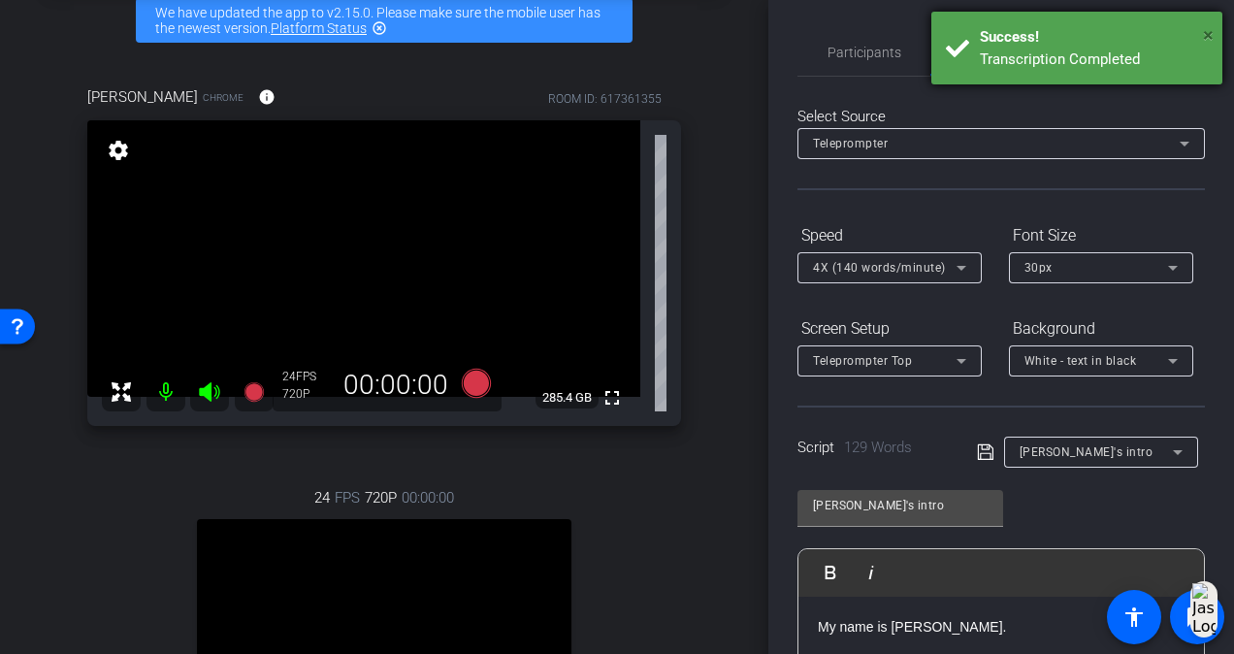
click at [1208, 34] on span "×" at bounding box center [1208, 34] width 11 height 23
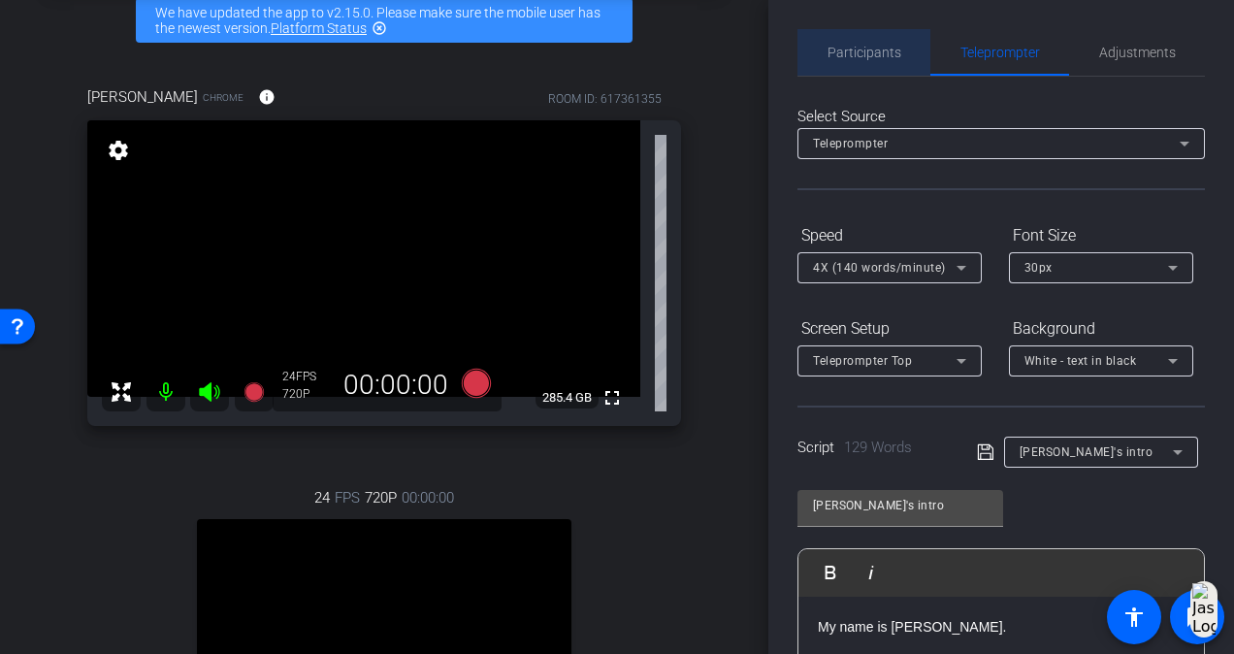
click at [870, 66] on span "Participants" at bounding box center [864, 52] width 74 height 47
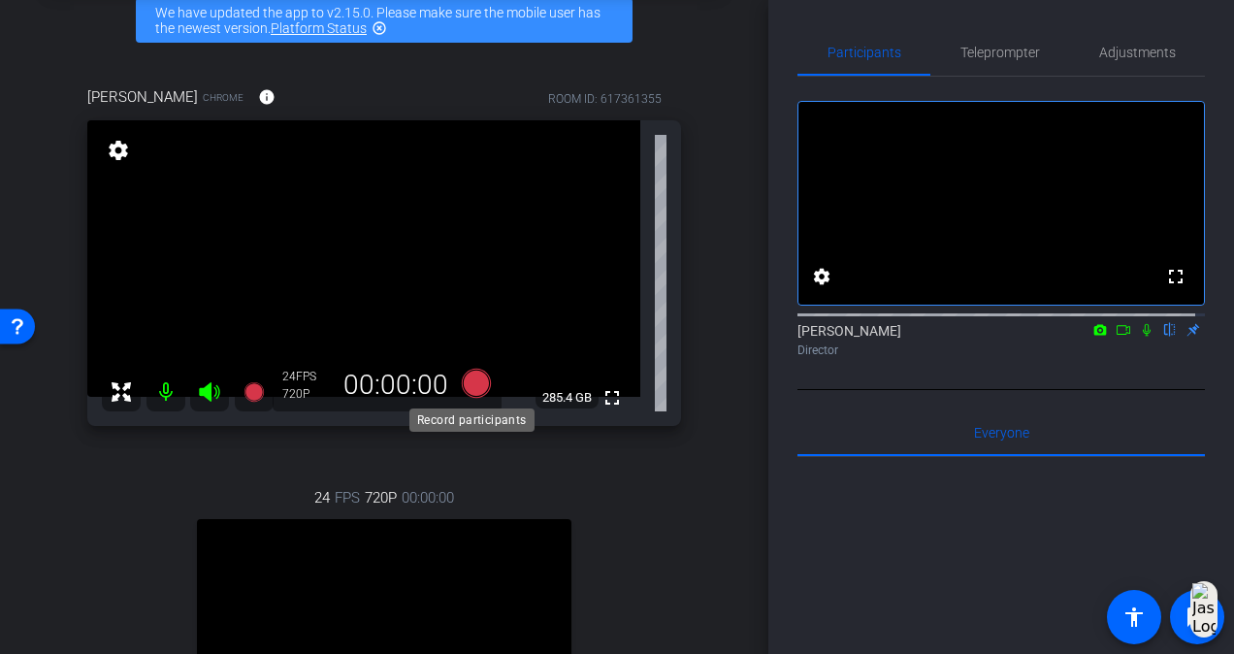
click at [469, 376] on icon at bounding box center [476, 383] width 29 height 29
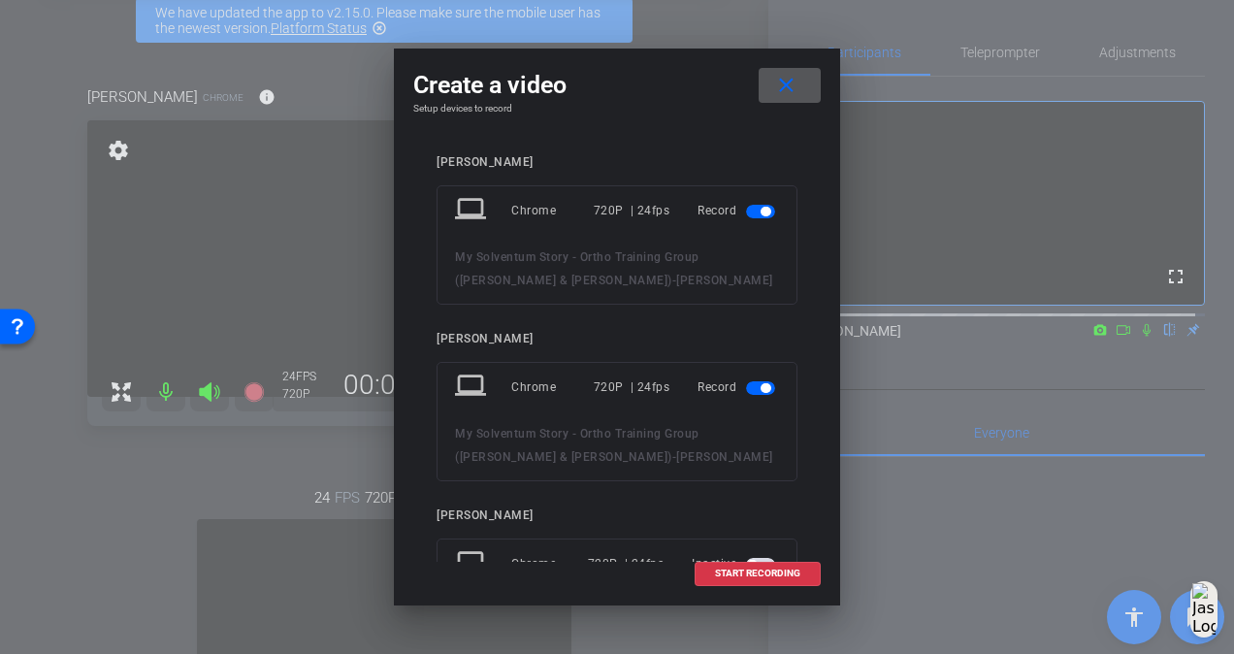
click at [760, 386] on span "button" at bounding box center [765, 388] width 10 height 10
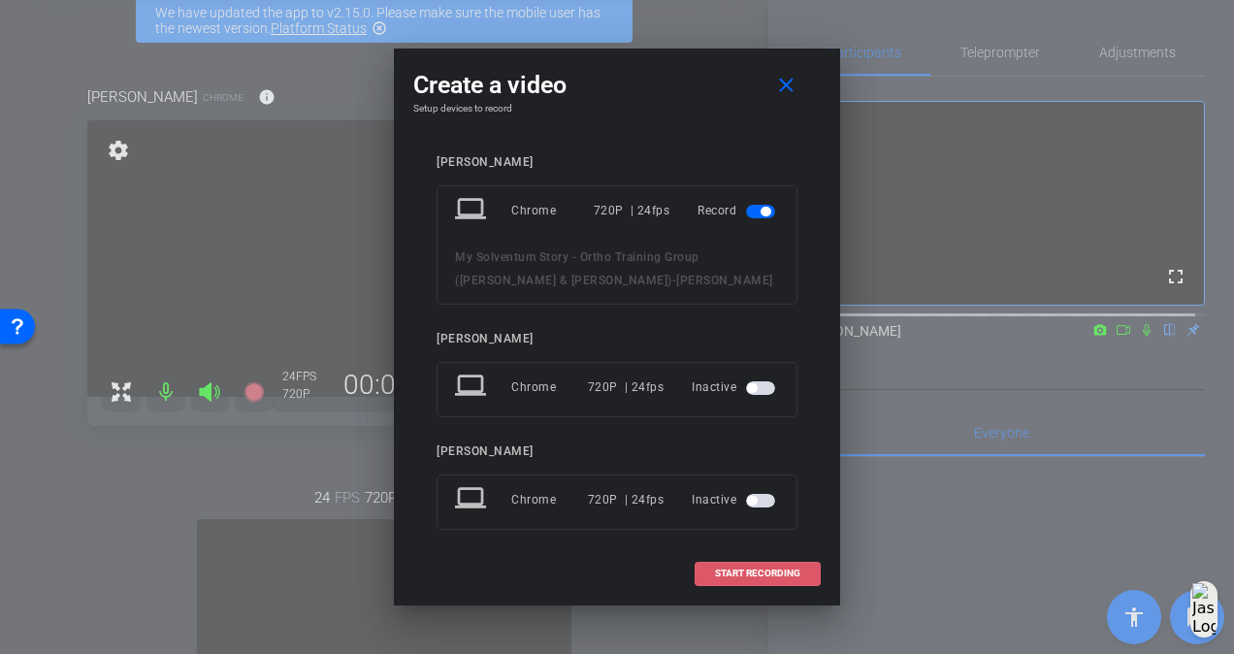
click at [759, 570] on span "START RECORDING" at bounding box center [757, 573] width 85 height 10
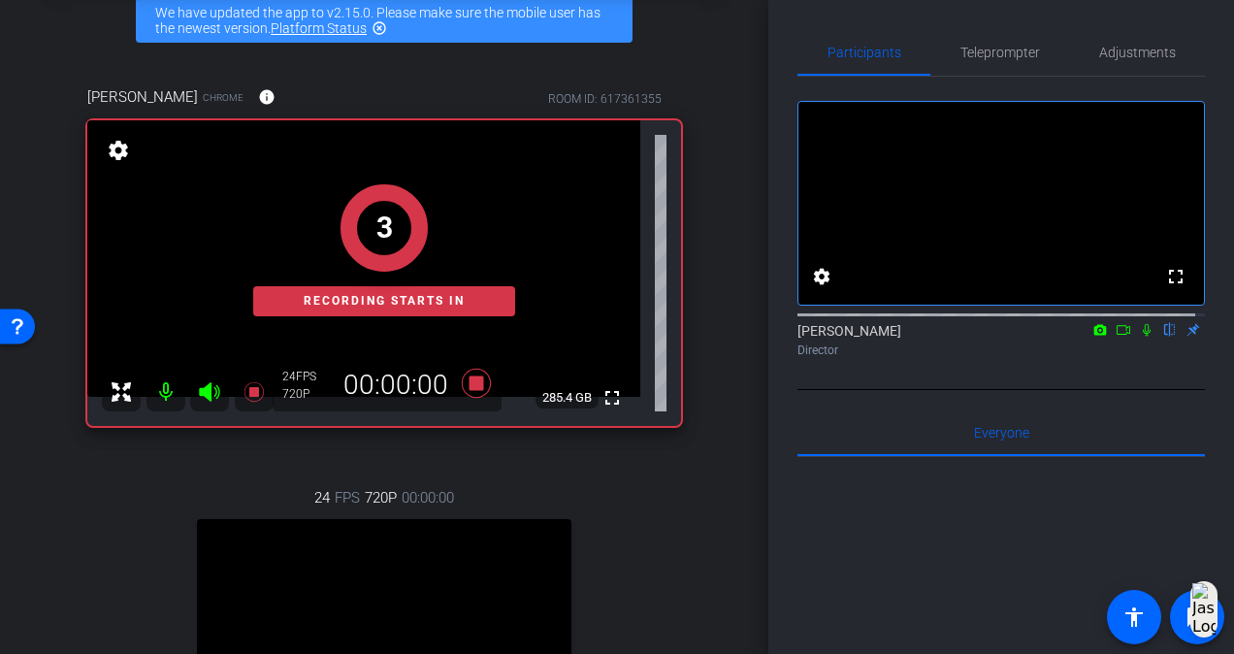
drag, startPoint x: 1140, startPoint y: 348, endPoint x: 1136, endPoint y: 373, distance: 25.5
click at [1140, 337] on icon at bounding box center [1147, 330] width 16 height 14
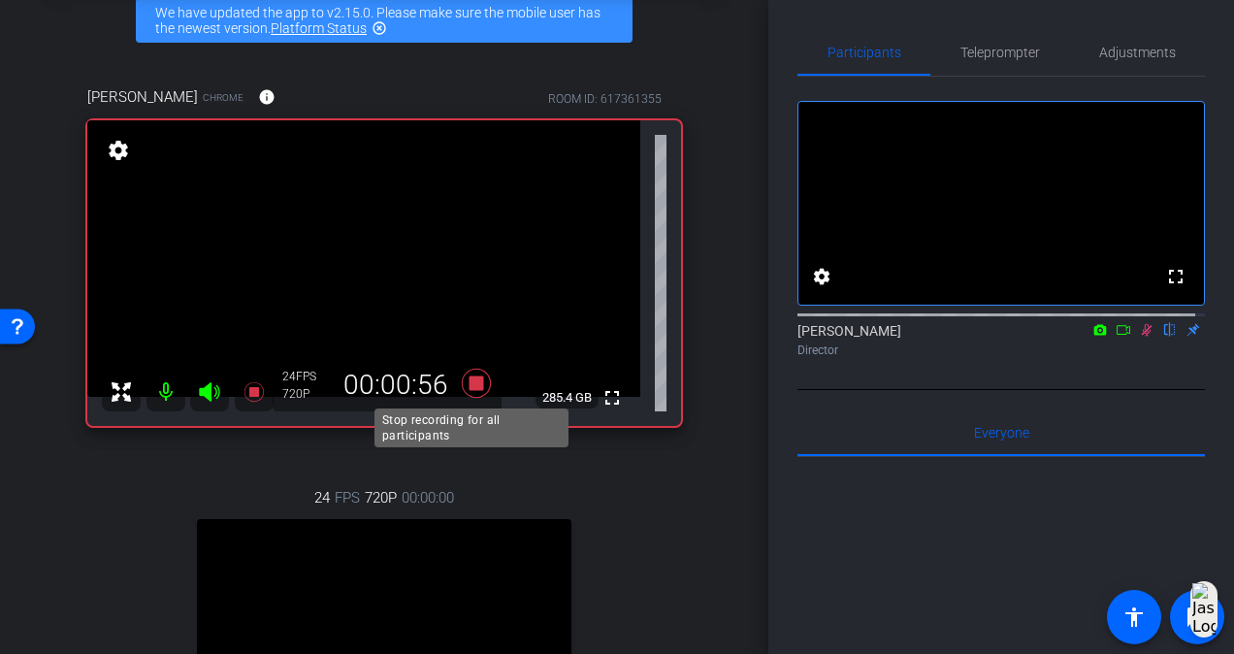
click at [472, 382] on icon at bounding box center [476, 383] width 29 height 29
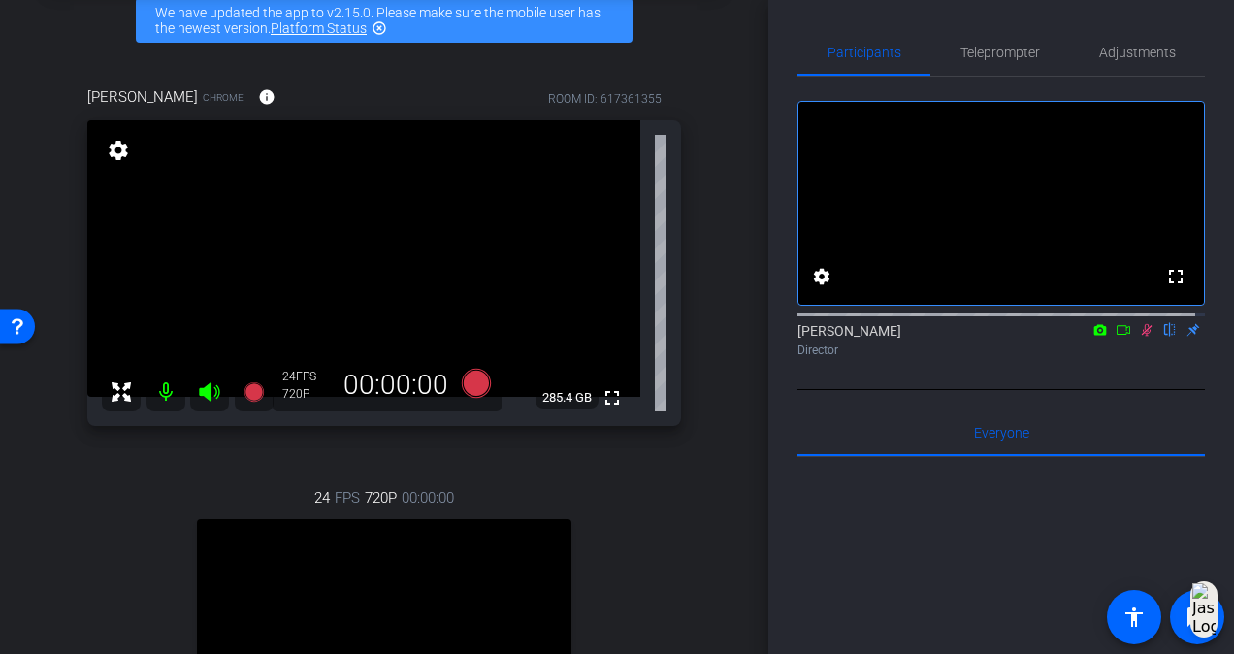
click at [1139, 337] on icon at bounding box center [1147, 330] width 16 height 14
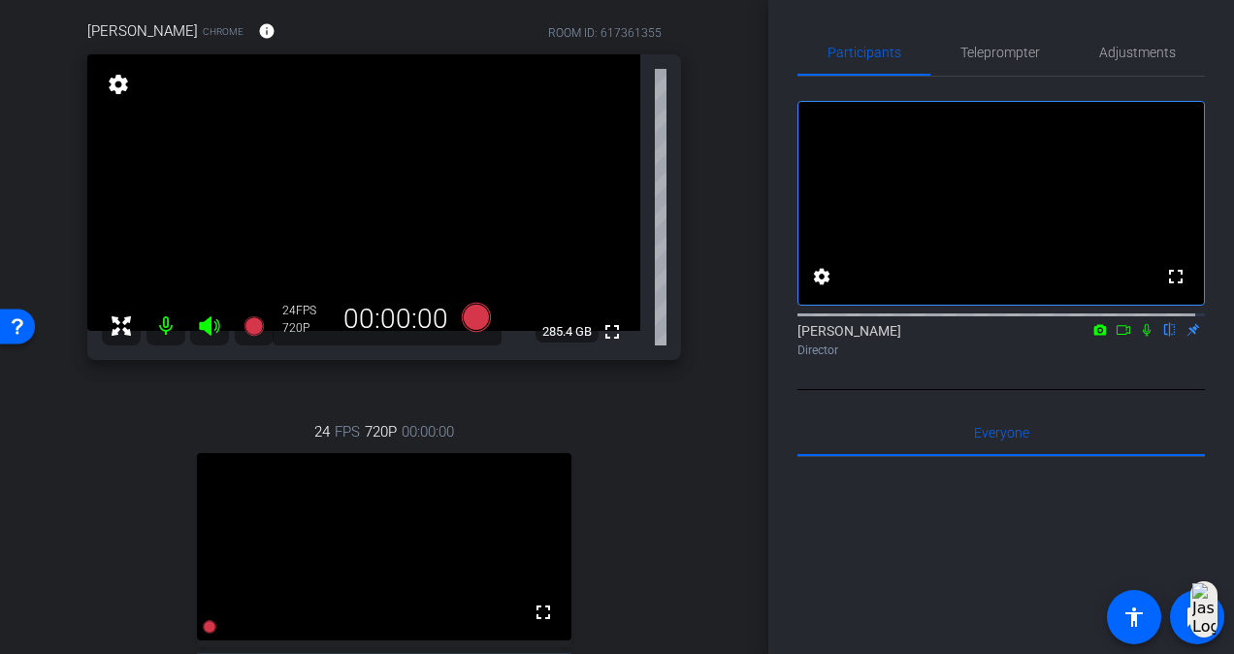
scroll to position [194, 0]
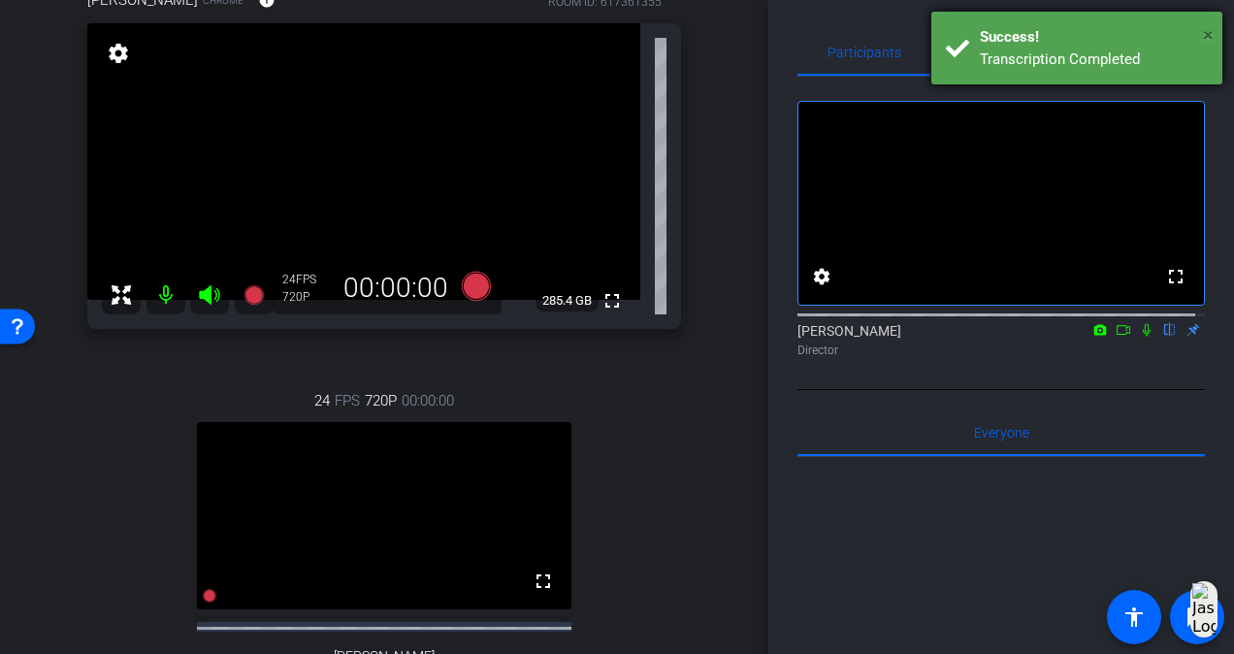
click at [1209, 35] on span "×" at bounding box center [1208, 34] width 11 height 23
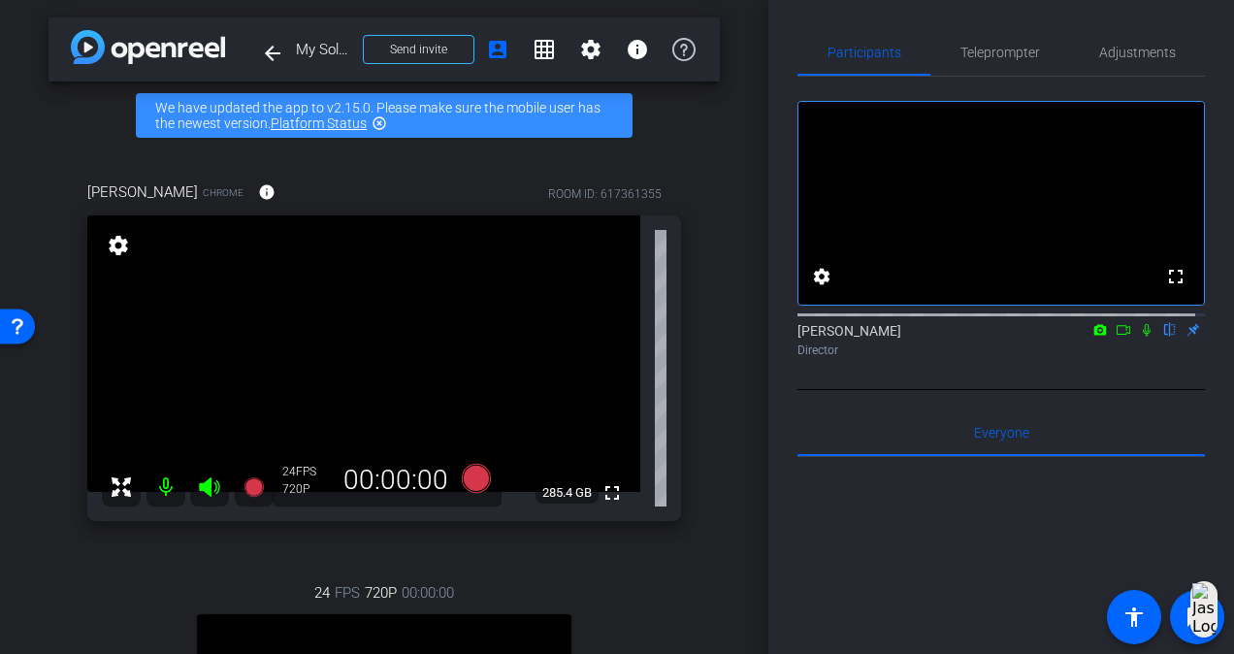
scroll to position [0, 0]
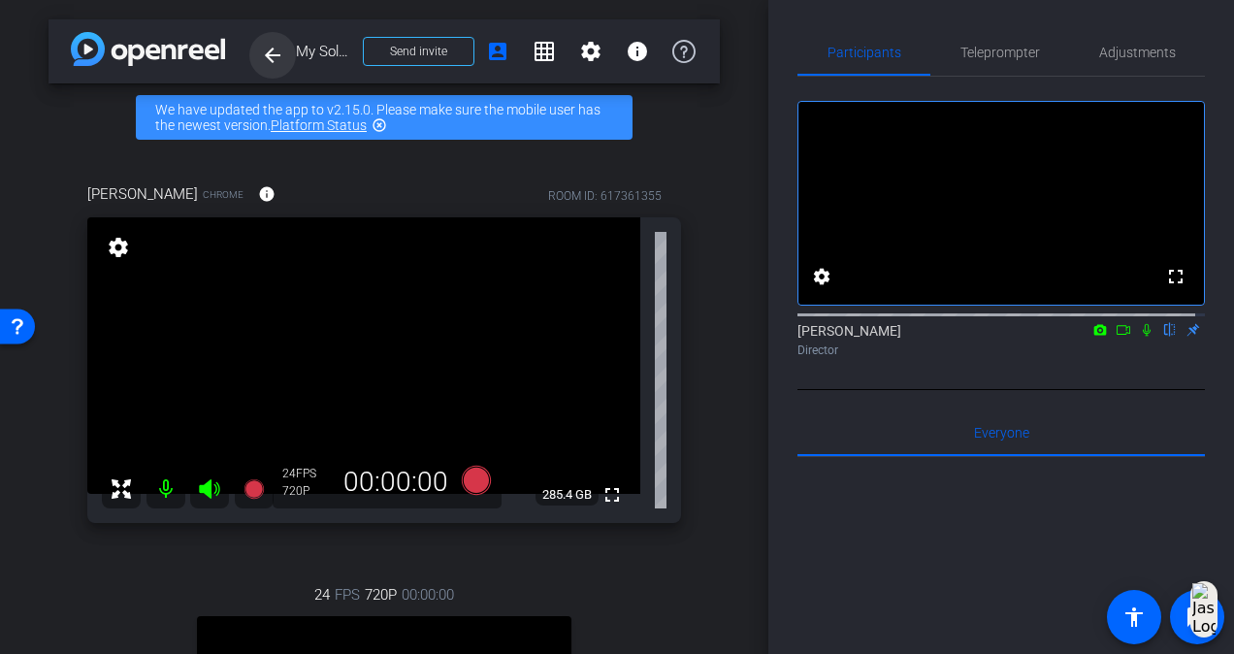
click at [266, 52] on mat-icon "arrow_back" at bounding box center [272, 55] width 23 height 23
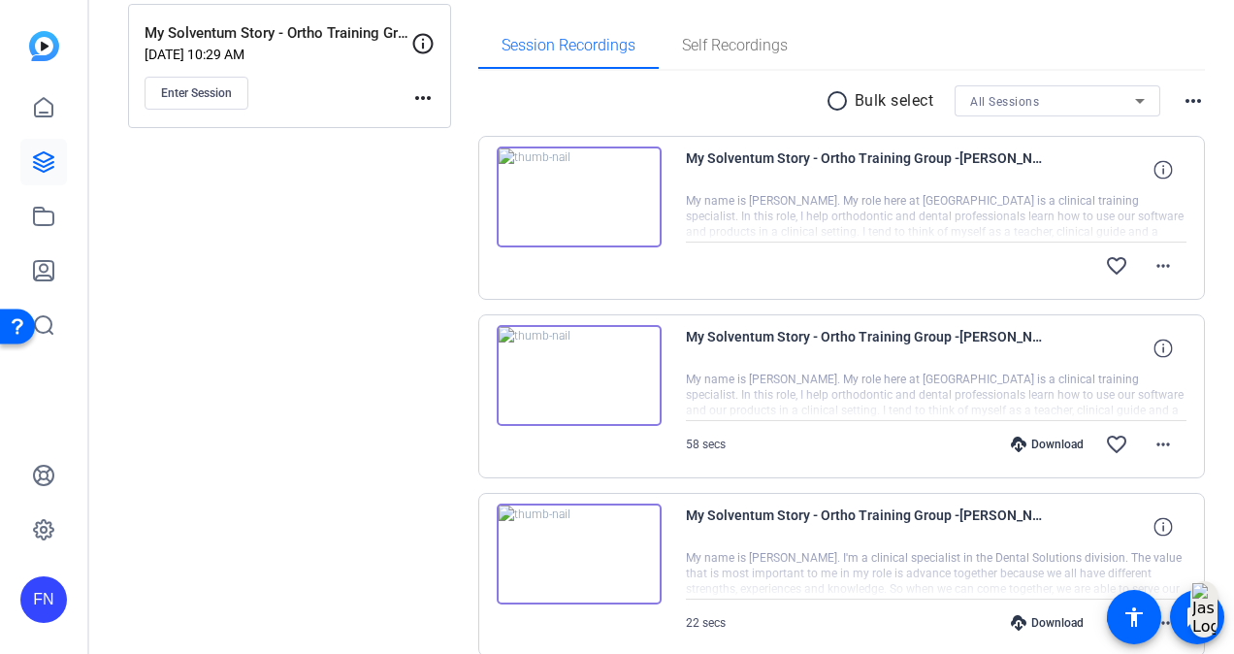
click at [400, 452] on div "Sessions Scripts Sessions more_horiz My Solventum Story - Ortho Training Group …" at bounding box center [289, 374] width 323 height 1048
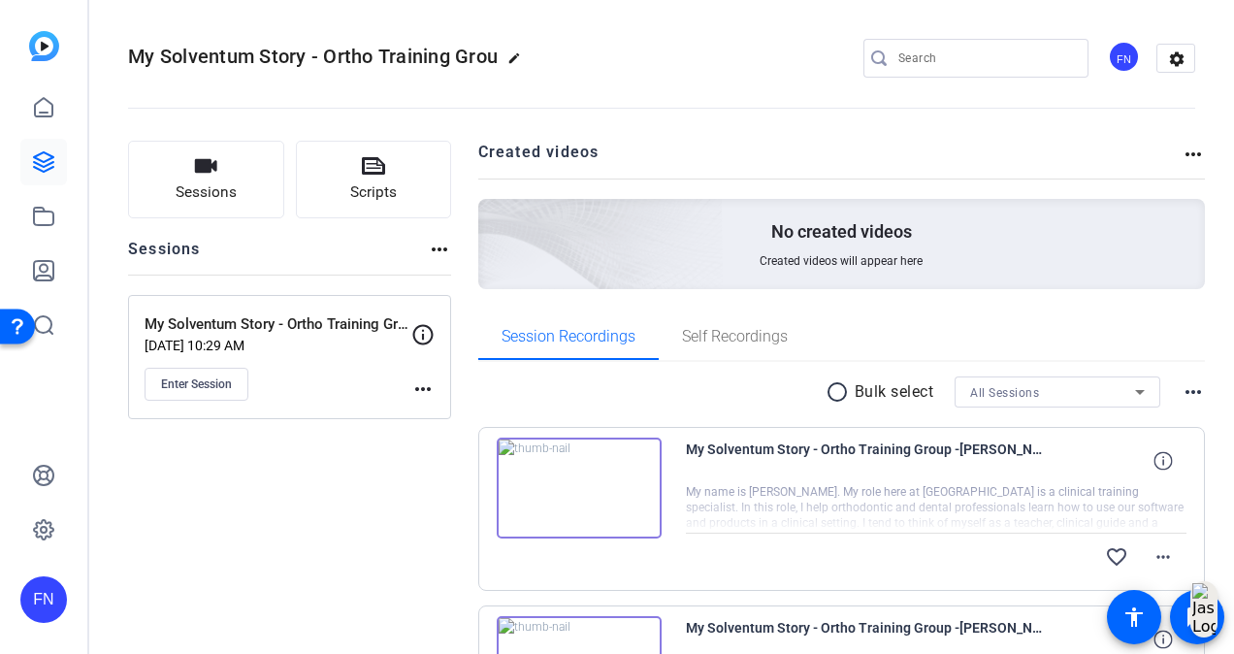
scroll to position [555, 0]
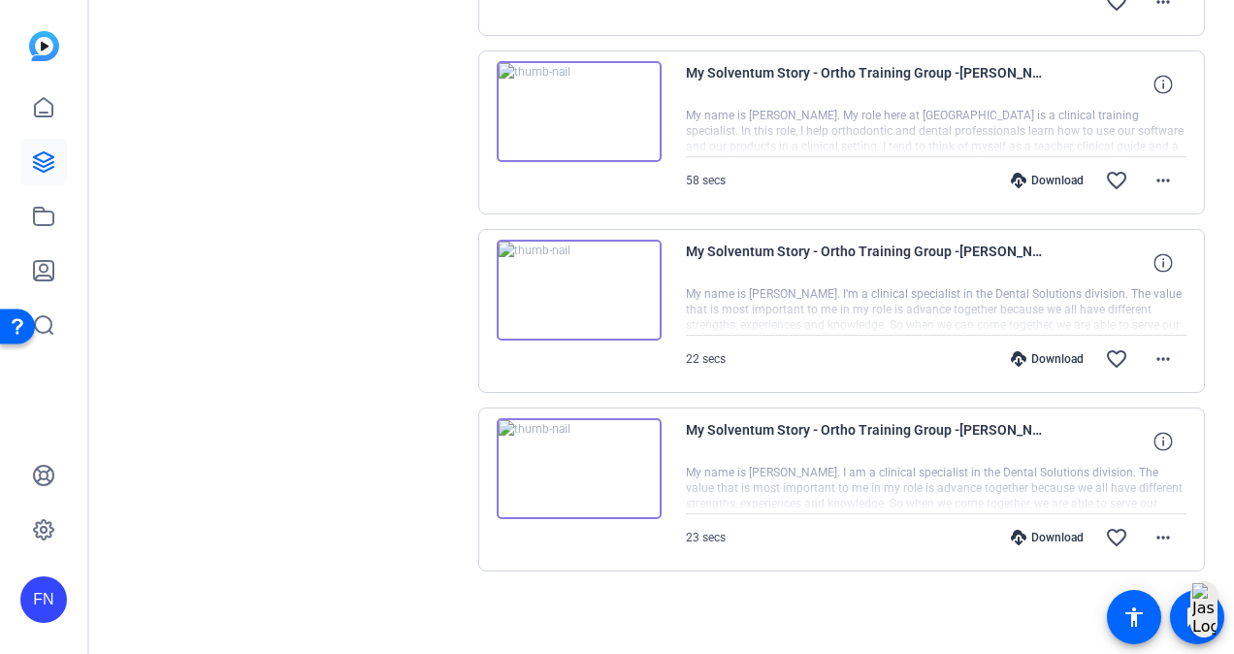
click at [574, 457] on img at bounding box center [579, 468] width 165 height 101
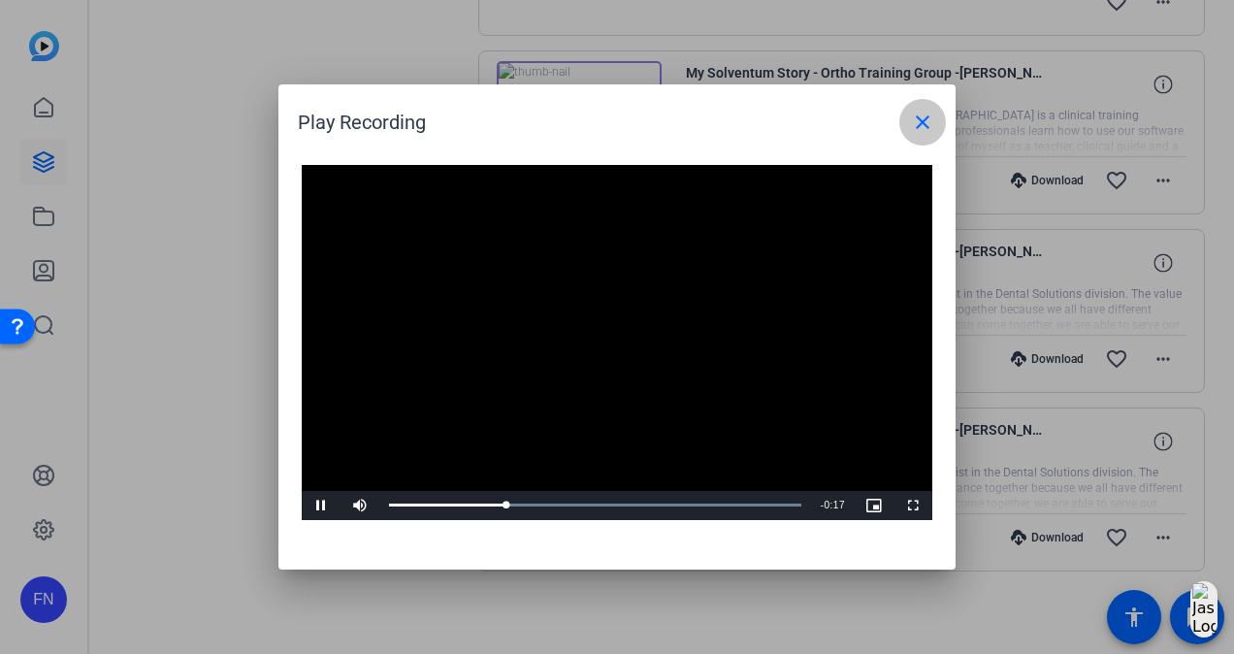
click at [915, 122] on mat-icon "close" at bounding box center [922, 122] width 23 height 23
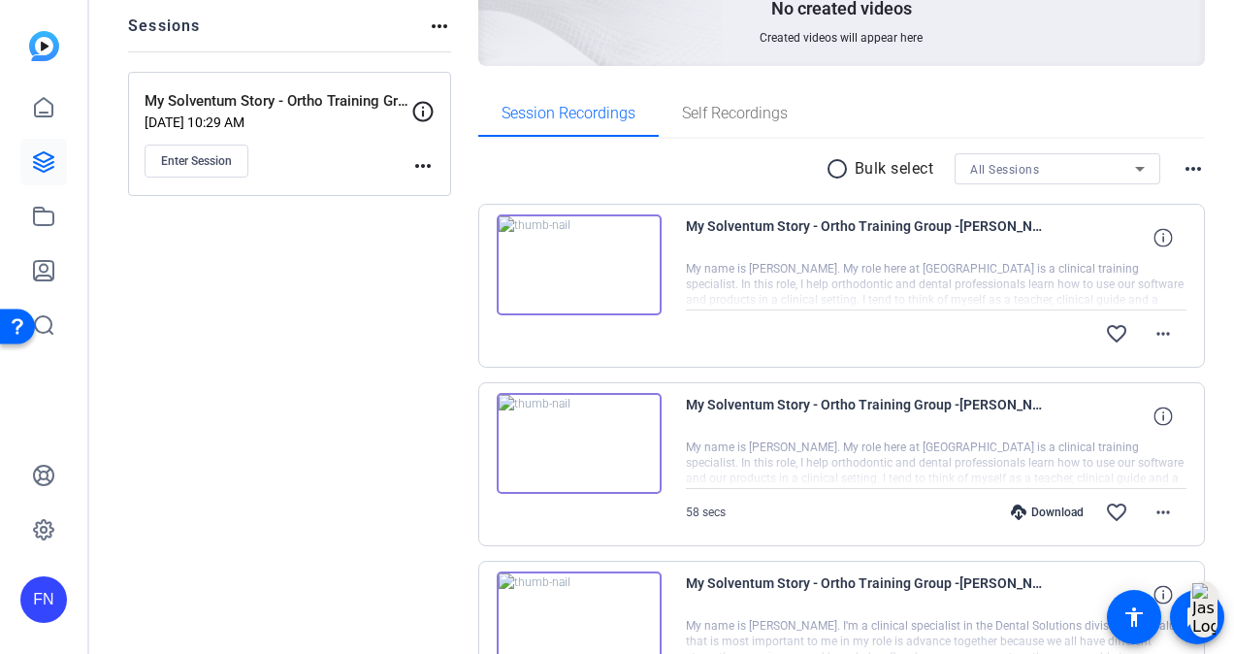
scroll to position [70, 0]
